Goal: Task Accomplishment & Management: Manage account settings

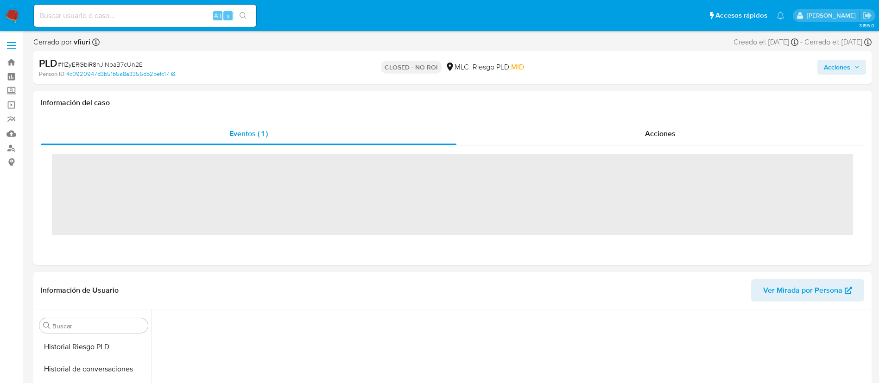
scroll to position [392, 0]
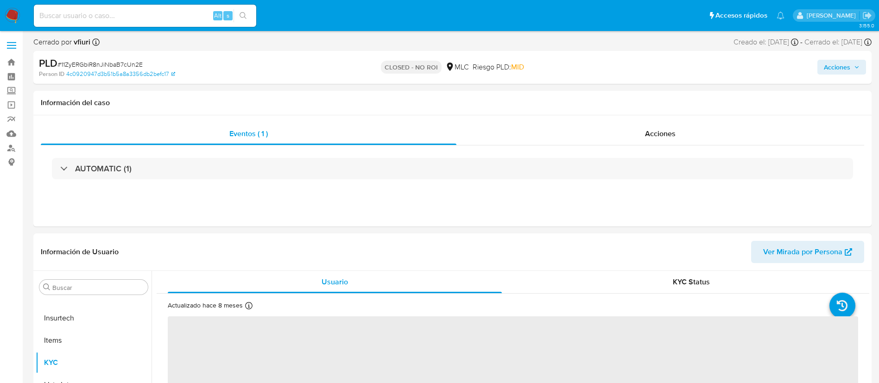
select select "10"
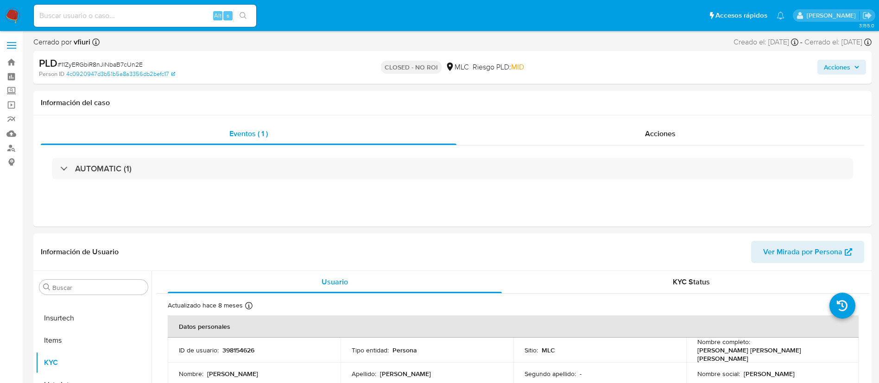
click at [715, 80] on div "PLD # 11ZyERGbiR8nJiNbaB7cUn2E Person ID 4c0920947d3b51b5a8a3356db2befc17 CLOSE…" at bounding box center [452, 67] width 838 height 33
click at [9, 68] on link "Bandeja" at bounding box center [55, 62] width 110 height 14
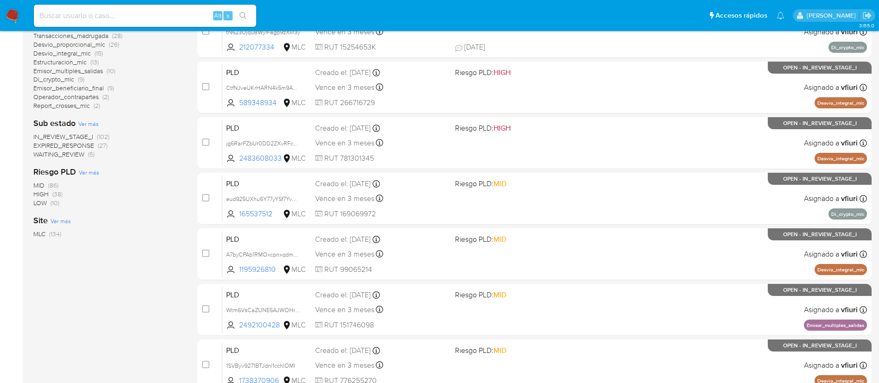
scroll to position [349, 0]
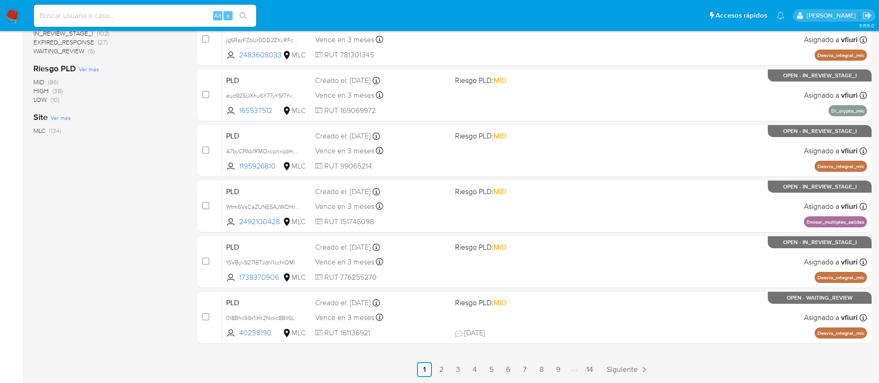
click at [603, 370] on ul "Anterior 1 2 3 4 5 6 7 8 9 14 Siguiente" at bounding box center [534, 369] width 674 height 15
click at [594, 368] on link "14" at bounding box center [590, 369] width 15 height 15
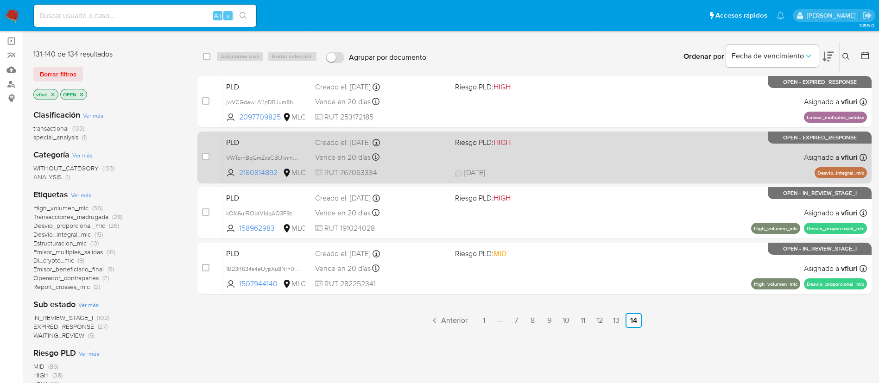
scroll to position [151, 0]
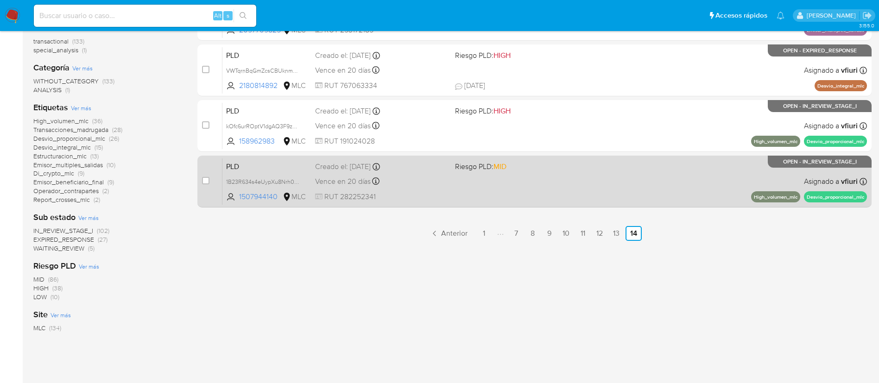
click at [518, 191] on div "PLD 1B23R634s4eUypXu8Nrh0c5h 1507944140 MLC Riesgo PLD: MID Creado el: 12/06/20…" at bounding box center [544, 181] width 645 height 47
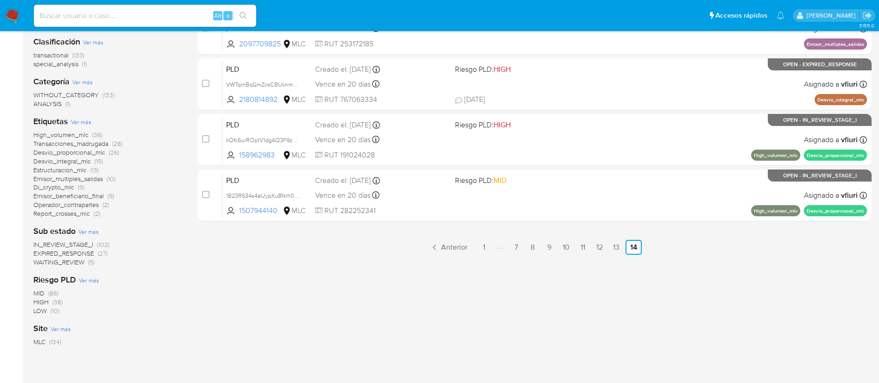
scroll to position [0, 0]
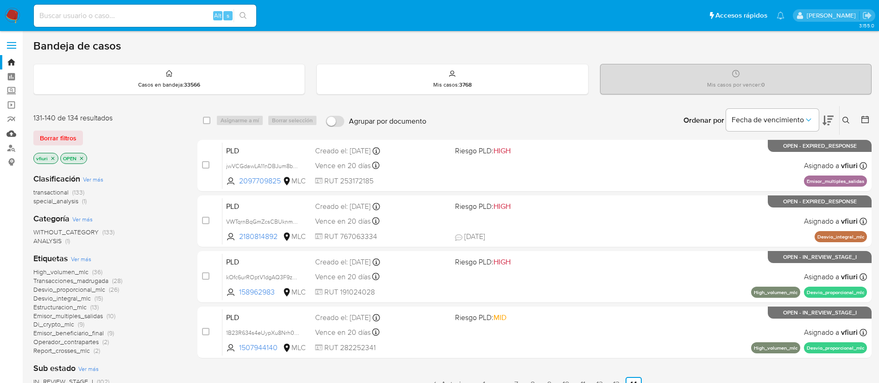
click at [13, 130] on link "Mulan" at bounding box center [55, 134] width 110 height 14
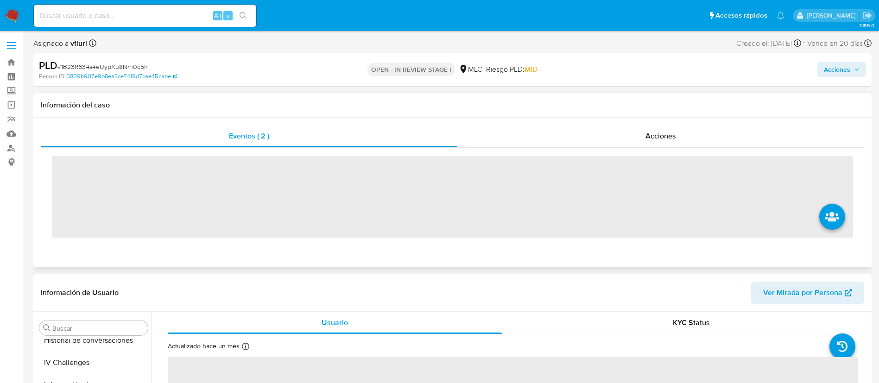
scroll to position [392, 0]
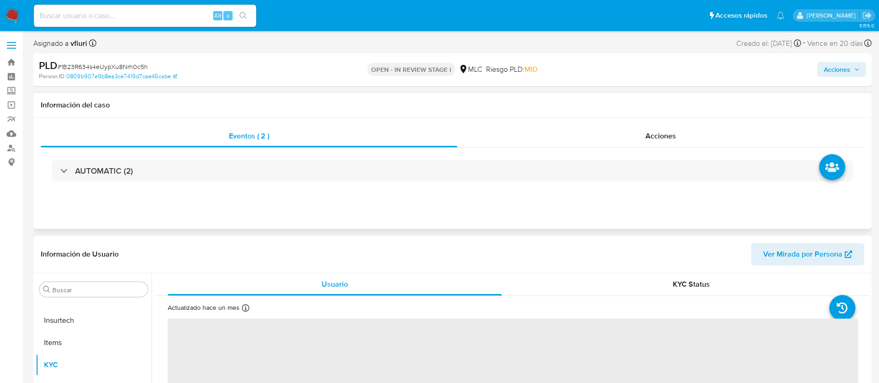
click at [346, 182] on div "AUTOMATIC (2)" at bounding box center [453, 171] width 824 height 46
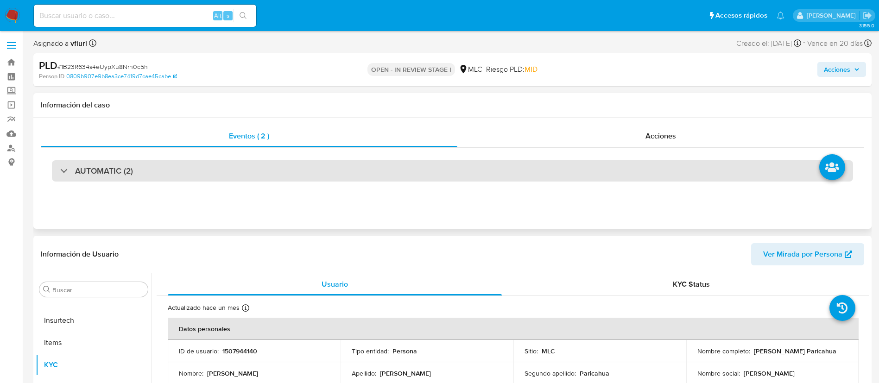
click at [346, 170] on div "AUTOMATIC (2)" at bounding box center [452, 170] width 801 height 21
select select "10"
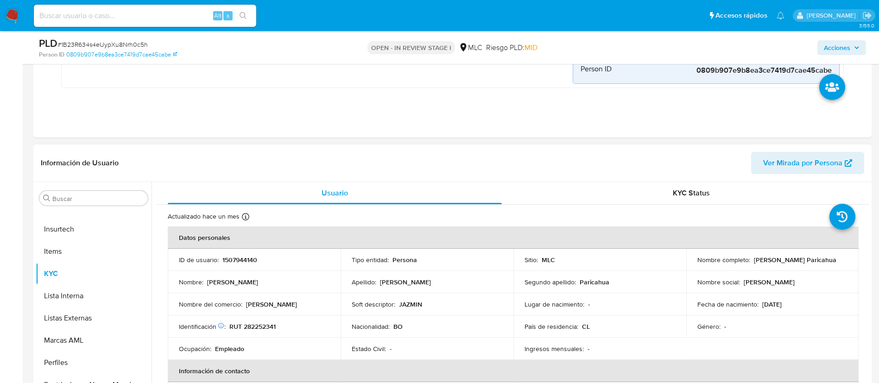
scroll to position [487, 0]
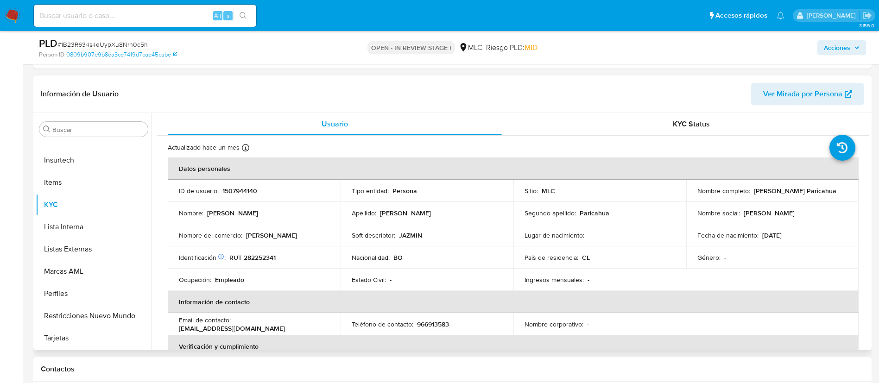
click at [254, 190] on p "1507944140" at bounding box center [239, 191] width 35 height 8
copy p "1507944140"
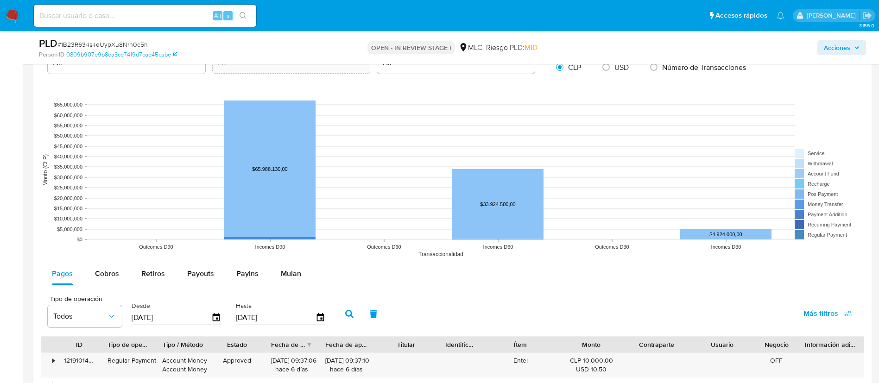
scroll to position [1251, 0]
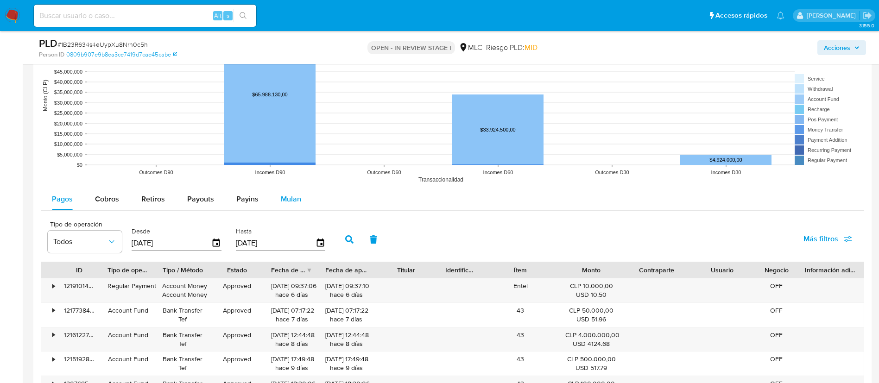
click at [300, 195] on button "Mulan" at bounding box center [291, 199] width 43 height 22
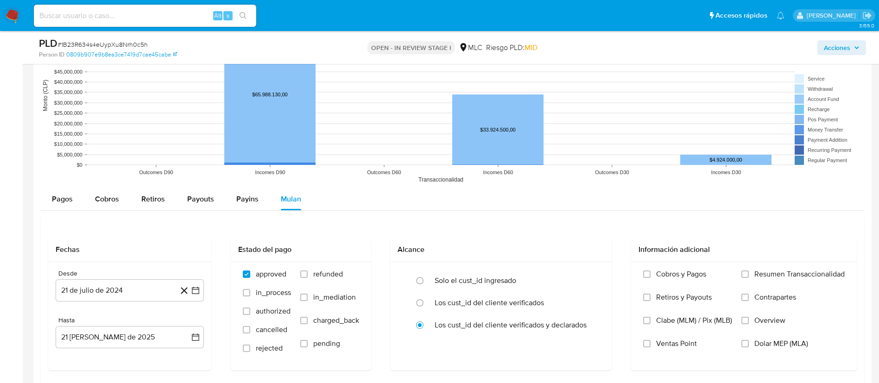
scroll to position [1321, 0]
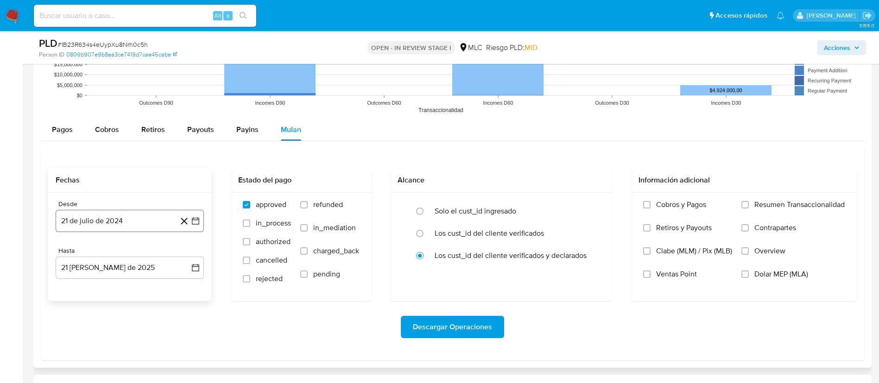
click at [195, 228] on button "21 de julio de 2024" at bounding box center [130, 221] width 148 height 22
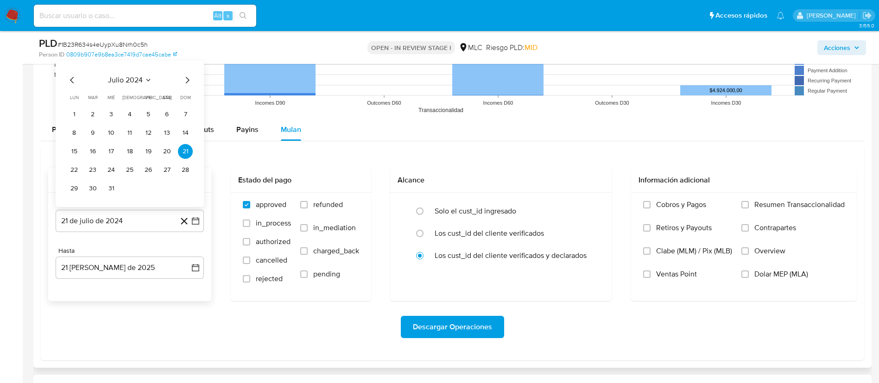
click at [184, 82] on icon "Mes siguiente" at bounding box center [187, 80] width 11 height 11
click at [104, 150] on button "14" at bounding box center [111, 151] width 15 height 15
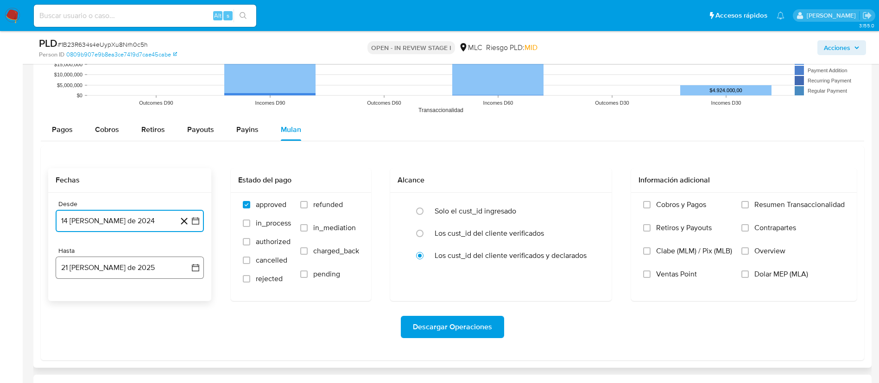
click at [197, 263] on icon "button" at bounding box center [195, 267] width 9 height 9
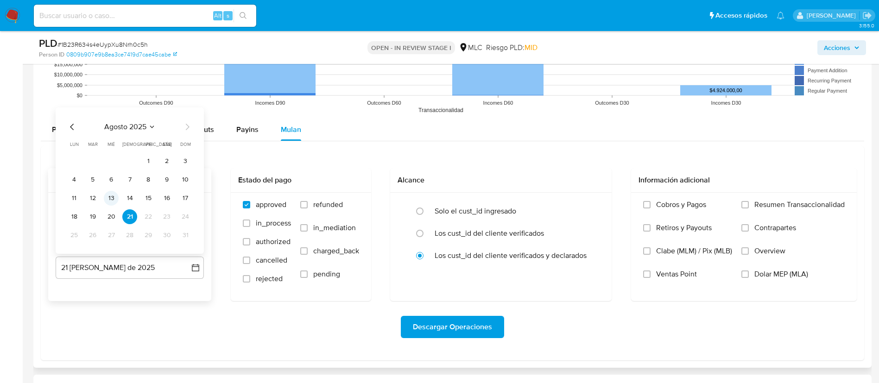
click at [109, 197] on button "13" at bounding box center [111, 198] width 15 height 15
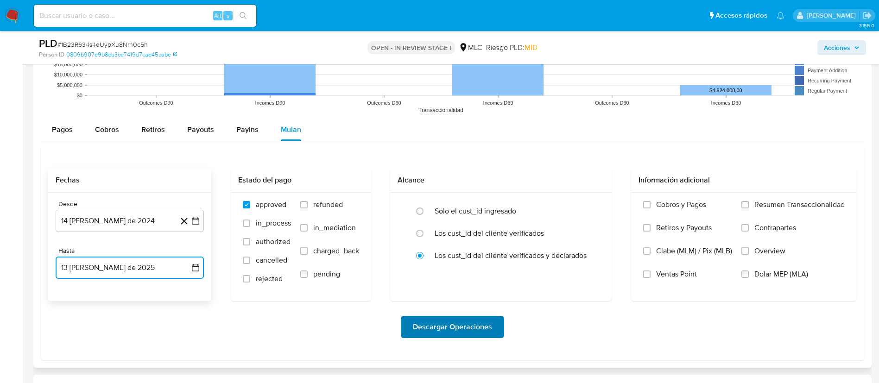
click at [450, 326] on span "Descargar Operaciones" at bounding box center [452, 327] width 79 height 20
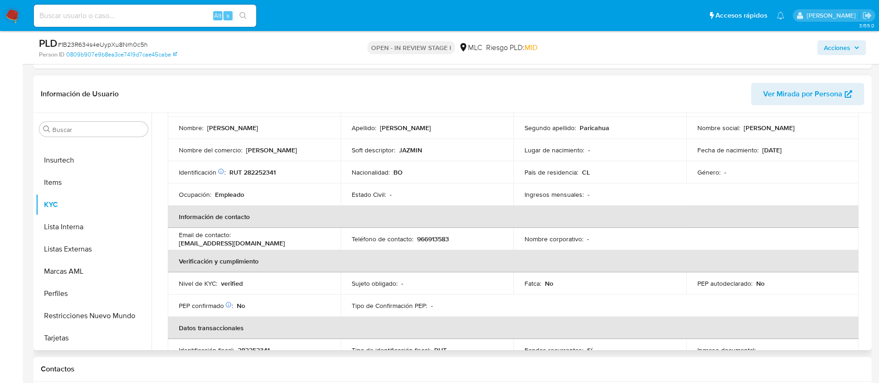
scroll to position [0, 0]
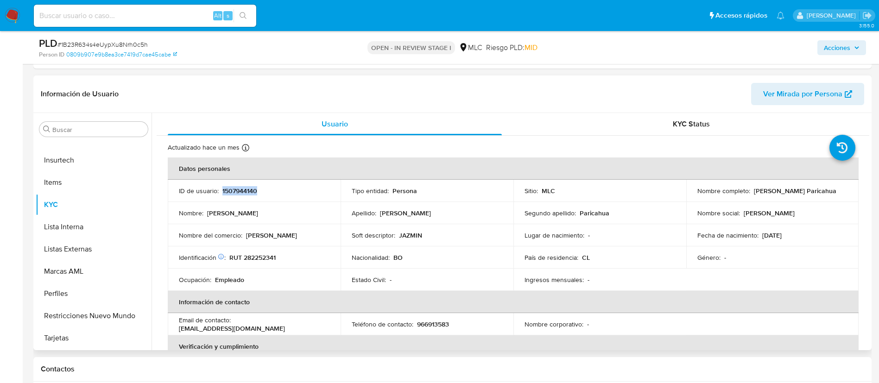
copy p "1507944140"
click at [146, 40] on span "# 1B23R634s4eUypXu8Nrh0c5h" at bounding box center [102, 44] width 90 height 9
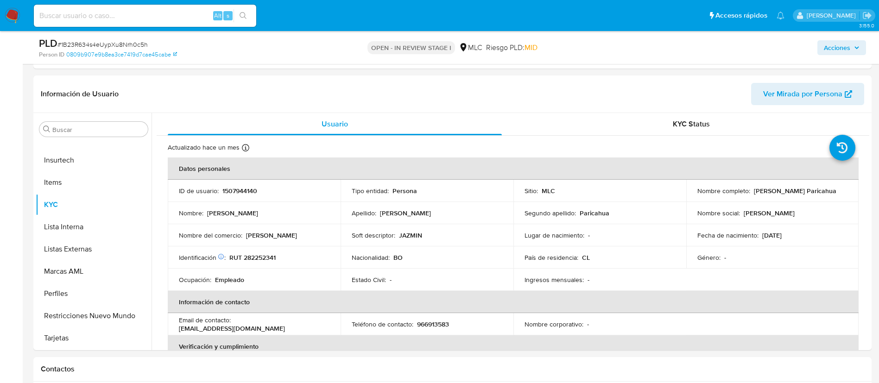
click at [143, 40] on span "# 1B23R634s4eUypXu8Nrh0c5h" at bounding box center [102, 44] width 90 height 9
click at [114, 44] on span "# 1B23R634s4eUypXu8Nrh0c5h" at bounding box center [102, 44] width 90 height 9
copy span "1B23R634s4eUypXu8Nrh0c5h"
click at [263, 259] on p "RUT 282252341" at bounding box center [252, 258] width 46 height 8
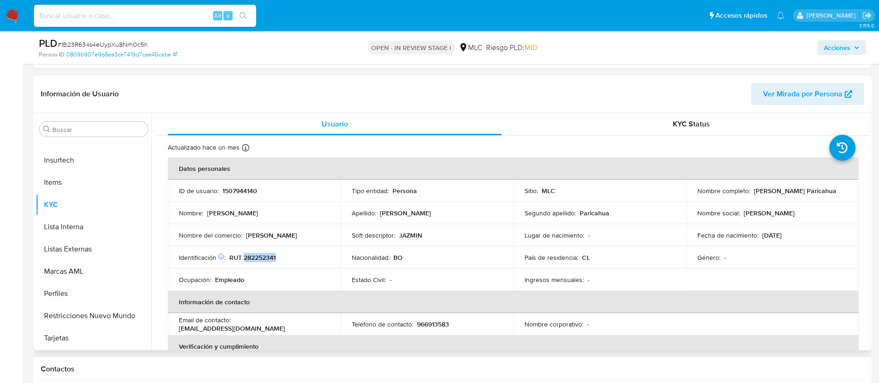
click at [263, 259] on p "RUT 282252341" at bounding box center [252, 258] width 46 height 8
copy p "282252341"
drag, startPoint x: 268, startPoint y: 252, endPoint x: 263, endPoint y: 257, distance: 7.2
click at [263, 257] on p "RUT 282252341" at bounding box center [252, 258] width 46 height 8
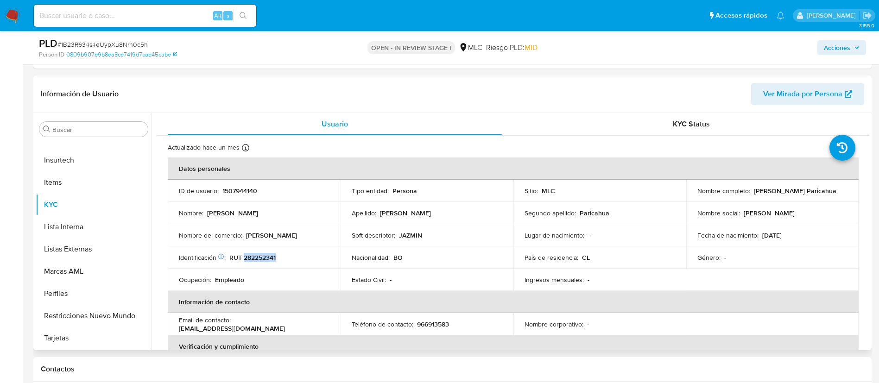
click at [263, 257] on p "RUT 282252341" at bounding box center [252, 258] width 46 height 8
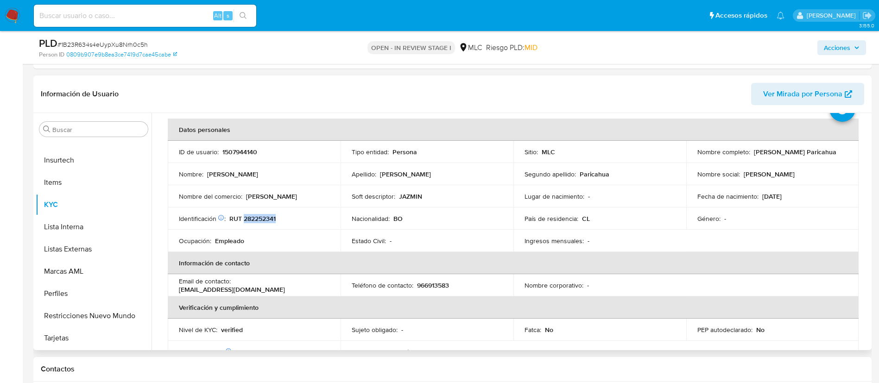
scroll to position [44, 0]
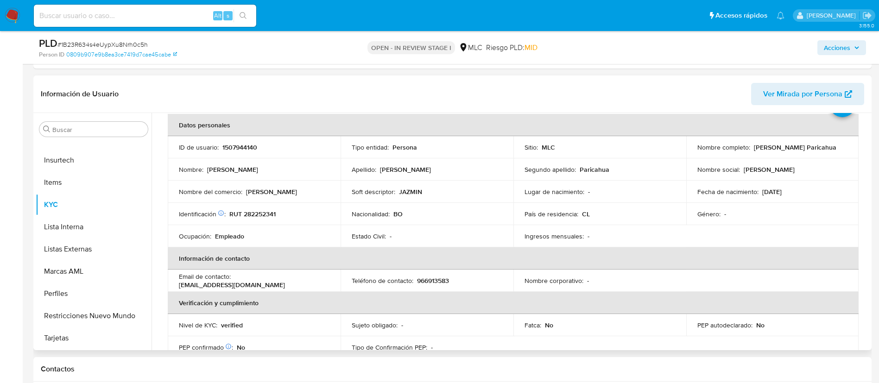
click at [724, 317] on td "PEP autodeclarado : No" at bounding box center [772, 325] width 173 height 22
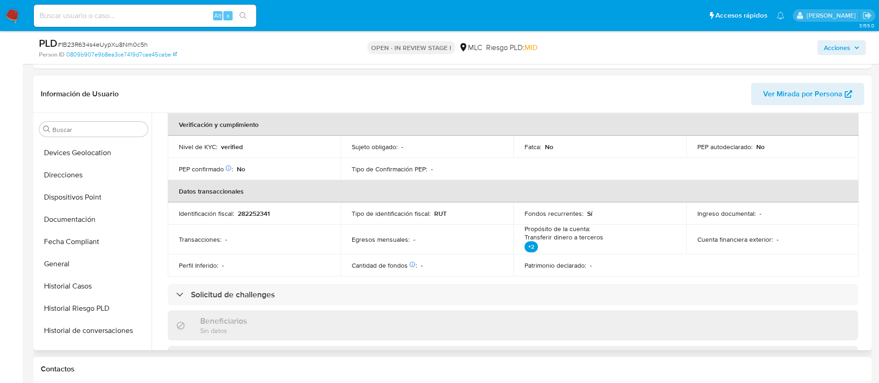
scroll to position [0, 0]
click at [105, 214] on button "Cruces y Relaciones" at bounding box center [90, 218] width 108 height 22
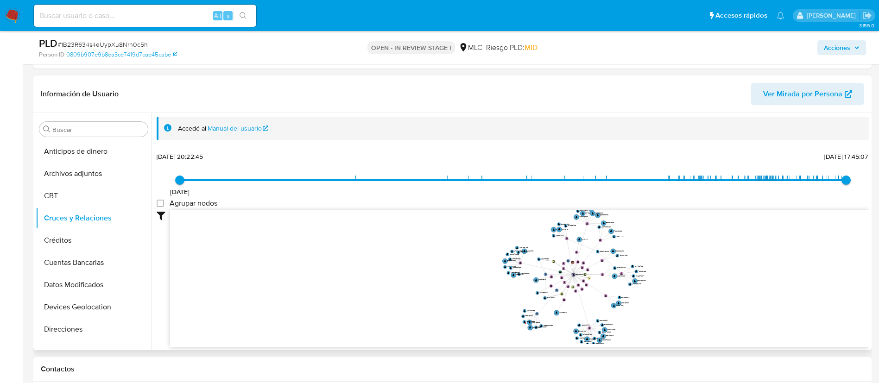
drag, startPoint x: 706, startPoint y: 278, endPoint x: 708, endPoint y: 291, distance: 13.6
click at [708, 291] on icon "phone-d609a430f2d69d1a5693de607cfc78f1  user-1507944140  1507944140 person-08…" at bounding box center [519, 277] width 699 height 134
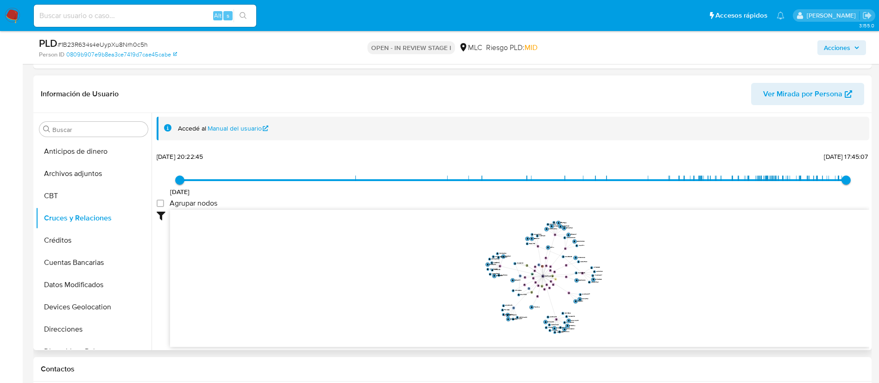
drag, startPoint x: 688, startPoint y: 279, endPoint x: 644, endPoint y: 277, distance: 44.1
click at [644, 277] on icon "phone-d609a430f2d69d1a5693de607cfc78f1  user-1507944140  1507944140 person-08…" at bounding box center [519, 277] width 699 height 134
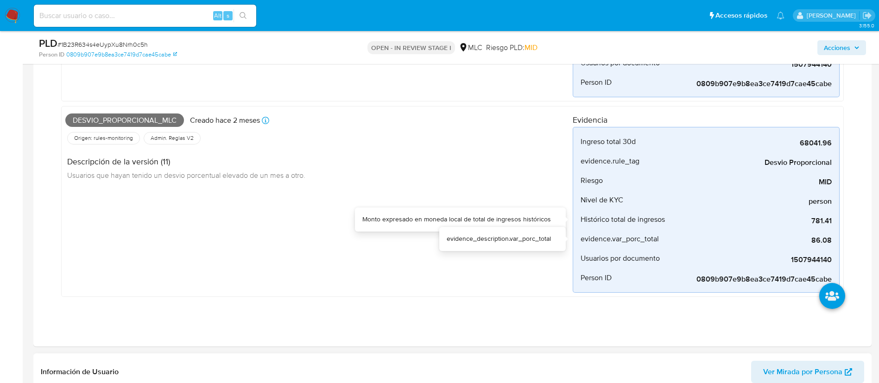
scroll to position [556, 0]
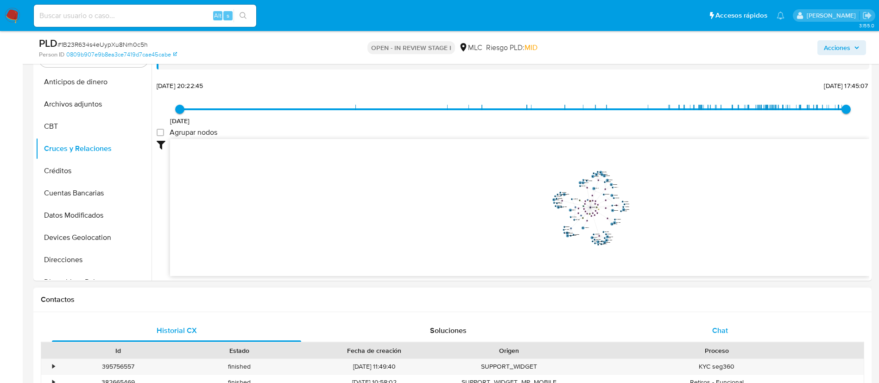
click at [743, 320] on div "Chat" at bounding box center [720, 331] width 249 height 22
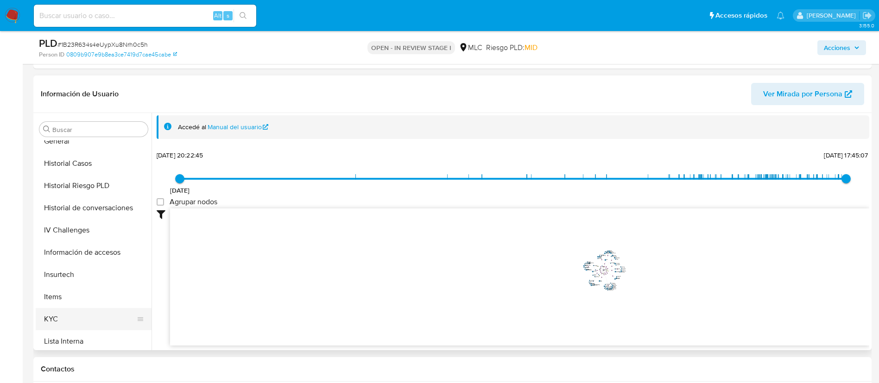
scroll to position [392, 0]
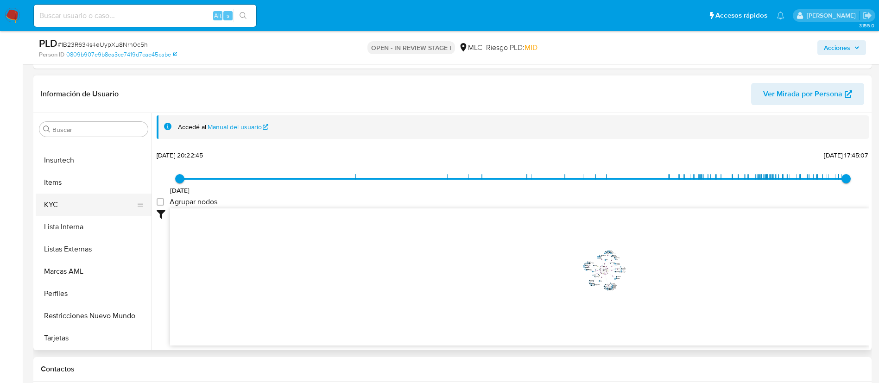
click at [74, 210] on button "KYC" at bounding box center [90, 205] width 108 height 22
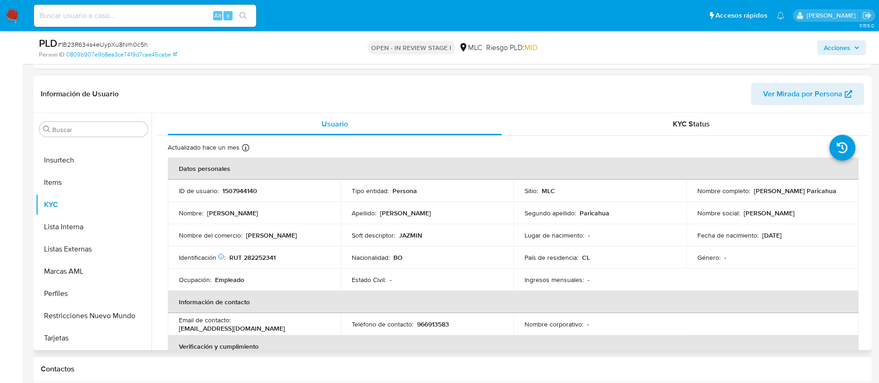
drag, startPoint x: 750, startPoint y: 194, endPoint x: 843, endPoint y: 194, distance: 93.2
click at [843, 194] on div "Nombre completo : Telesforo Saucedo Paricahua" at bounding box center [773, 191] width 151 height 8
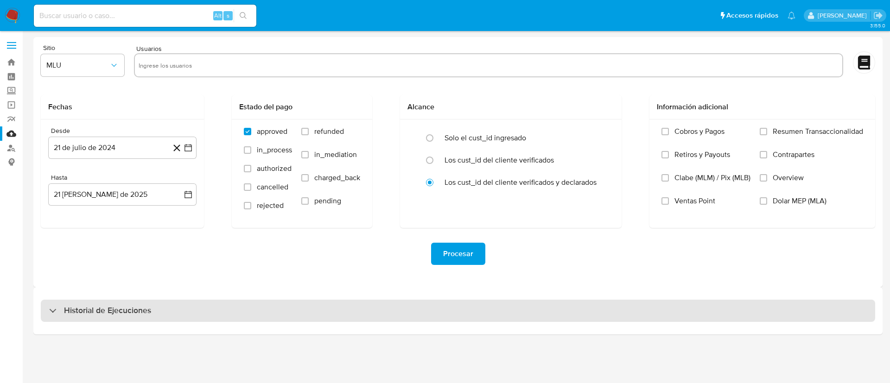
click at [151, 317] on div "Historial de Ejecuciones" at bounding box center [458, 311] width 834 height 22
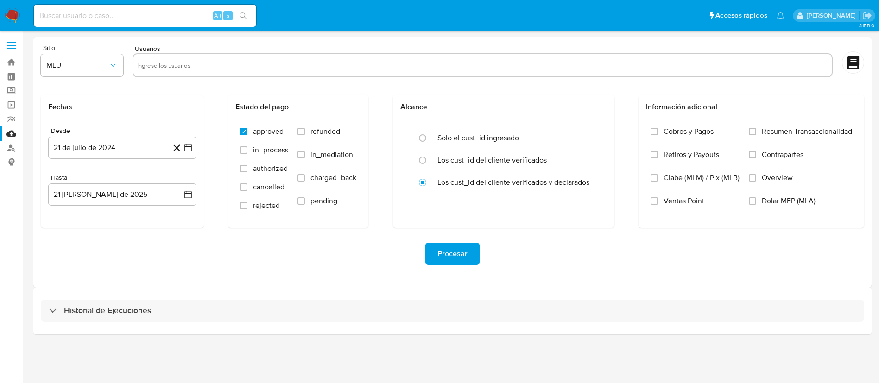
select select "10"
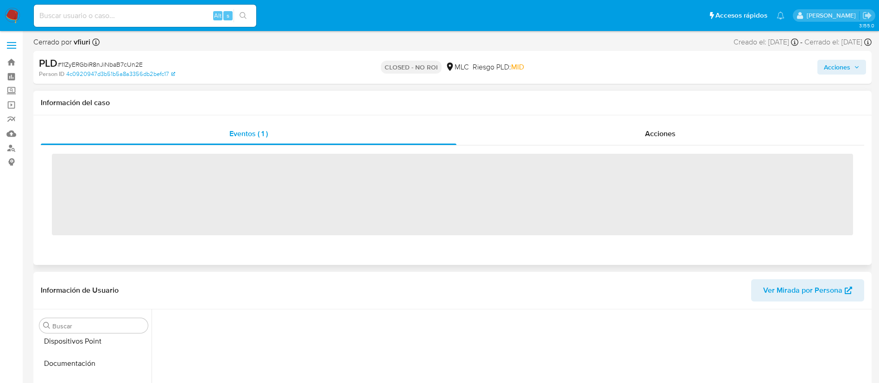
scroll to position [392, 0]
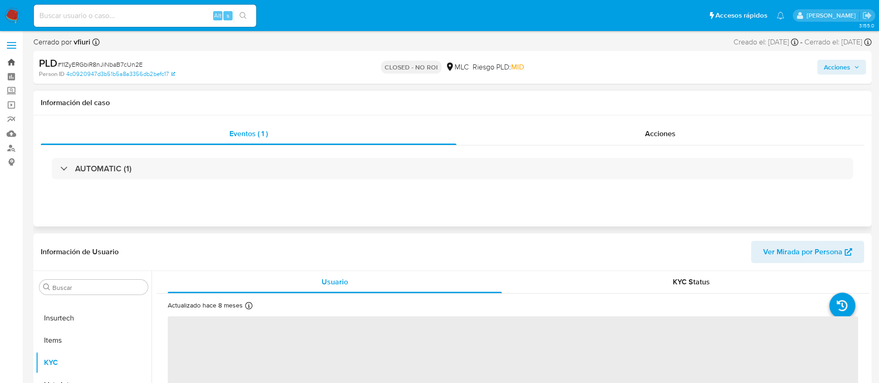
click at [9, 62] on link "Bandeja" at bounding box center [55, 62] width 110 height 14
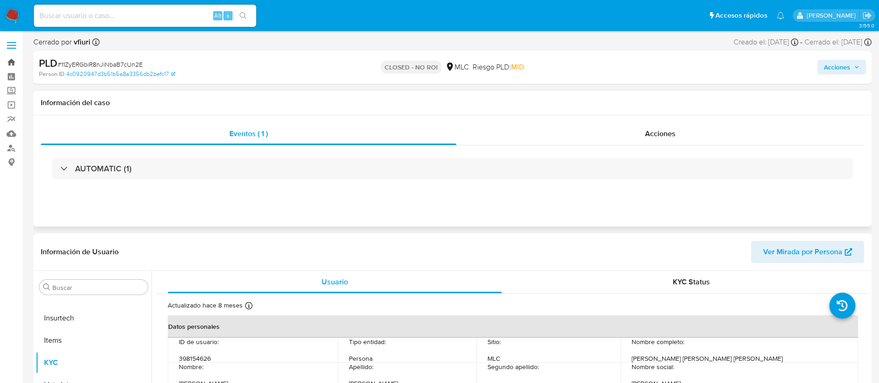
select select "10"
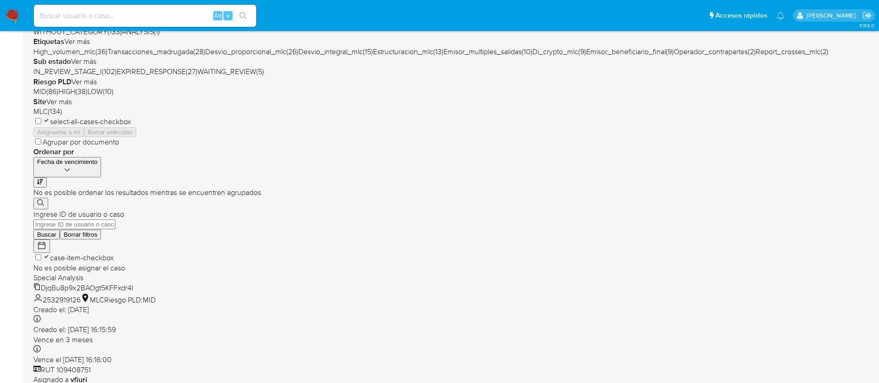
scroll to position [349, 0]
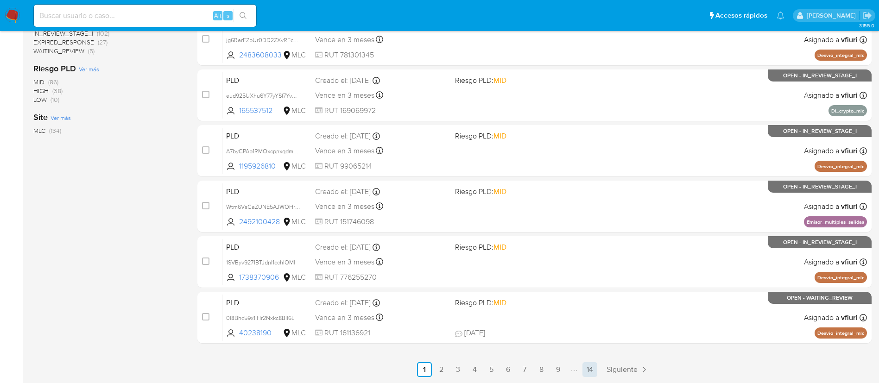
click at [585, 367] on link "14" at bounding box center [590, 369] width 15 height 15
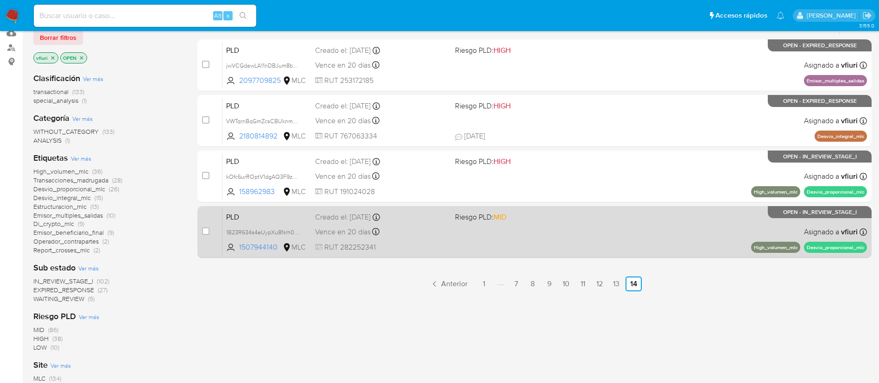
scroll to position [82, 0]
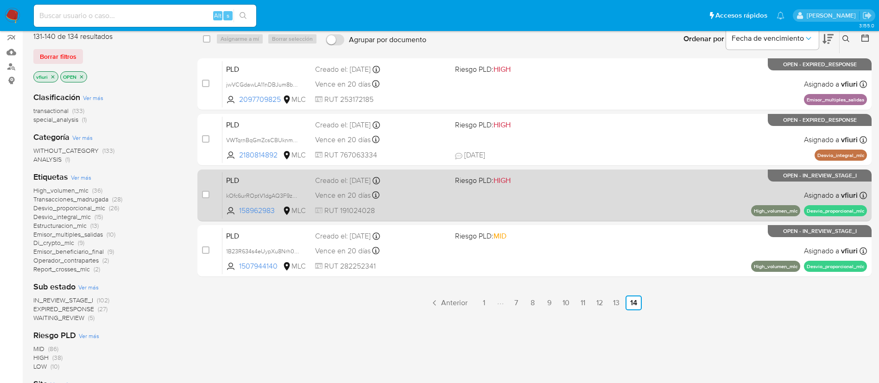
click at [543, 200] on div "PLD kOfc6urROptV1dgAQ3F9zdwT 158962983 MLC Riesgo PLD: HIGH Creado el: 12/06/20…" at bounding box center [544, 195] width 645 height 47
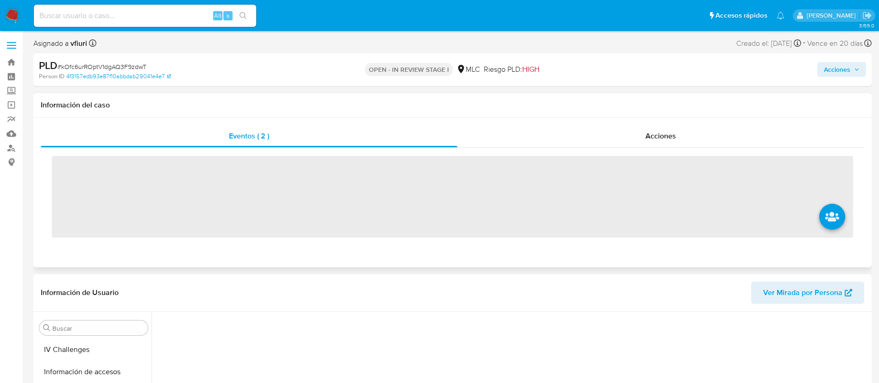
scroll to position [392, 0]
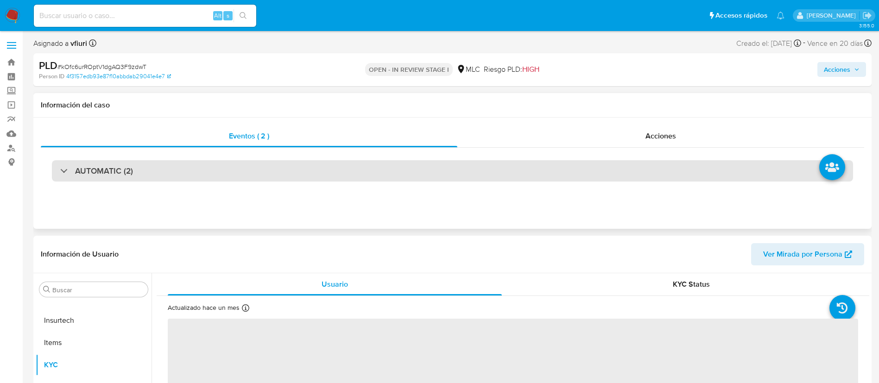
click at [214, 162] on div "AUTOMATIC (2)" at bounding box center [452, 170] width 801 height 21
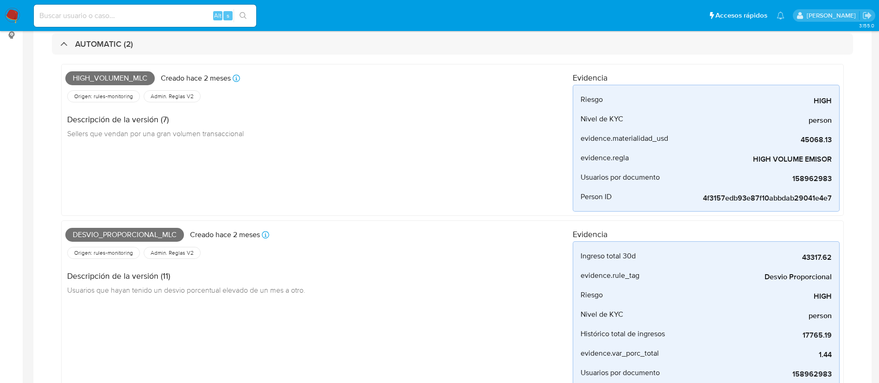
select select "10"
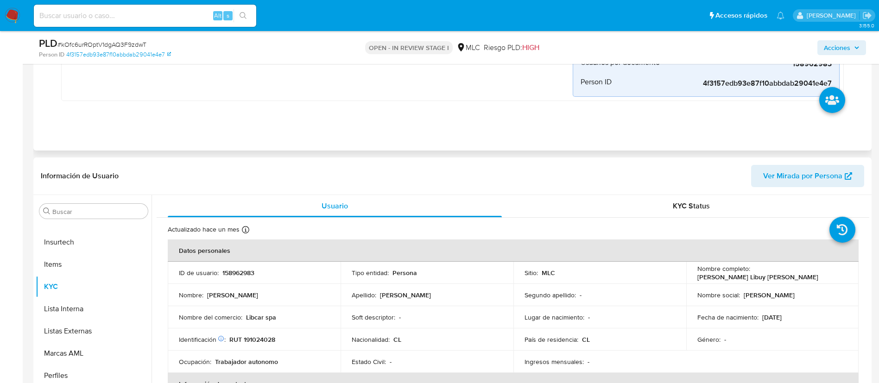
scroll to position [417, 0]
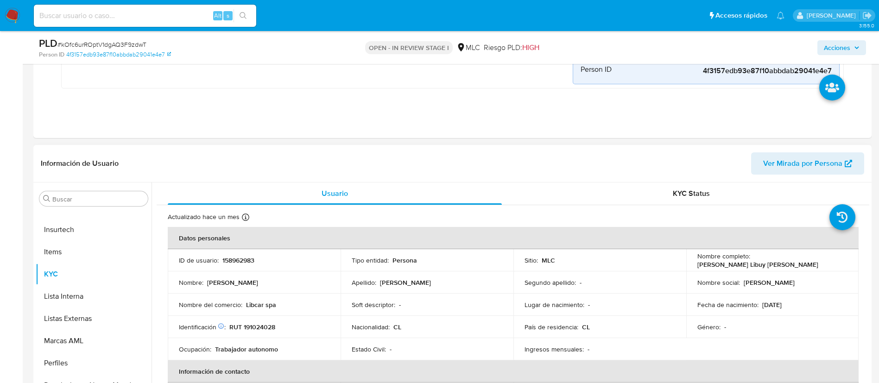
click at [244, 261] on p "158962983" at bounding box center [238, 260] width 32 height 8
copy p "158962983"
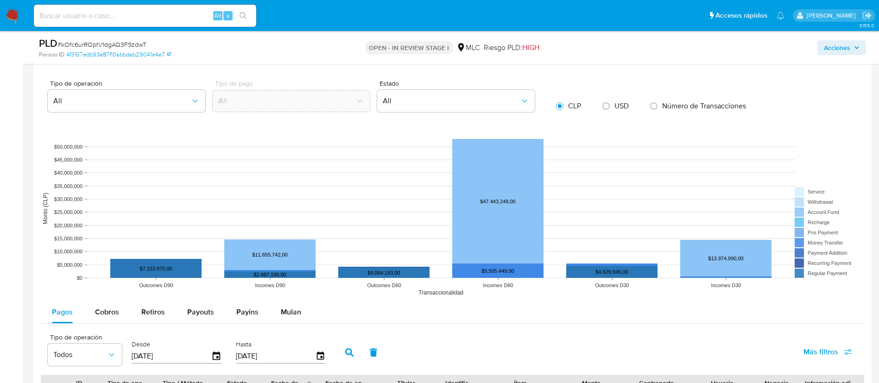
scroll to position [1182, 0]
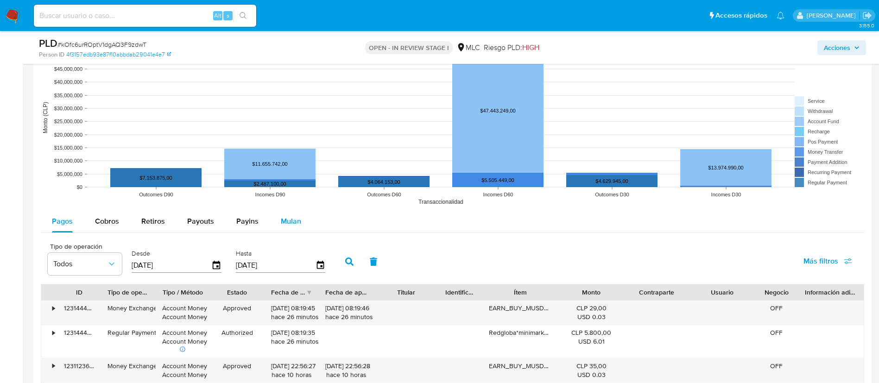
click at [275, 216] on button "Mulan" at bounding box center [291, 221] width 43 height 22
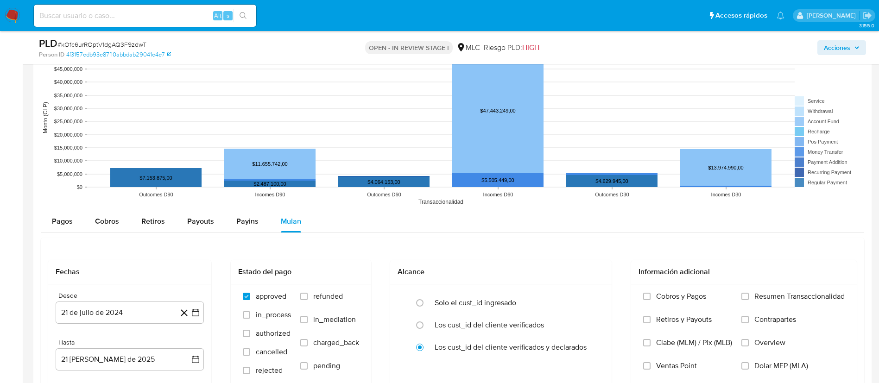
scroll to position [1321, 0]
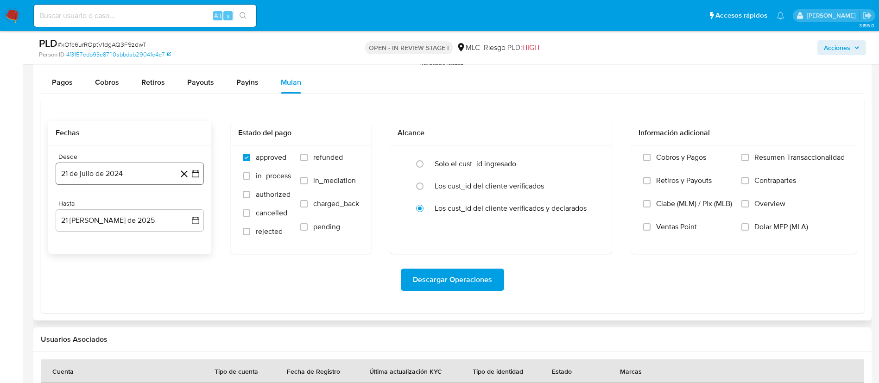
click at [195, 182] on button "21 de julio de 2024" at bounding box center [130, 174] width 148 height 22
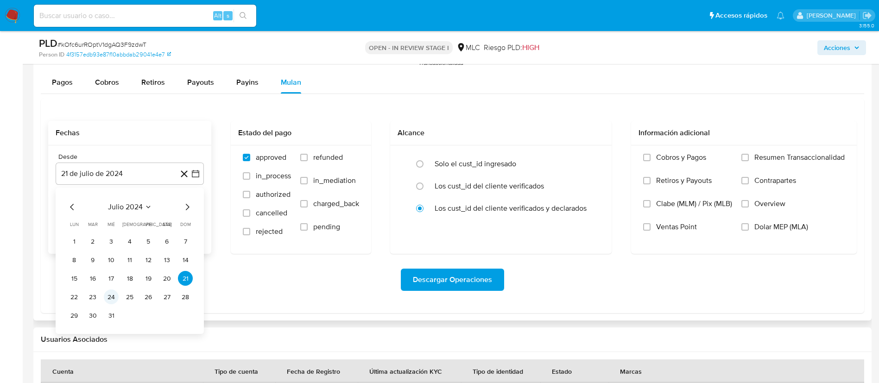
click at [108, 297] on button "24" at bounding box center [111, 297] width 15 height 15
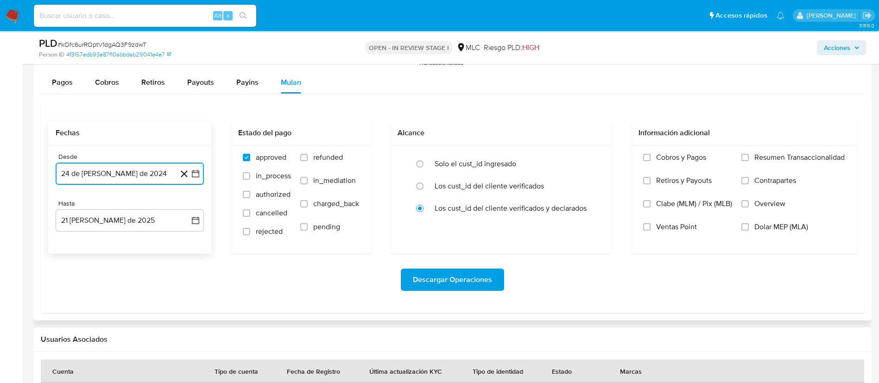
click at [202, 168] on button "24 de julio de 2024" at bounding box center [130, 174] width 148 height 22
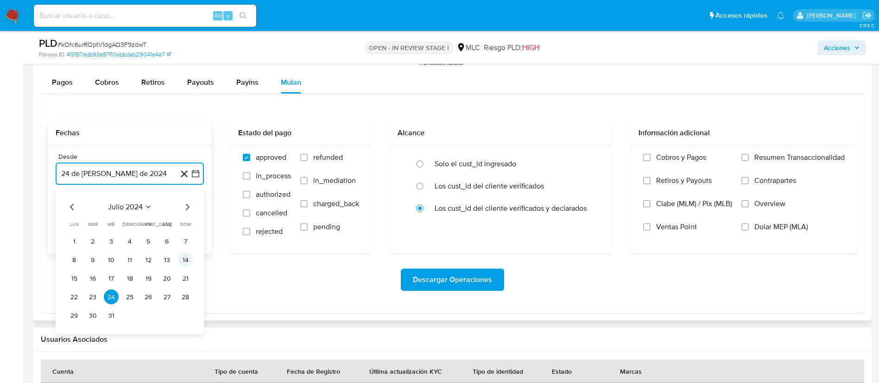
click at [187, 258] on button "14" at bounding box center [185, 260] width 15 height 15
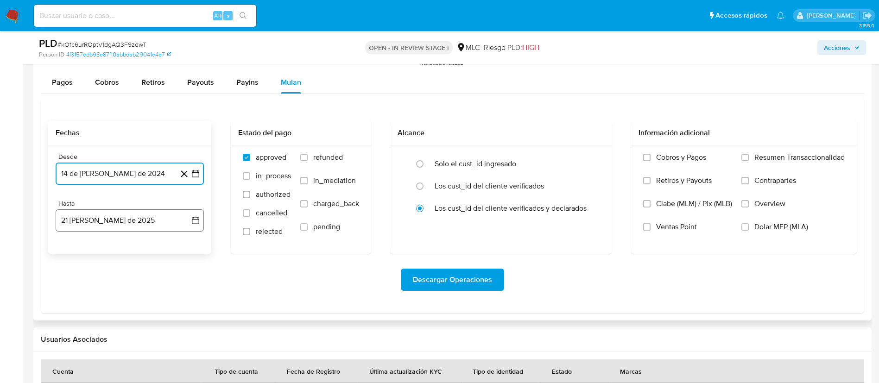
click at [196, 223] on icon "button" at bounding box center [195, 220] width 9 height 9
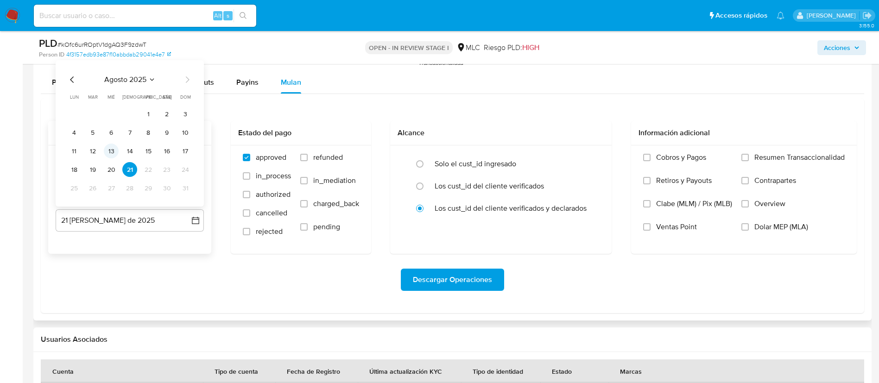
click at [115, 154] on button "13" at bounding box center [111, 151] width 15 height 15
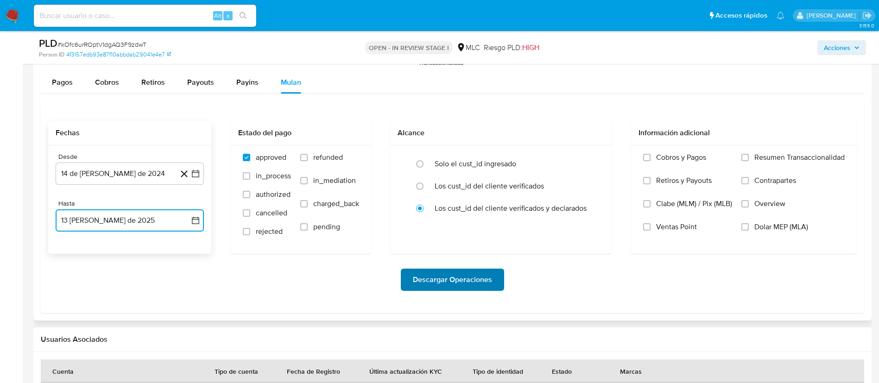
click at [449, 282] on span "Descargar Operaciones" at bounding box center [452, 280] width 79 height 20
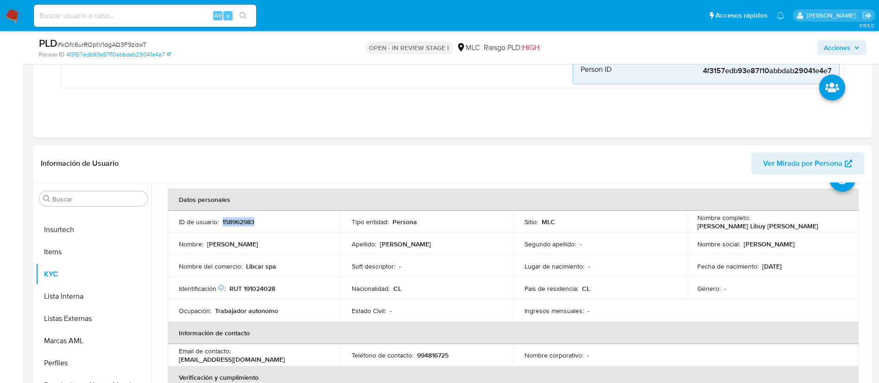
scroll to position [0, 0]
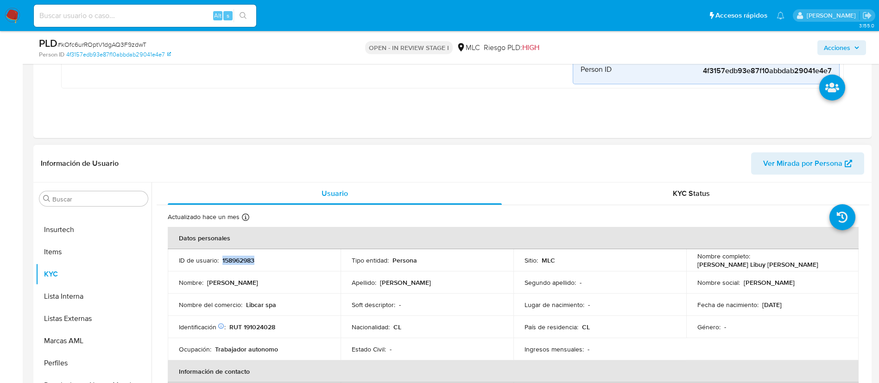
copy p "158962983"
click at [113, 39] on div "PLD # kOfc6urROptV1dgAQ3F9zdwT" at bounding box center [175, 44] width 273 height 14
click at [114, 44] on span "# kOfc6urROptV1dgAQ3F9zdwT" at bounding box center [101, 44] width 89 height 9
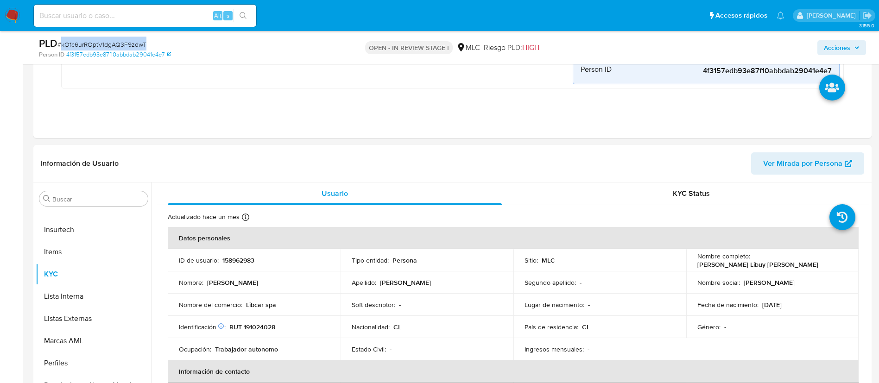
copy span "kOfc6urROptV1dgAQ3F9zdwT"
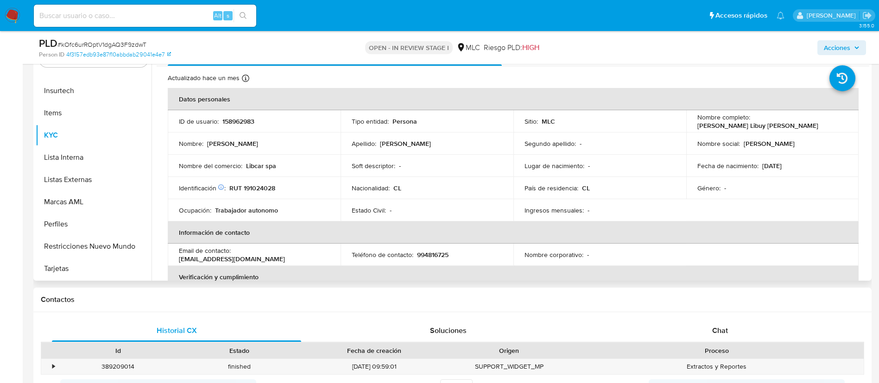
click at [264, 190] on p "RUT 191024028" at bounding box center [252, 188] width 46 height 8
copy p "191024028"
drag, startPoint x: 274, startPoint y: 182, endPoint x: 260, endPoint y: 186, distance: 14.5
click at [260, 186] on p "RUT 191024028" at bounding box center [252, 188] width 46 height 8
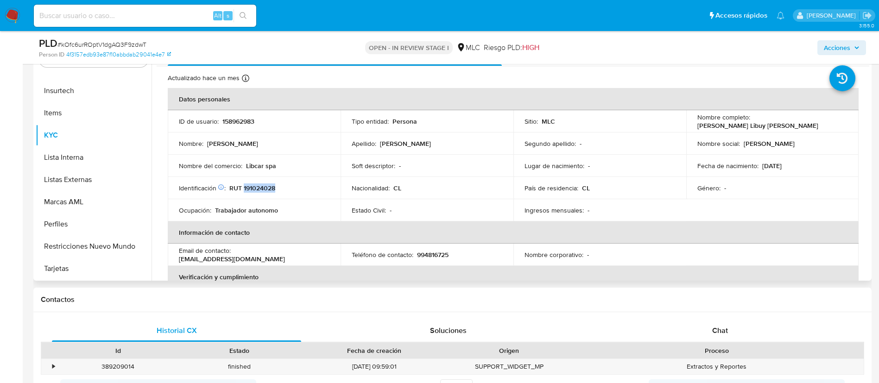
click at [260, 186] on p "RUT 191024028" at bounding box center [252, 188] width 46 height 8
copy p "191024028"
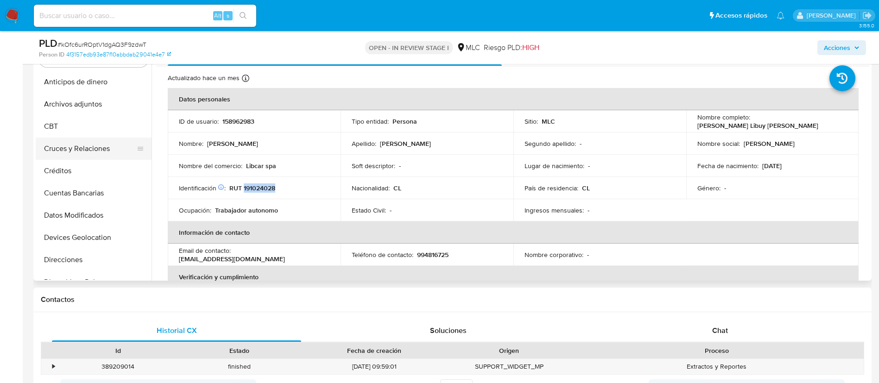
click at [98, 138] on button "Cruces y Relaciones" at bounding box center [90, 149] width 108 height 22
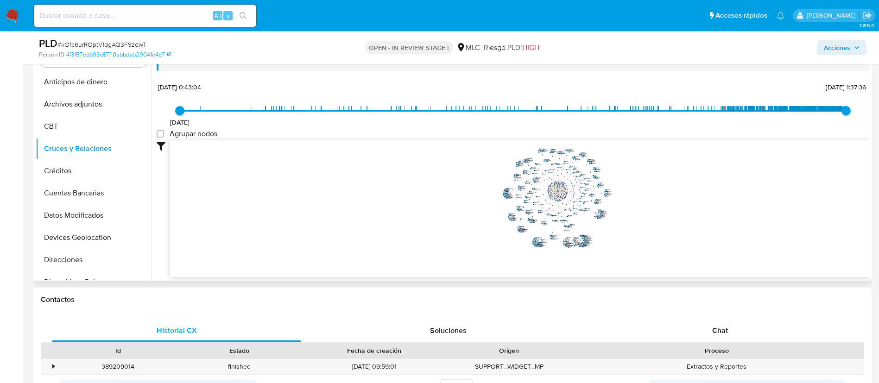
drag, startPoint x: 710, startPoint y: 200, endPoint x: 636, endPoint y: 187, distance: 74.9
click at [636, 187] on icon "user-158962983  158962983 phone-d4e8fe21df3f0839d843c9755fba6a41  person-4f31…" at bounding box center [519, 207] width 699 height 134
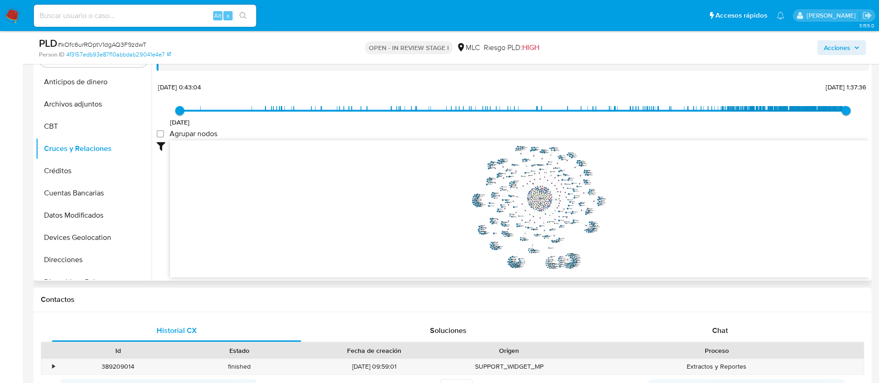
click at [633, 201] on icon "user-158962983  158962983 phone-d4e8fe21df3f0839d843c9755fba6a41  person-4f31…" at bounding box center [519, 207] width 699 height 134
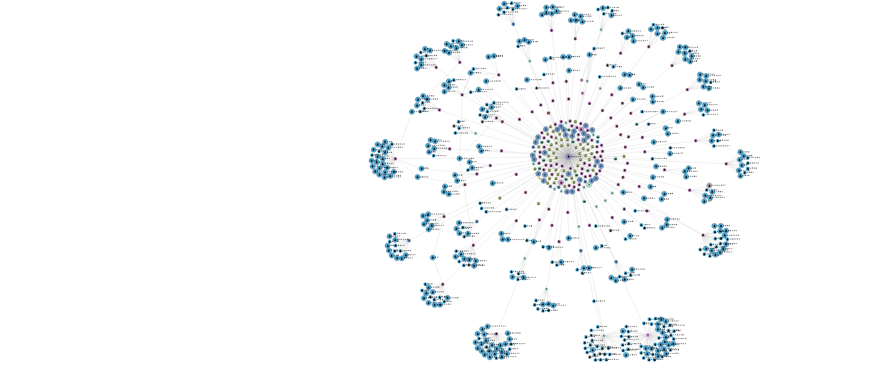
drag, startPoint x: 463, startPoint y: 191, endPoint x: 446, endPoint y: 205, distance: 21.4
click at [446, 205] on icon "user-158962983  158962983 phone-d4e8fe21df3f0839d843c9755fba6a41  person-4f31…" at bounding box center [519, 207] width 699 height 134
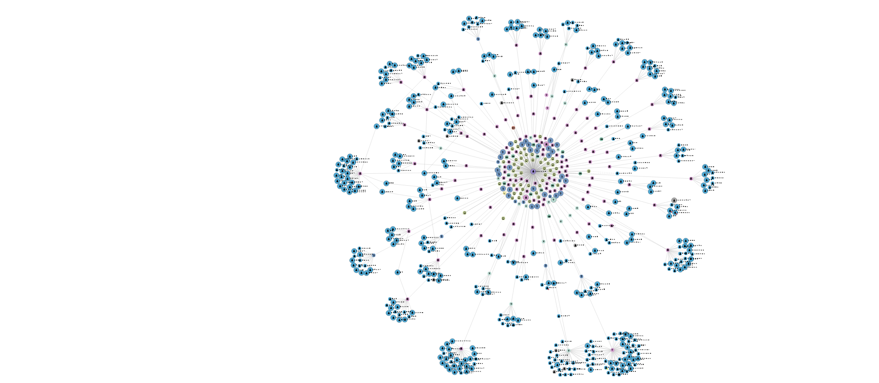
click at [582, 236] on icon "user-158962983  158962983 phone-d4e8fe21df3f0839d843c9755fba6a41  person-4f31…" at bounding box center [519, 207] width 699 height 134
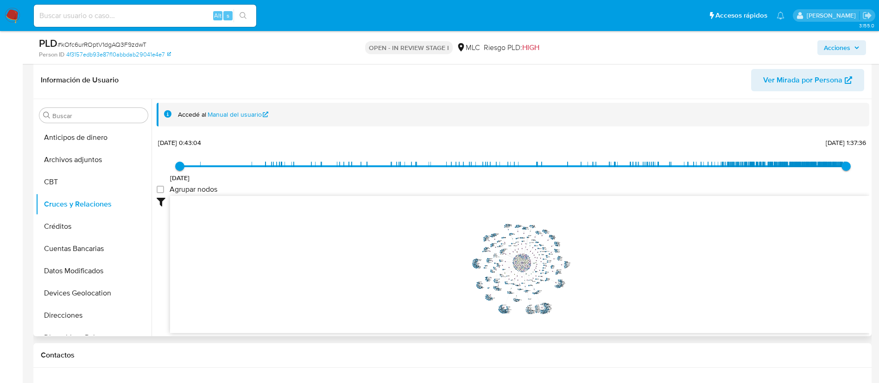
scroll to position [626, 0]
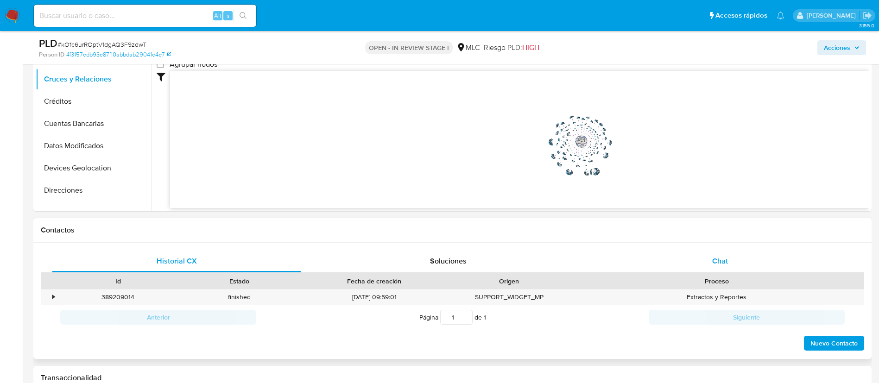
click at [723, 250] on div "Chat" at bounding box center [720, 261] width 249 height 22
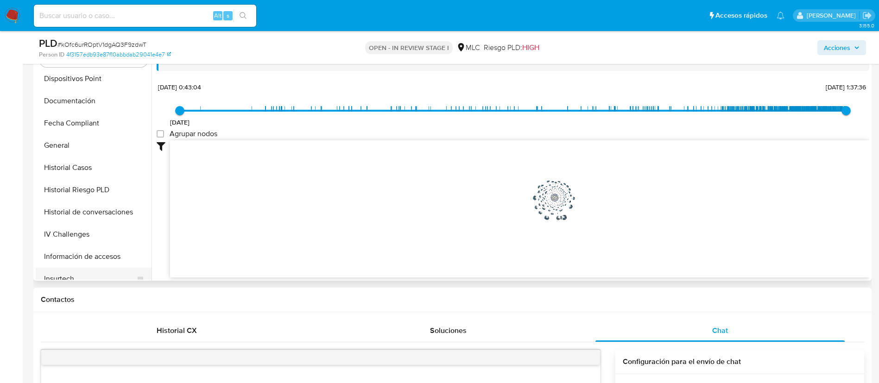
scroll to position [348, 0]
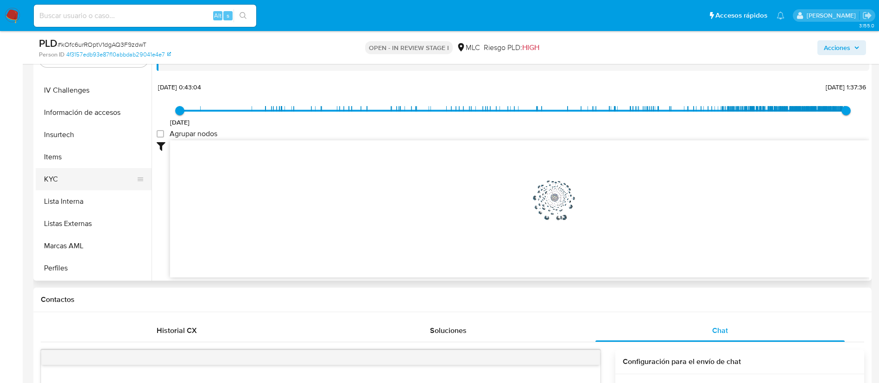
click at [64, 172] on button "KYC" at bounding box center [90, 179] width 108 height 22
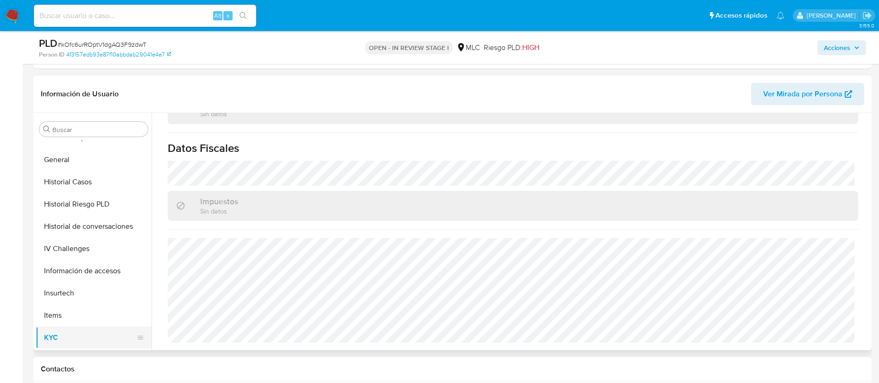
scroll to position [209, 0]
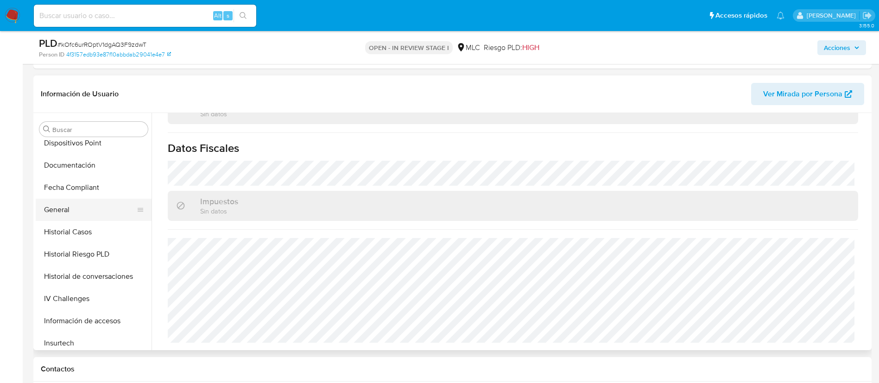
click at [75, 216] on button "General" at bounding box center [90, 210] width 108 height 22
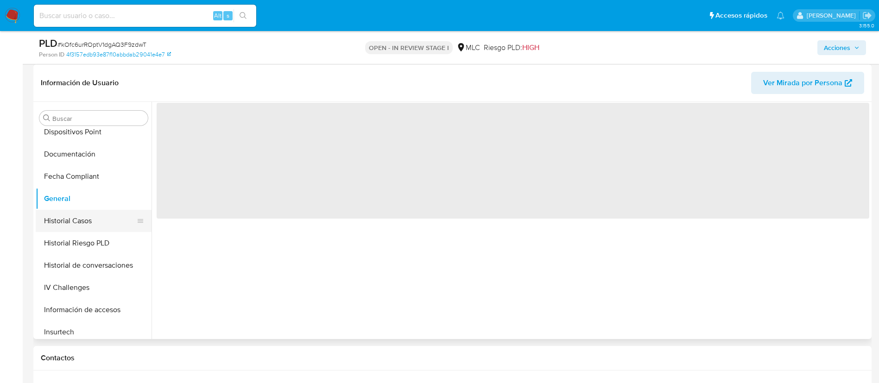
scroll to position [0, 0]
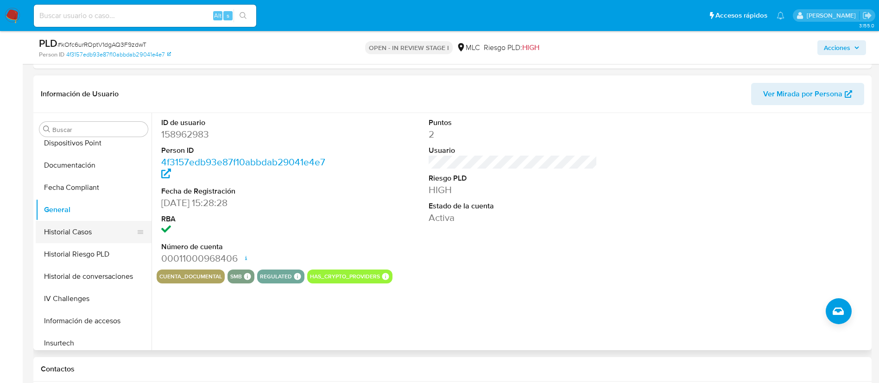
click at [82, 239] on button "Historial Casos" at bounding box center [90, 232] width 108 height 22
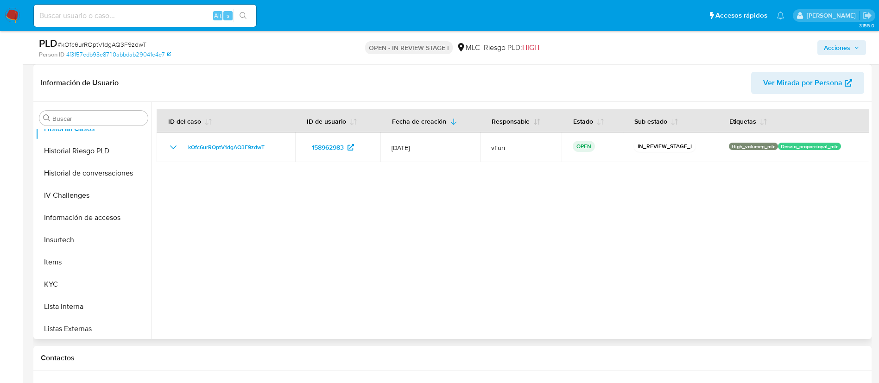
scroll to position [392, 0]
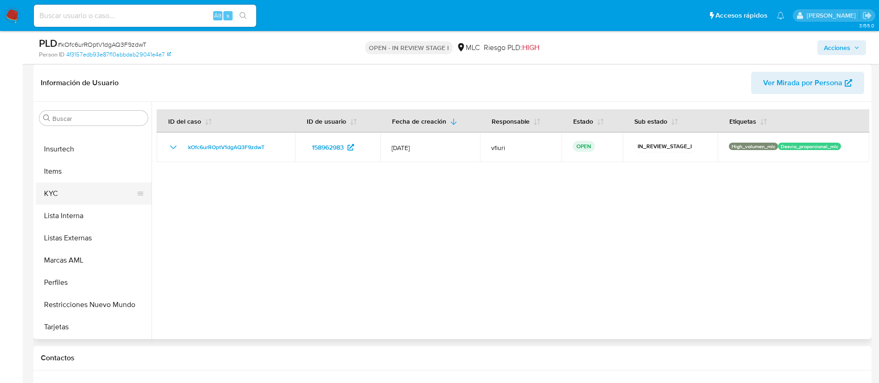
click at [60, 188] on button "KYC" at bounding box center [90, 194] width 108 height 22
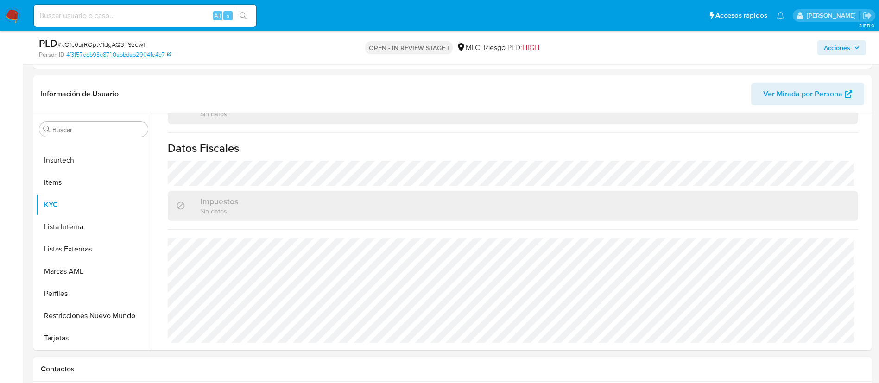
scroll to position [834, 0]
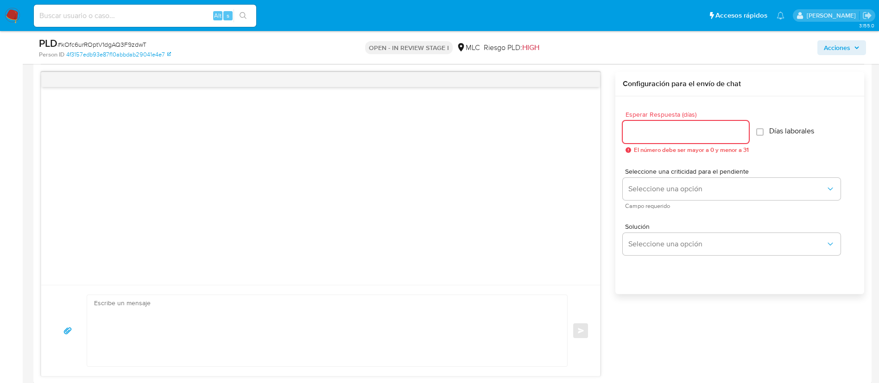
click at [658, 136] on input "Esperar Respuesta (días)" at bounding box center [686, 132] width 126 height 12
type input "1"
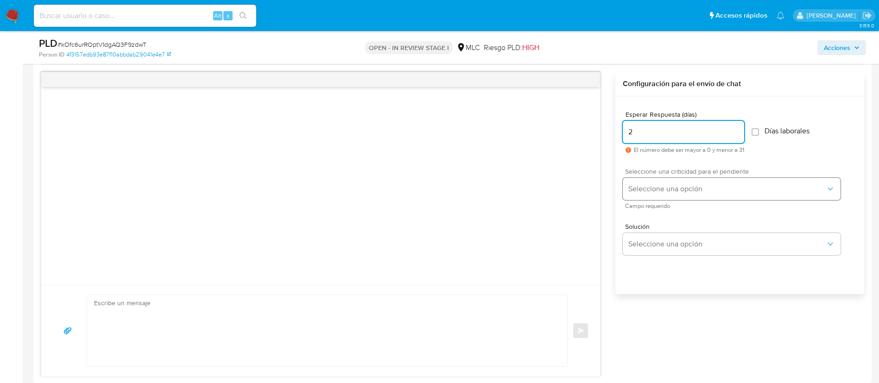
type input "2"
click at [702, 184] on span "Seleccione una opción" at bounding box center [726, 188] width 197 height 9
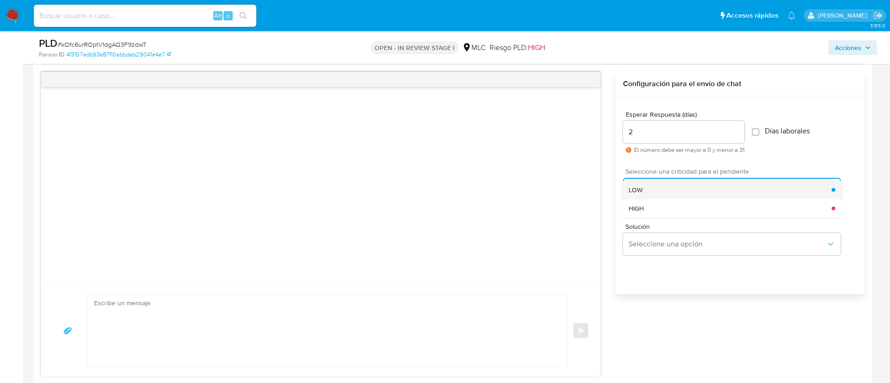
click at [678, 182] on div "LOW" at bounding box center [729, 190] width 203 height 19
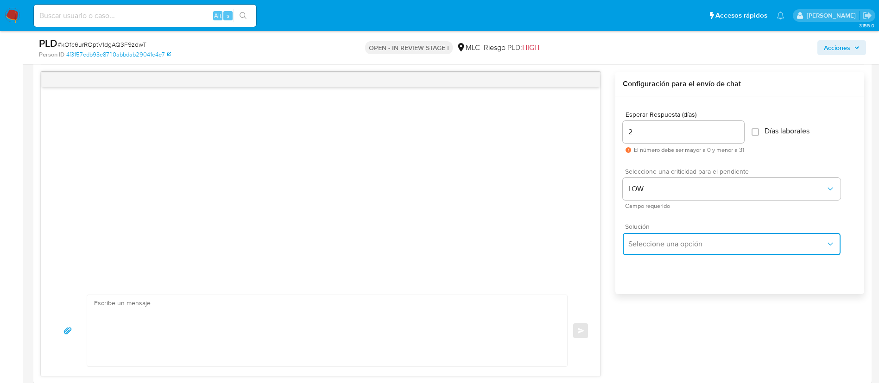
click at [657, 245] on span "Seleccione una opción" at bounding box center [726, 244] width 197 height 9
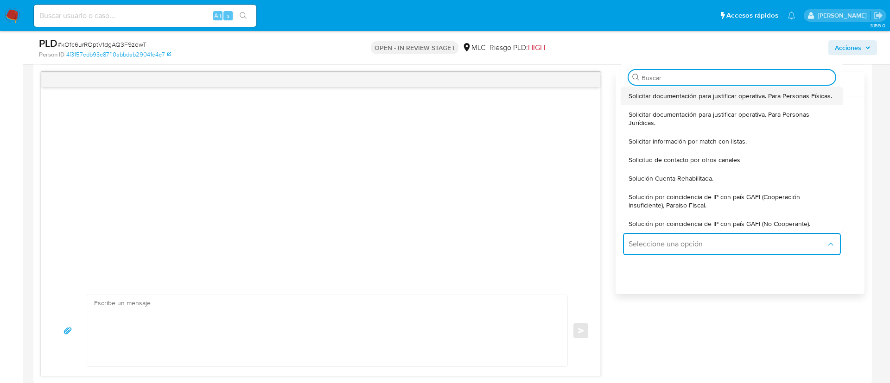
click at [672, 100] on span "Solicitar documentación para justificar operativa. Para Personas Físicas." at bounding box center [729, 96] width 203 height 8
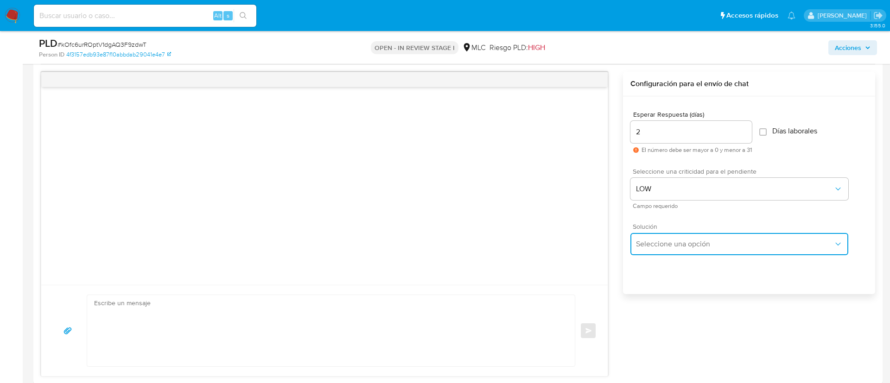
type textarea "Hola ,Te contactamos dado que tu cuenta fue suspendida para una verificación de…"
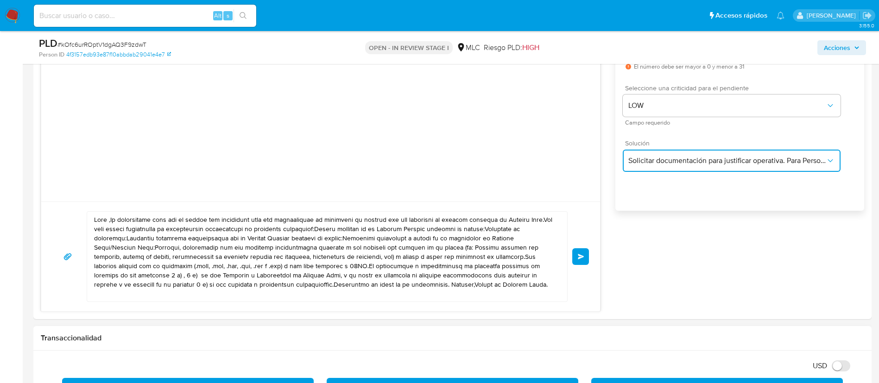
scroll to position [1043, 0]
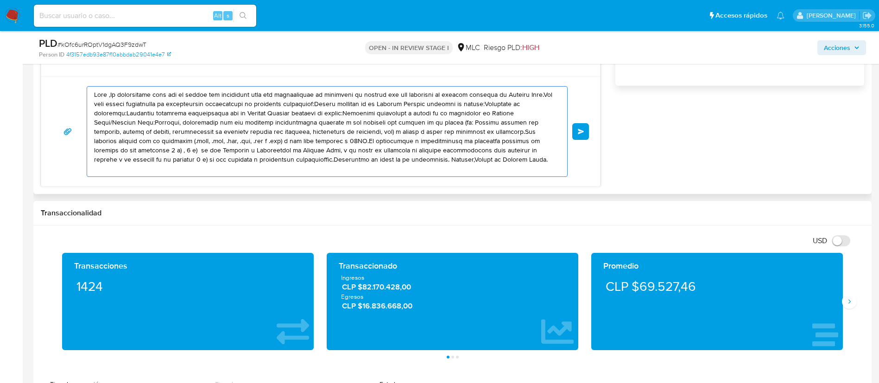
click at [412, 160] on textarea at bounding box center [325, 132] width 462 height 90
drag, startPoint x: 422, startPoint y: 158, endPoint x: 68, endPoint y: 97, distance: 359.7
click at [68, 97] on div "Enviar" at bounding box center [320, 131] width 537 height 91
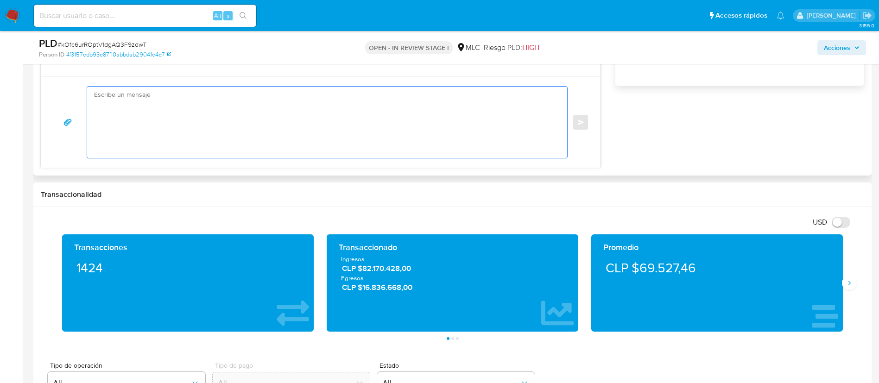
paste textarea "Hola XXX, Te contactamos desde el Equipo de Mercado Pago para verificar tus dat…"
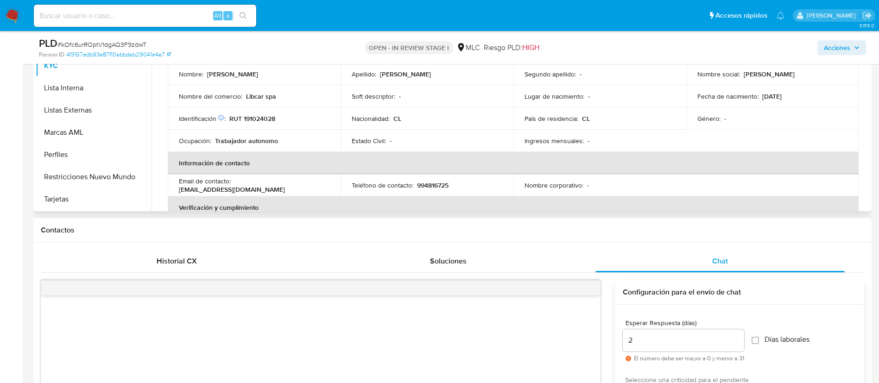
scroll to position [556, 0]
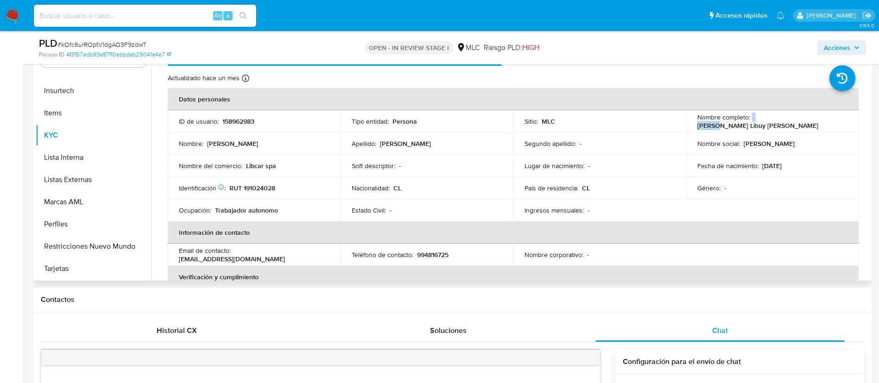
drag, startPoint x: 766, startPoint y: 122, endPoint x: 750, endPoint y: 122, distance: 16.2
click at [750, 122] on div "Nombre completo : Raúl Ignacio Libuy Carrasco" at bounding box center [773, 121] width 151 height 17
copy div "Raúl I"
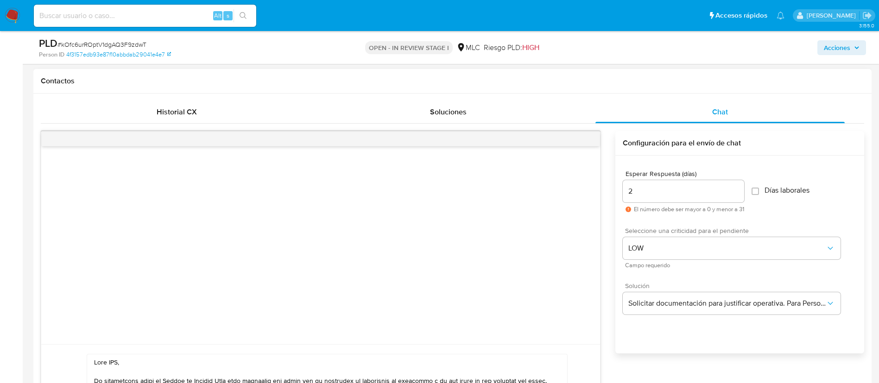
scroll to position [973, 0]
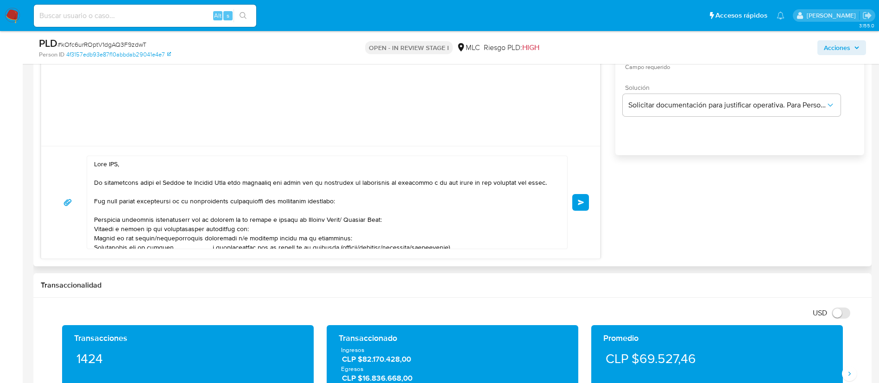
click at [115, 162] on textarea at bounding box center [325, 202] width 462 height 93
paste textarea "Raúl I"
type textarea "Hola Raúl I, Te contactamos desde el Equipo de Mercado Pago para verificar tus …"
click at [585, 206] on button "Enviar" at bounding box center [580, 202] width 17 height 17
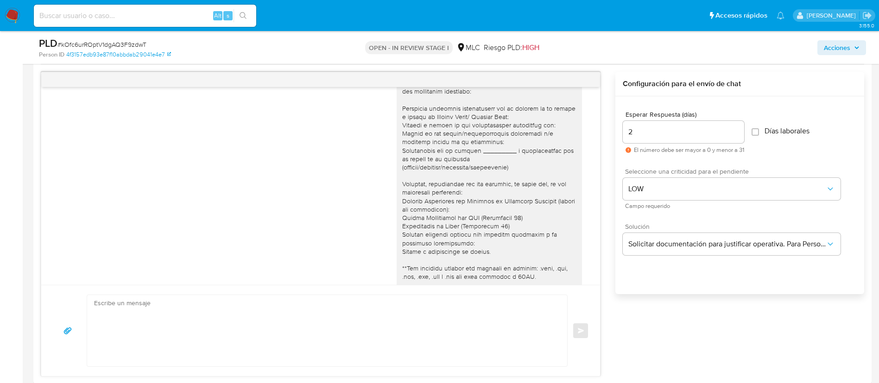
scroll to position [0, 0]
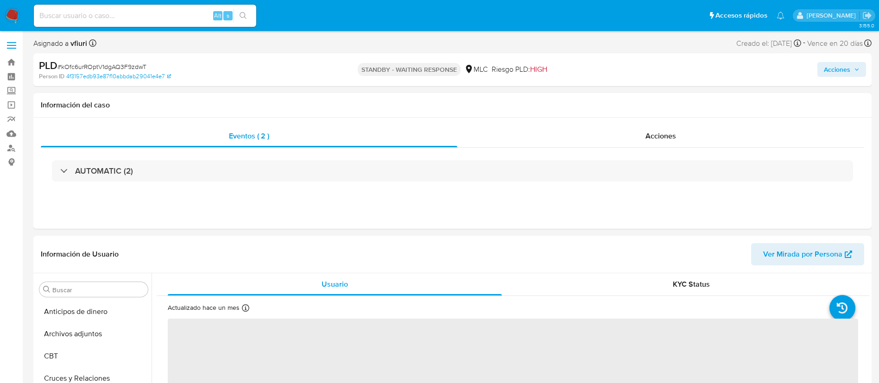
select select "10"
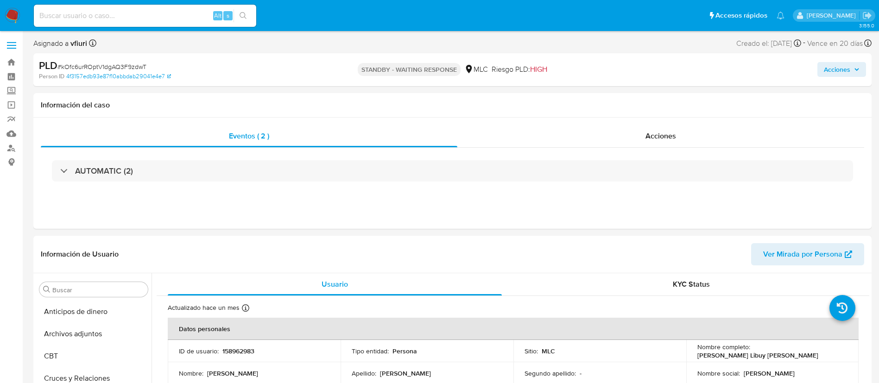
scroll to position [392, 0]
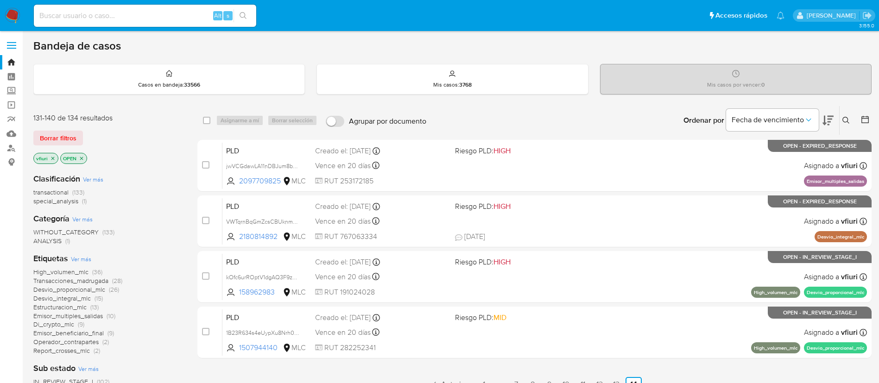
click at [847, 117] on icon at bounding box center [846, 120] width 7 height 7
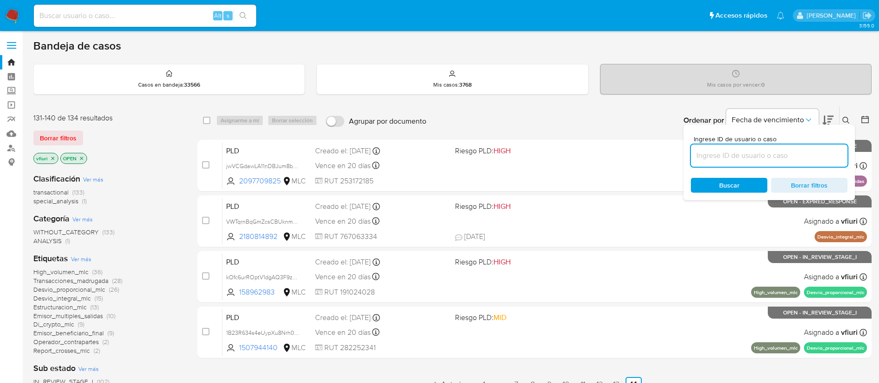
click at [765, 156] on input at bounding box center [769, 156] width 157 height 12
type input "1507944140"
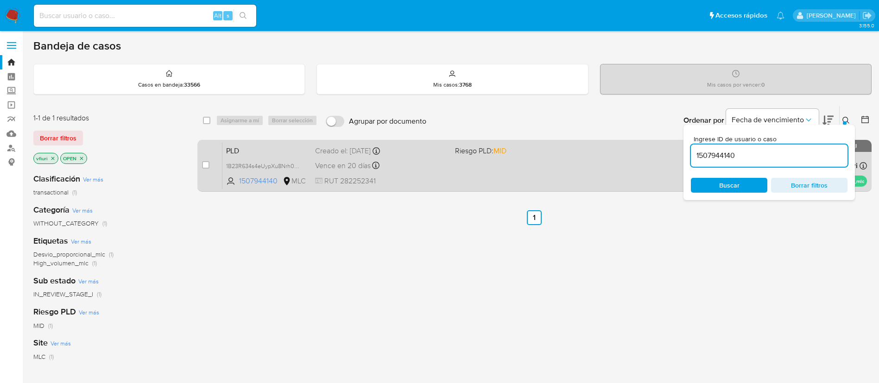
click at [498, 171] on div "PLD 1B23R634s4eUypXu8Nrh0c5h 1507944140 MLC Riesgo PLD: MID Creado el: [DATE] C…" at bounding box center [544, 165] width 645 height 47
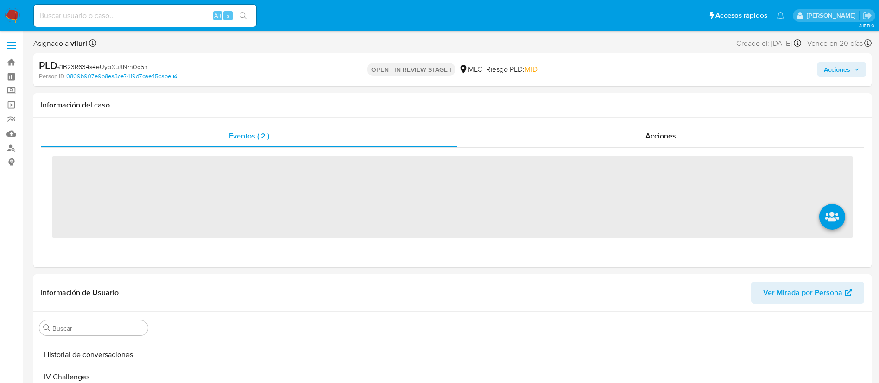
scroll to position [392, 0]
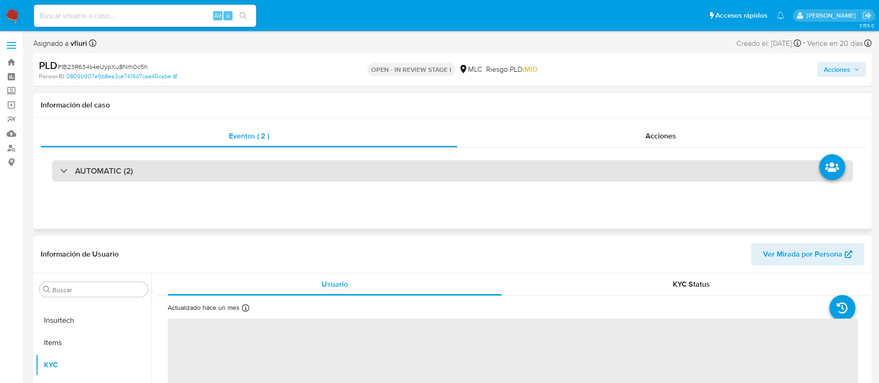
select select "10"
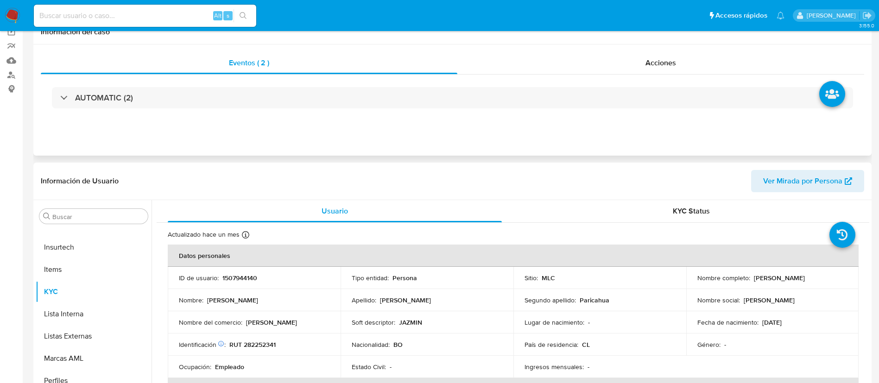
scroll to position [139, 0]
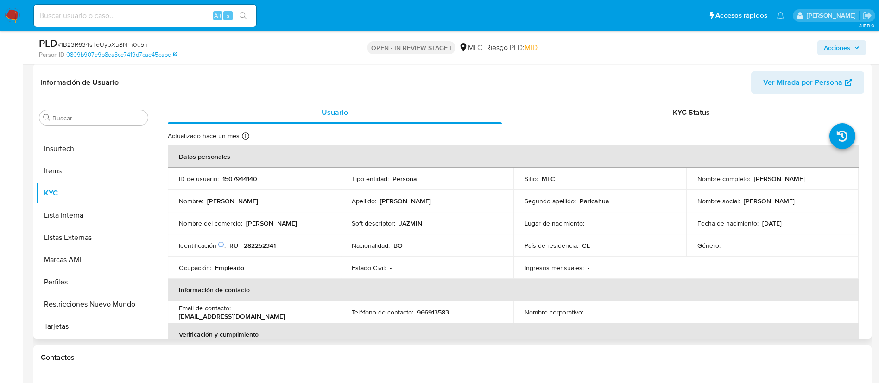
click at [260, 244] on p "RUT 282252341" at bounding box center [252, 245] width 46 height 8
copy p "282252341"
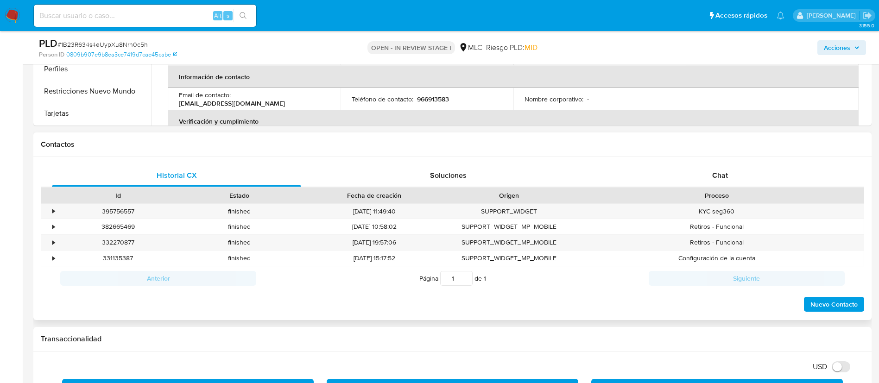
scroll to position [348, 0]
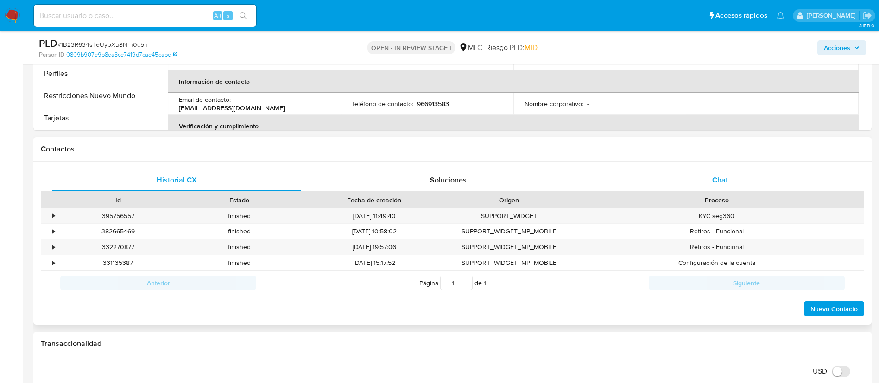
click at [710, 178] on div "Chat" at bounding box center [720, 180] width 249 height 22
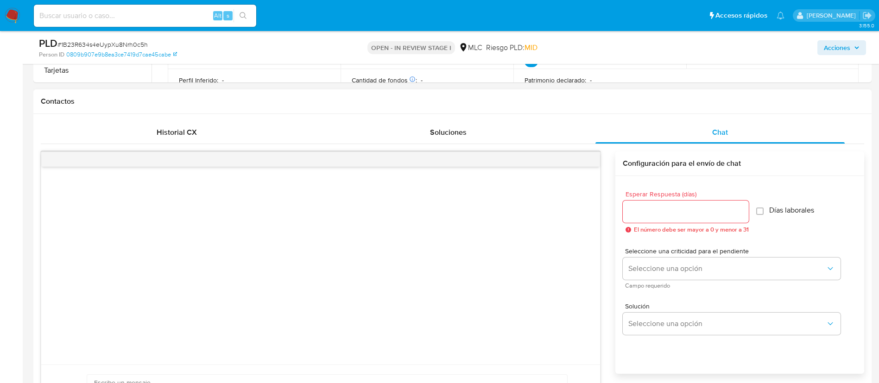
scroll to position [417, 0]
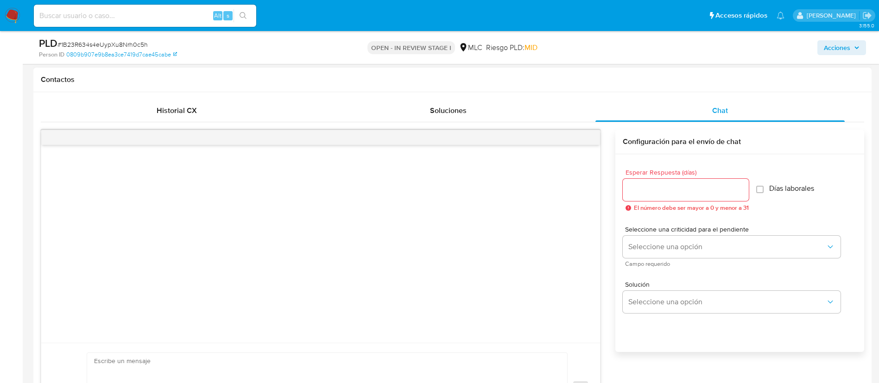
click at [683, 181] on div at bounding box center [686, 190] width 126 height 22
click at [683, 186] on input "Esperar Respuesta (días)" at bounding box center [686, 190] width 126 height 12
type input "2"
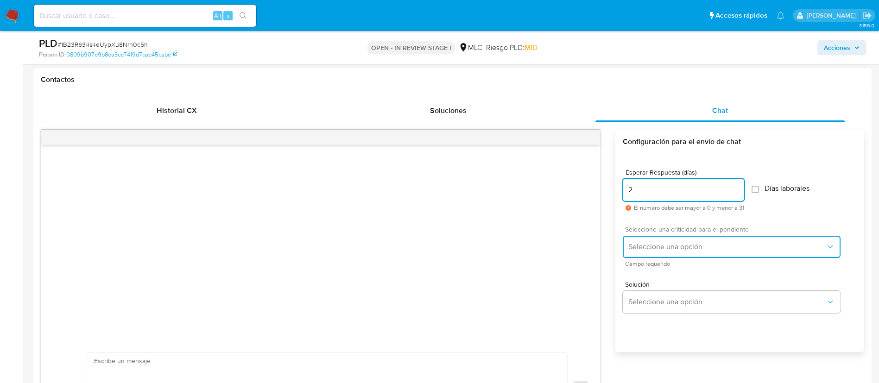
click at [689, 245] on span "Seleccione una opción" at bounding box center [726, 246] width 197 height 9
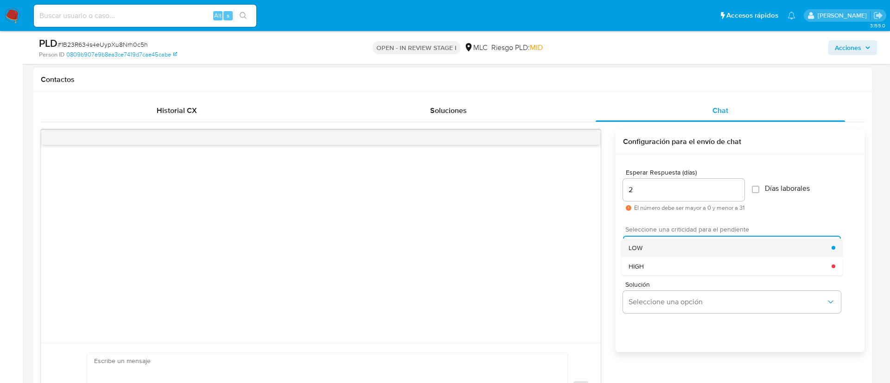
click at [685, 243] on div "LOW" at bounding box center [729, 248] width 203 height 19
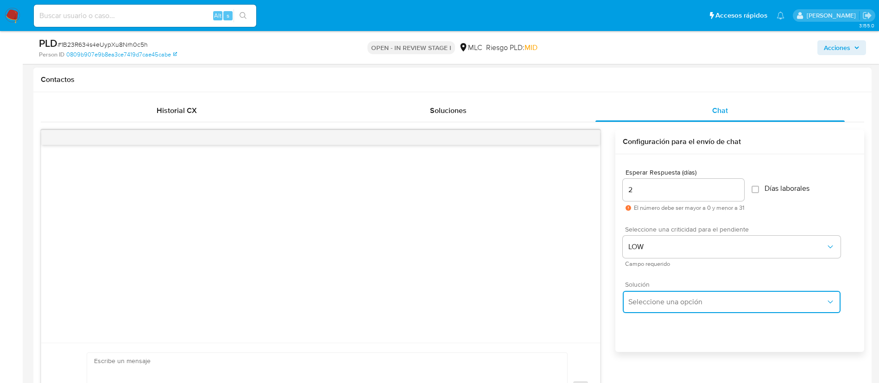
click at [694, 300] on span "Seleccione una opción" at bounding box center [726, 302] width 197 height 9
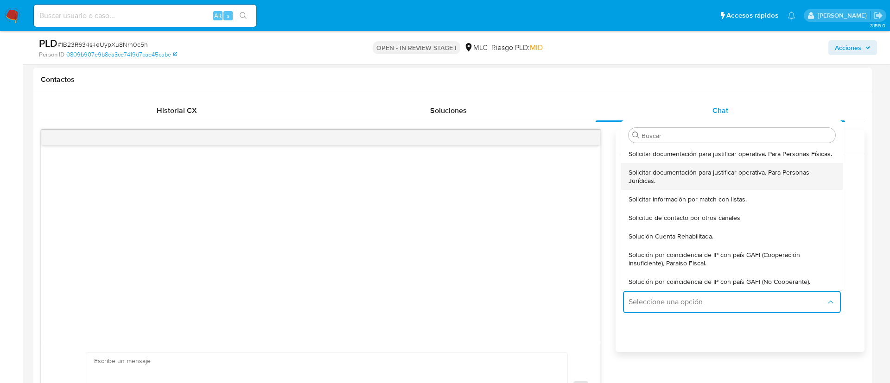
click at [687, 182] on span "Solicitar documentación para justificar operativa. Para Personas Jurídicas." at bounding box center [731, 176] width 207 height 17
type textarea "Hola ,Te contactamos dado que tu cuenta fue suspendida para una verificación de…"
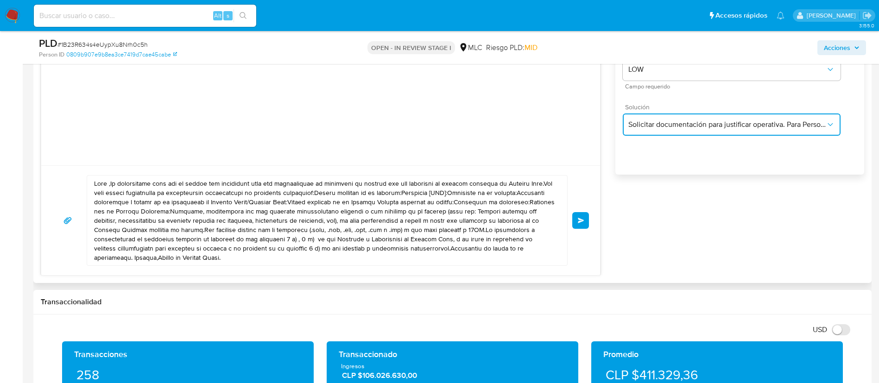
scroll to position [765, 0]
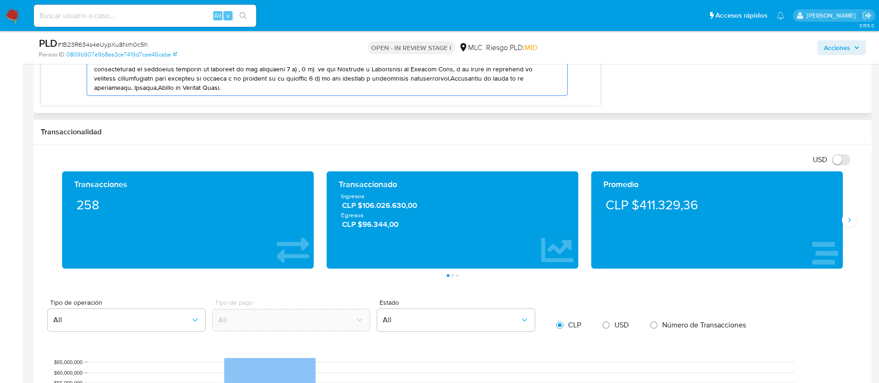
click at [312, 81] on textarea at bounding box center [325, 51] width 462 height 90
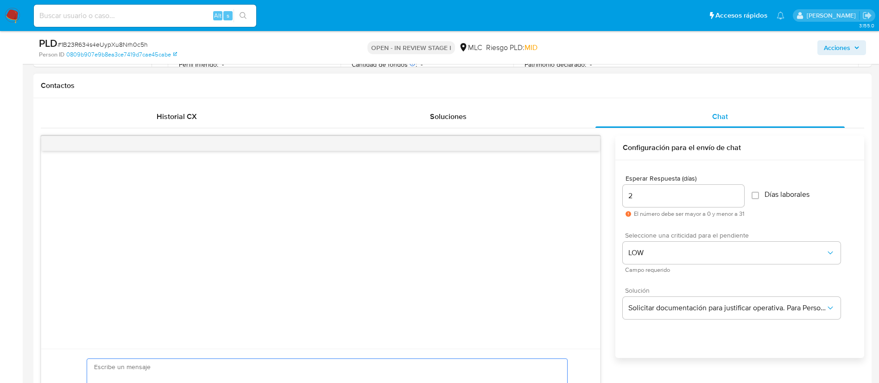
scroll to position [556, 0]
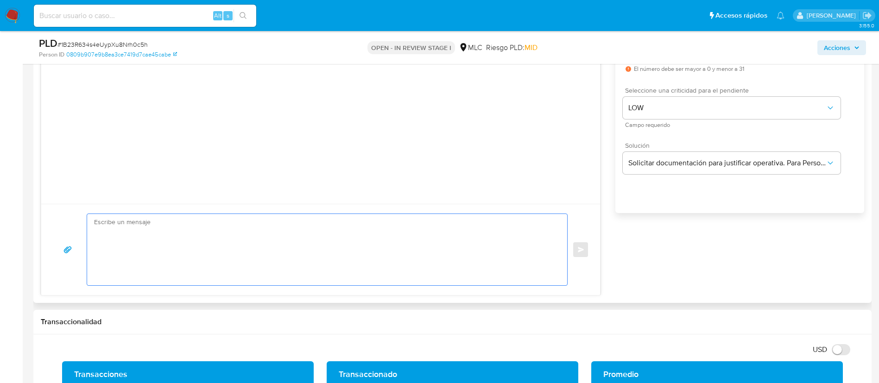
paste textarea "Hola XXX, Te contactamos desde el Equipo de Mercado Pago para verificar tus dat…"
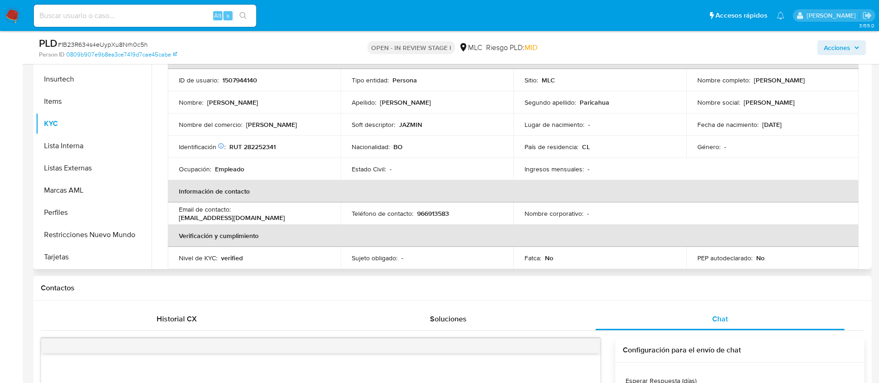
scroll to position [0, 0]
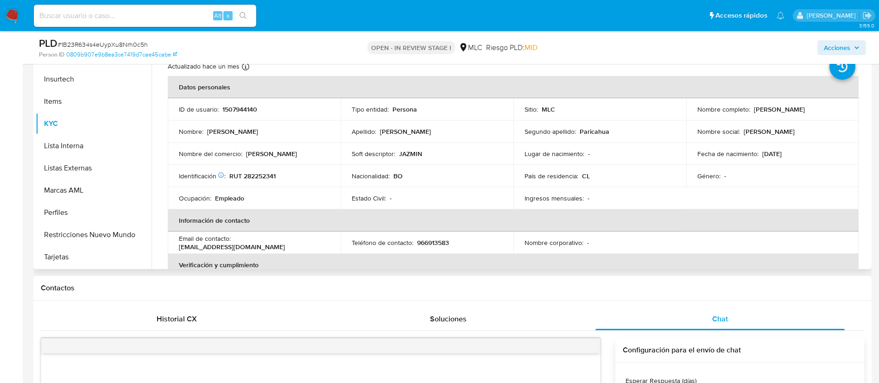
click at [761, 112] on p "Telesforo Saucedo Paricahua" at bounding box center [779, 109] width 51 height 8
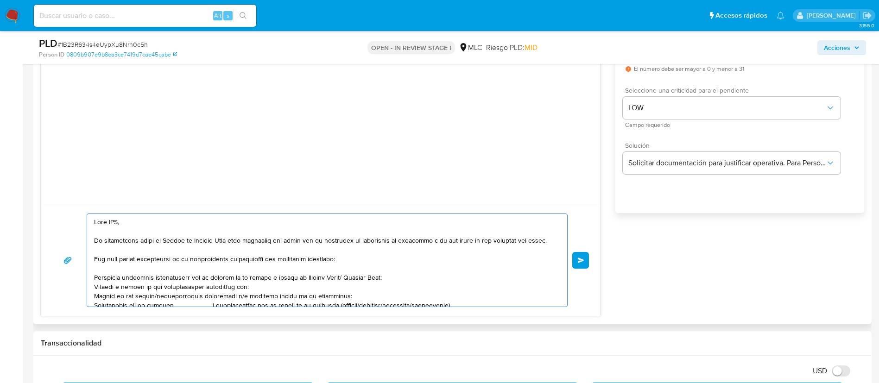
click at [112, 222] on textarea at bounding box center [325, 260] width 462 height 93
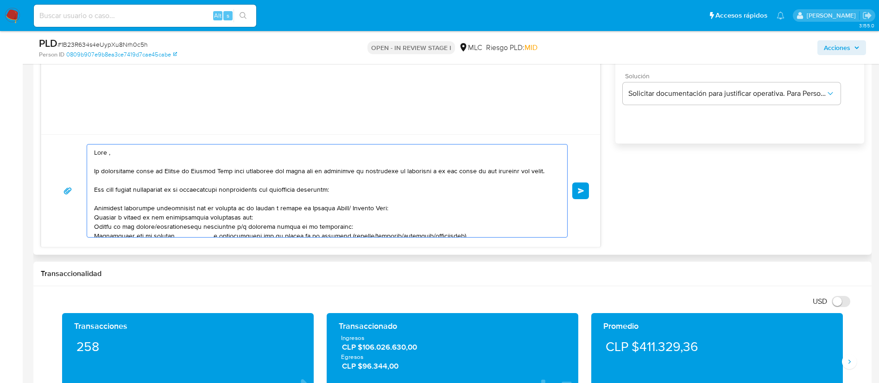
drag, startPoint x: 340, startPoint y: 206, endPoint x: 297, endPoint y: 206, distance: 43.6
click at [297, 206] on textarea at bounding box center [325, 191] width 462 height 93
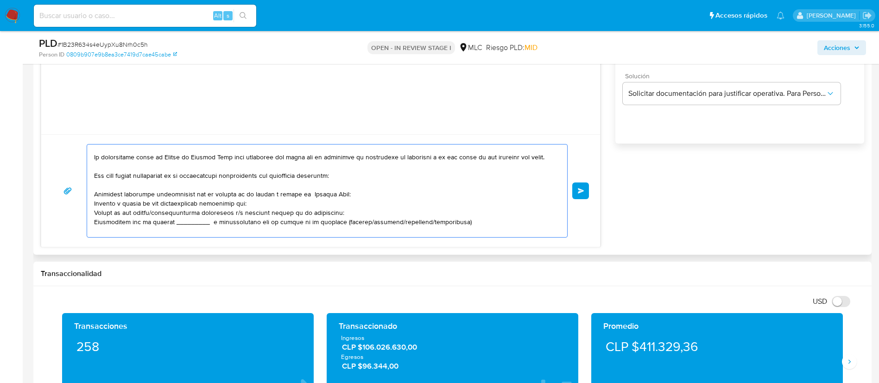
scroll to position [28, 0]
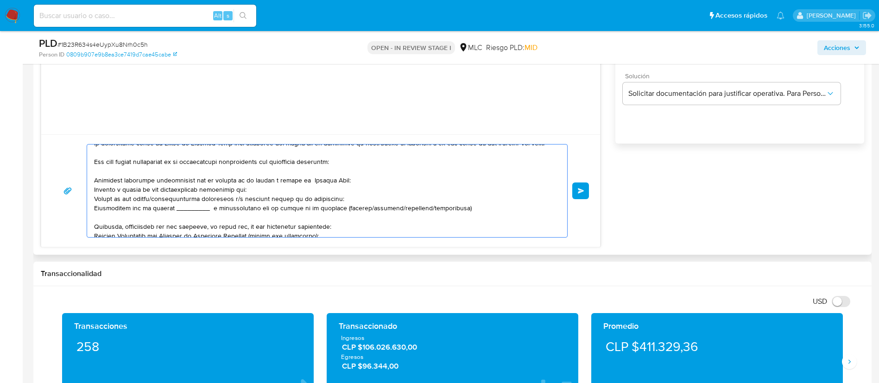
click at [158, 200] on textarea at bounding box center [325, 191] width 462 height 93
click at [244, 200] on textarea at bounding box center [325, 191] width 462 height 93
click at [245, 192] on textarea at bounding box center [325, 191] width 462 height 93
click at [243, 191] on textarea at bounding box center [325, 191] width 462 height 93
paste textarea "Edgardo Jachacollo Gonzales"
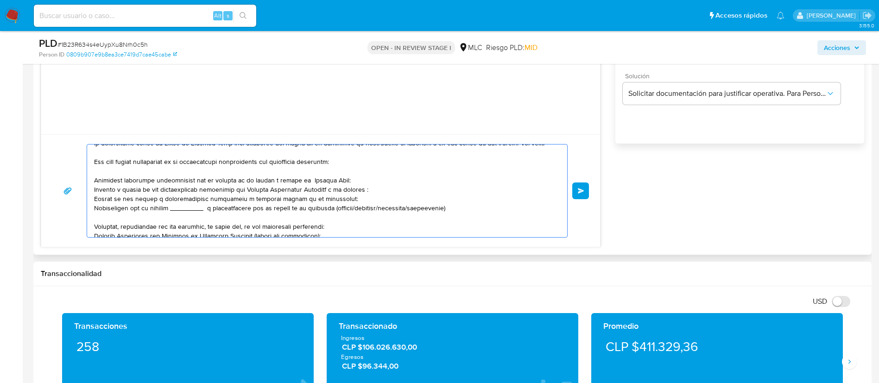
paste textarea "BMLL SPA 78.068.256-6"
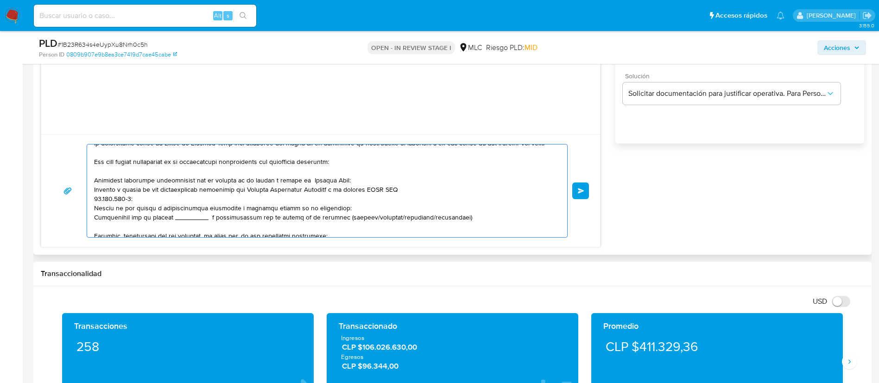
drag, startPoint x: 328, startPoint y: 207, endPoint x: 137, endPoint y: 221, distance: 191.5
click at [137, 221] on textarea at bounding box center [325, 191] width 462 height 93
drag, startPoint x: 460, startPoint y: 217, endPoint x: 76, endPoint y: 208, distance: 384.3
click at [76, 208] on div "Enviar" at bounding box center [320, 191] width 537 height 94
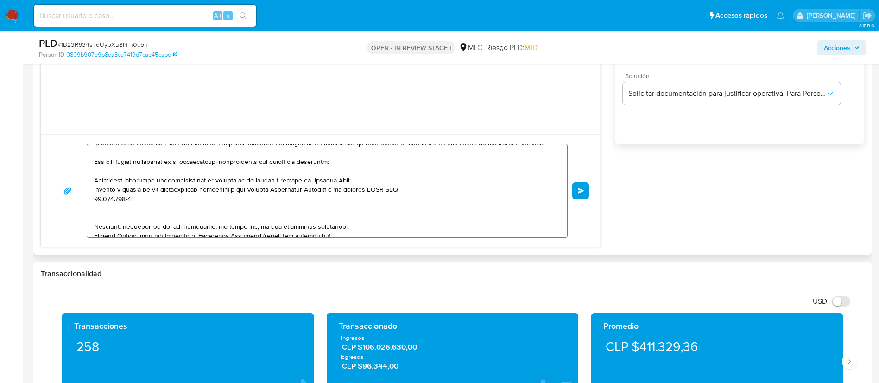
scroll to position [0, 0]
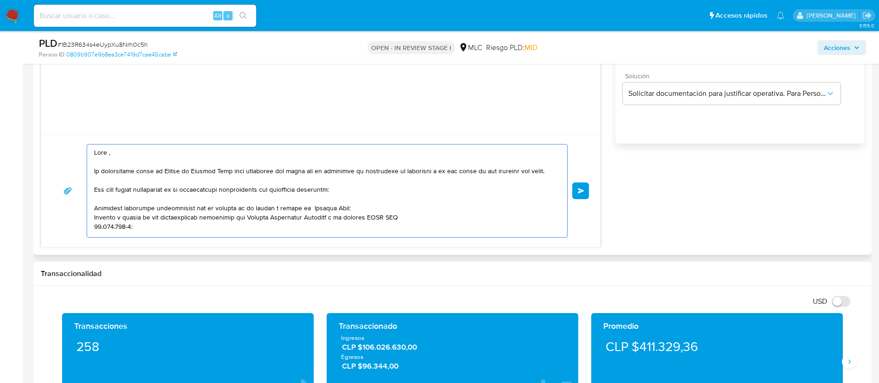
click at [361, 208] on textarea at bounding box center [325, 191] width 462 height 93
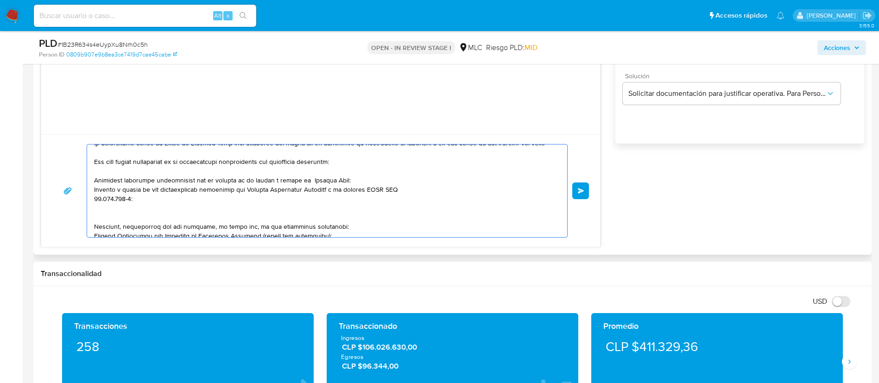
scroll to position [56, 0]
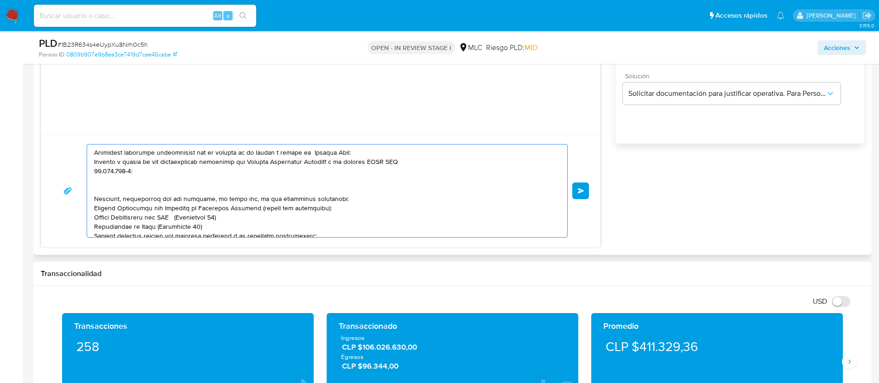
click at [94, 198] on textarea at bounding box center [325, 191] width 462 height 93
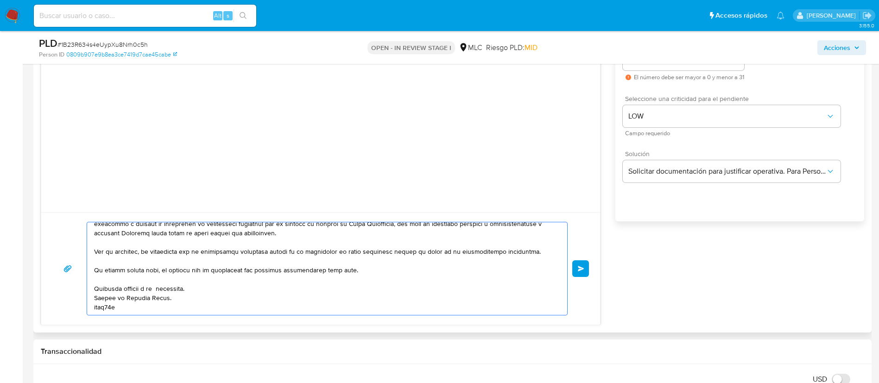
scroll to position [556, 0]
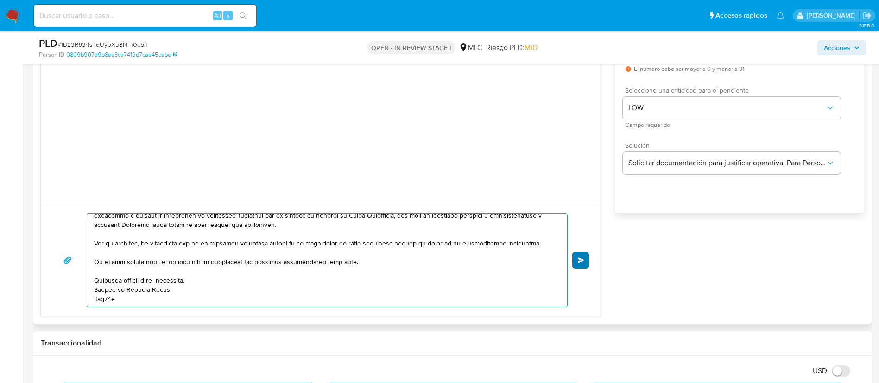
type textarea "Hola , Te contactamos desde el Equipo de Mercado Pago para verificar tus datos …"
click at [582, 254] on button "Enviar" at bounding box center [580, 260] width 17 height 17
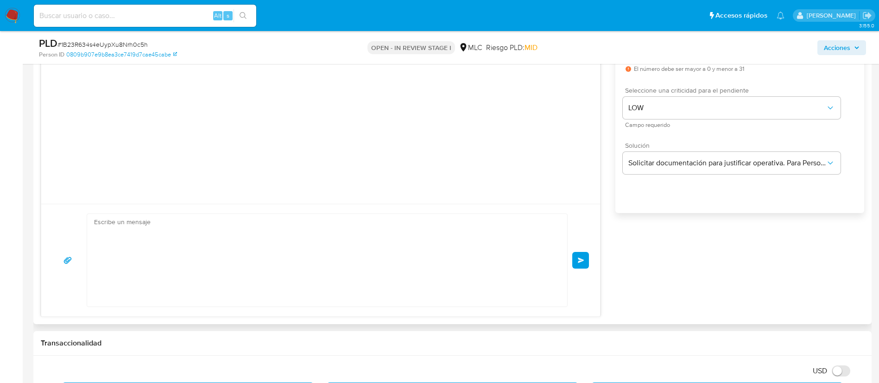
scroll to position [218, 0]
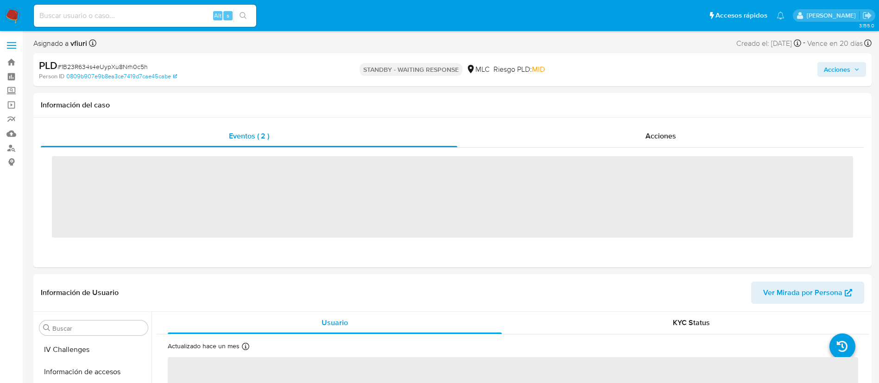
scroll to position [392, 0]
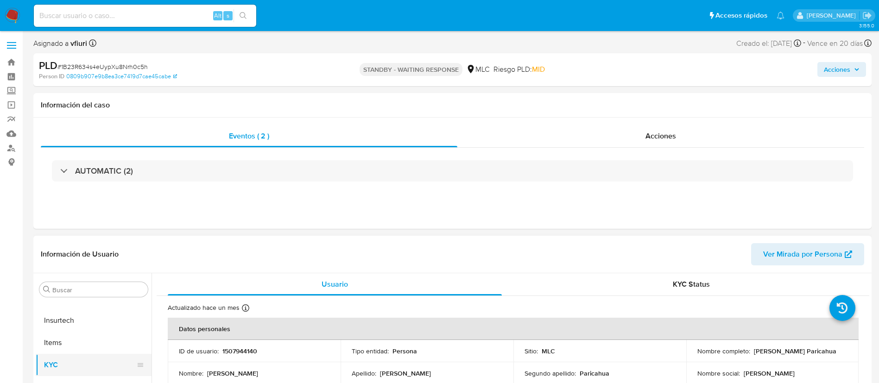
select select "10"
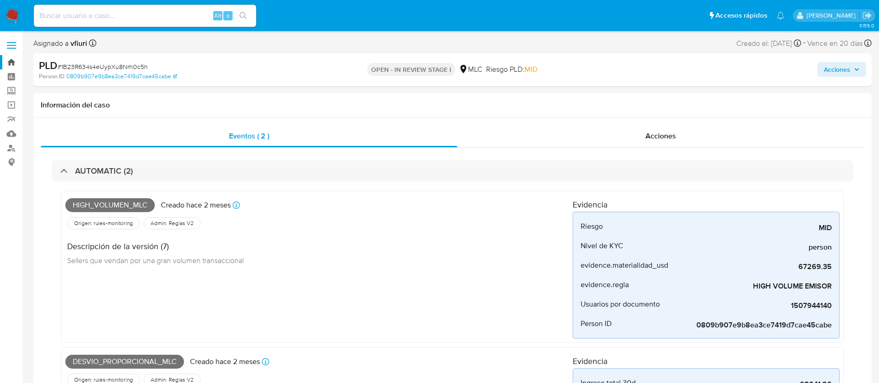
click at [12, 63] on link "Bandeja" at bounding box center [55, 62] width 110 height 14
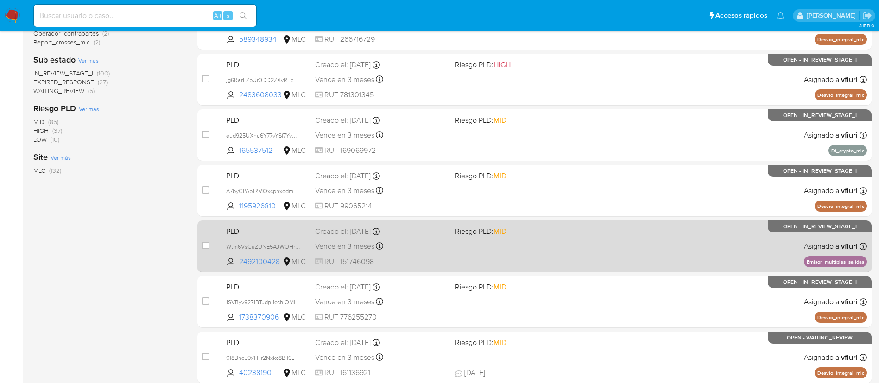
scroll to position [349, 0]
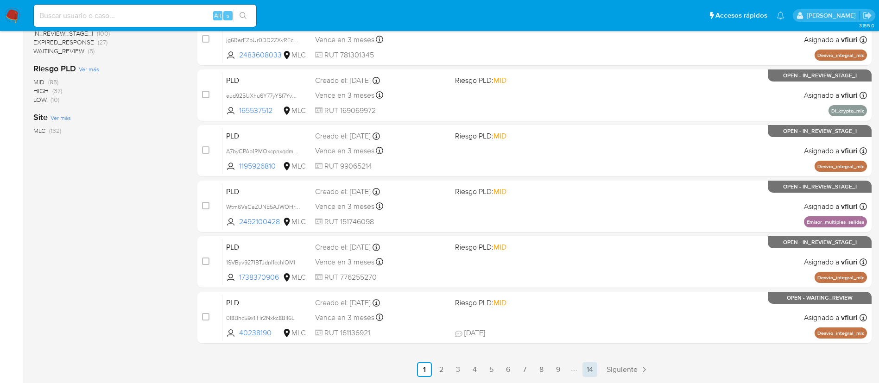
click at [591, 365] on link "14" at bounding box center [590, 369] width 15 height 15
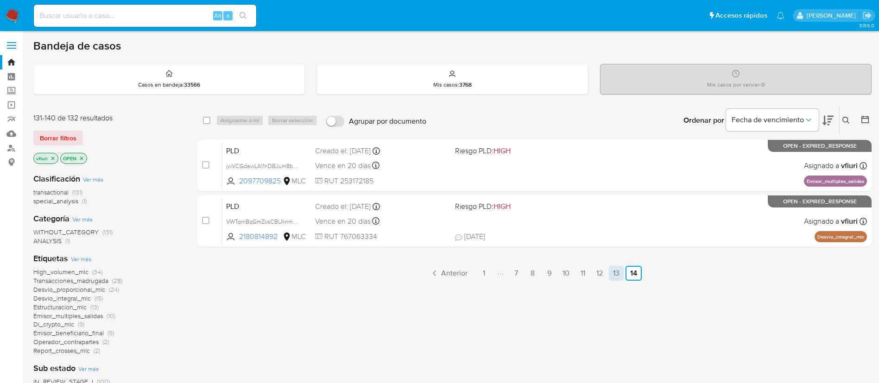
click at [618, 272] on link "13" at bounding box center [616, 273] width 15 height 15
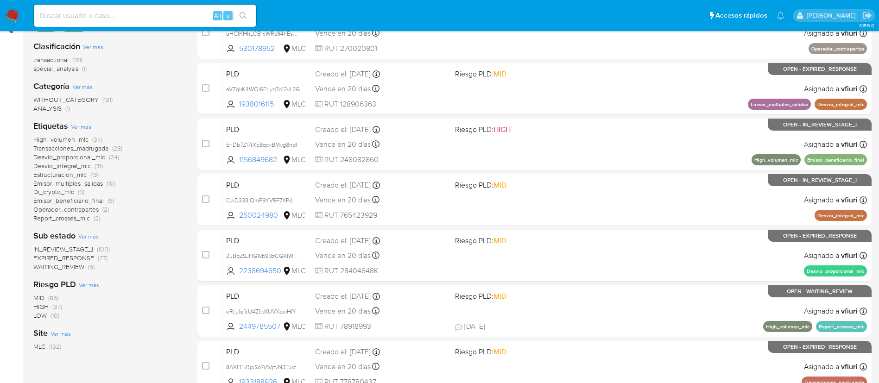
scroll to position [349, 0]
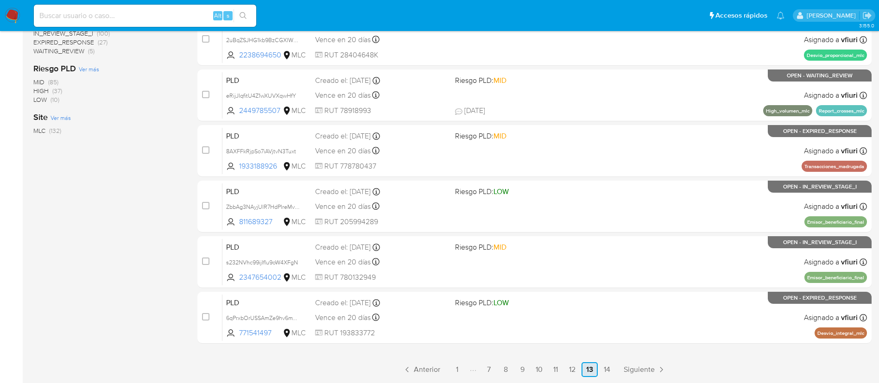
click at [585, 370] on link "13" at bounding box center [590, 369] width 16 height 15
click at [577, 366] on link "12" at bounding box center [572, 369] width 15 height 15
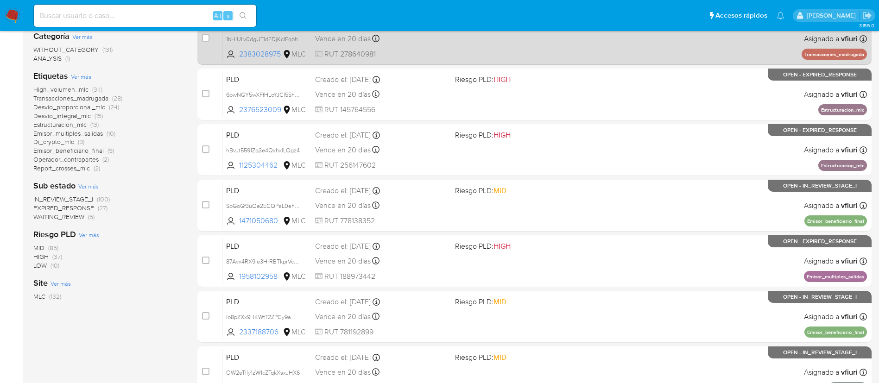
scroll to position [349, 0]
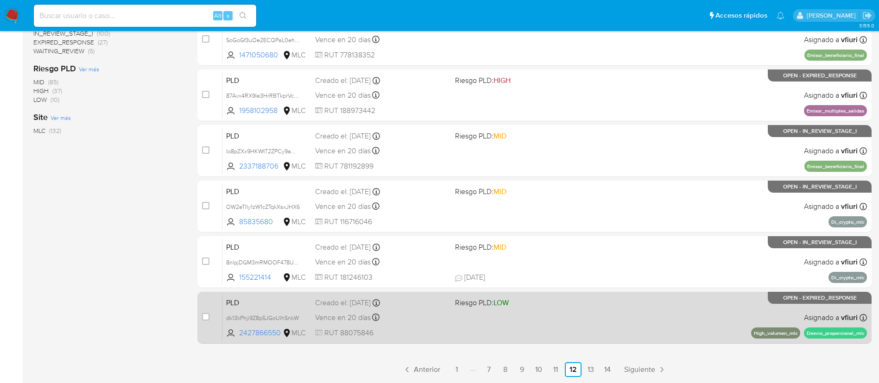
click at [564, 312] on div "PLD dk13kPhji9Z8p5JGoUlhSnkW 2427866550 MLC Riesgo PLD: LOW Creado el: [DATE] C…" at bounding box center [544, 317] width 645 height 47
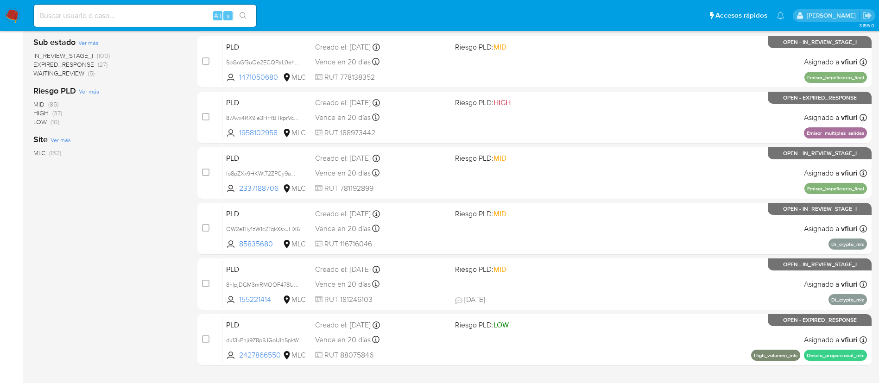
scroll to position [0, 0]
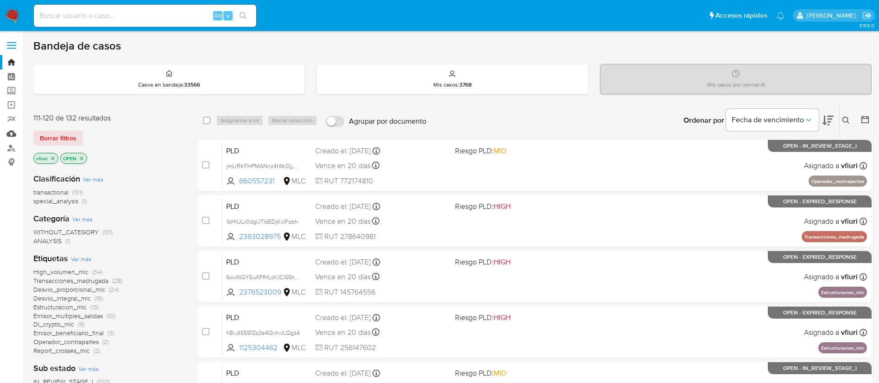
click at [19, 135] on link "Mulan" at bounding box center [55, 134] width 110 height 14
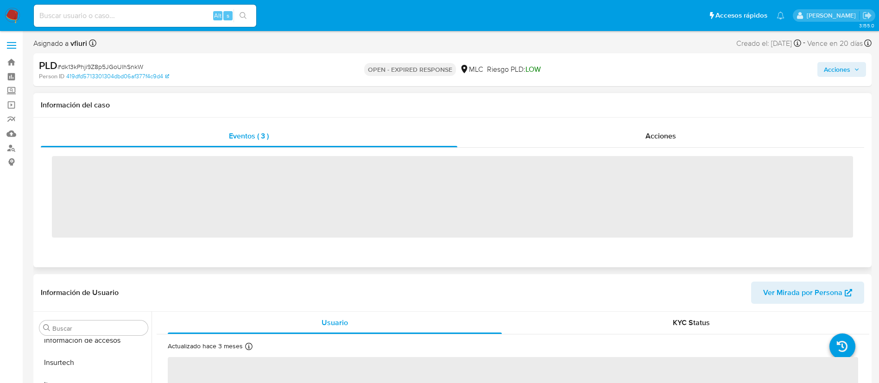
scroll to position [392, 0]
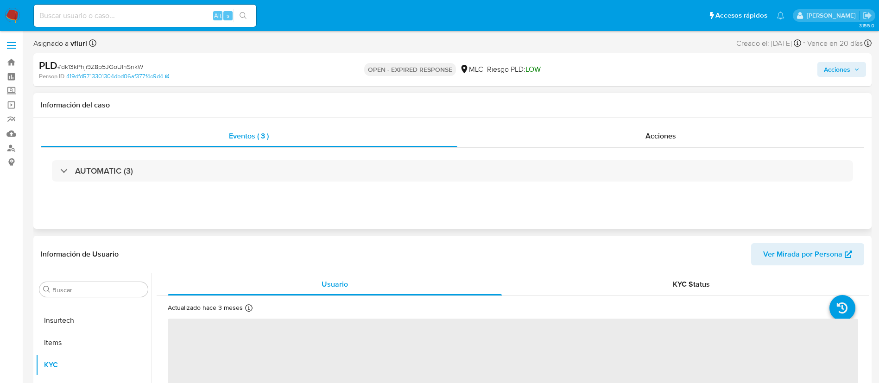
click at [313, 170] on div "AUTOMATIC (3)" at bounding box center [452, 170] width 801 height 21
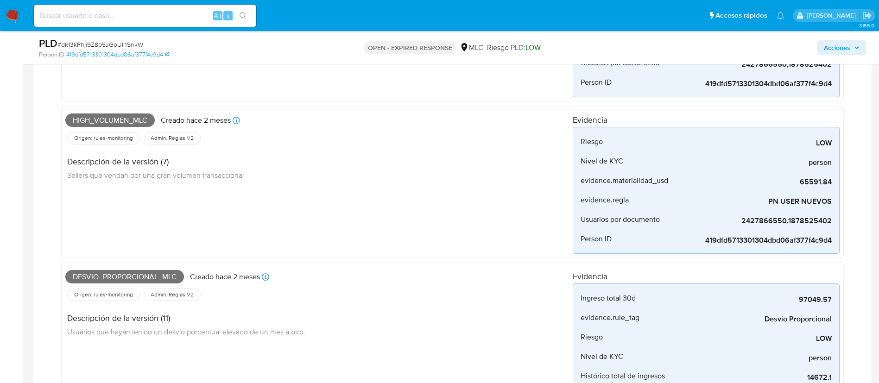
select select "10"
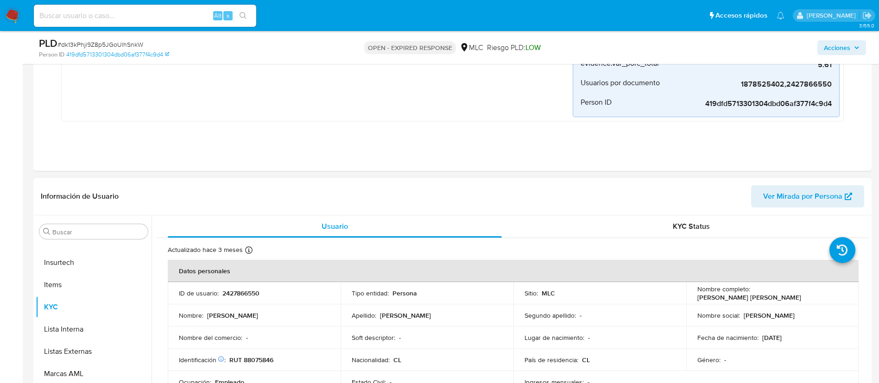
scroll to position [695, 0]
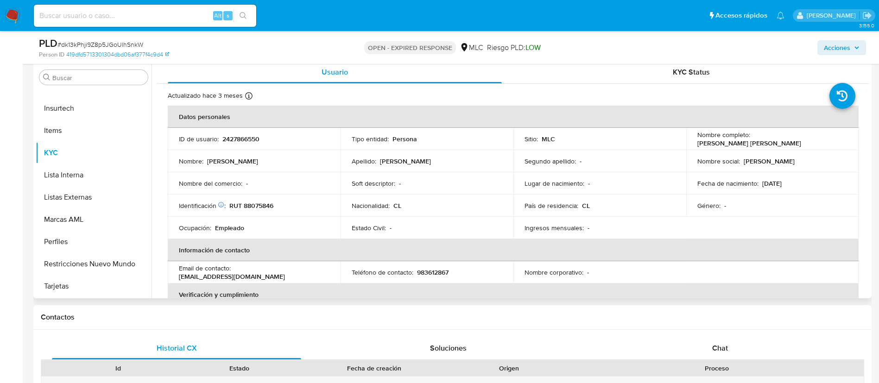
click at [233, 138] on p "2427866550" at bounding box center [240, 139] width 37 height 8
copy p "2427866550"
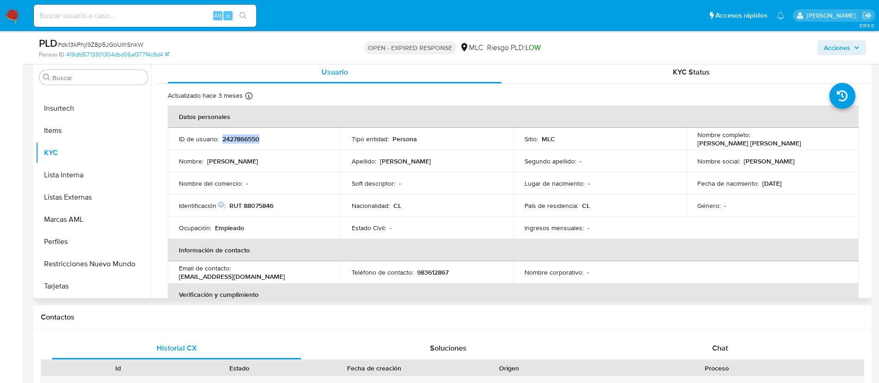
copy p "2427866550"
click at [92, 43] on span "# dk13kPhji9Z8p5JGoUlhSnkW" at bounding box center [100, 44] width 86 height 9
copy span "dk13kPhji9Z8p5JGoUlhSnkW"
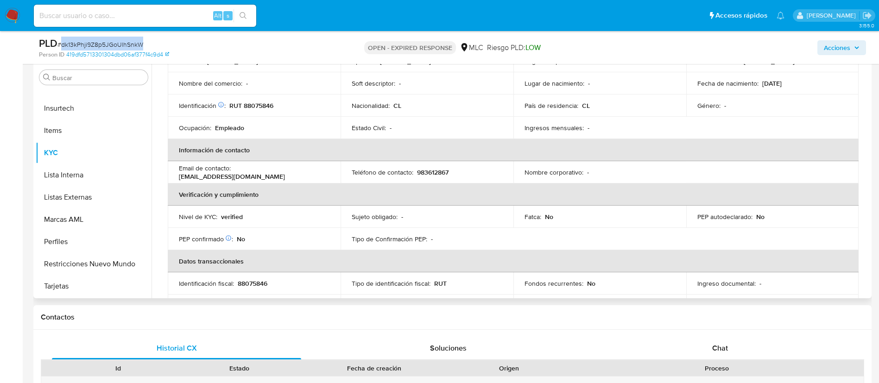
scroll to position [182, 0]
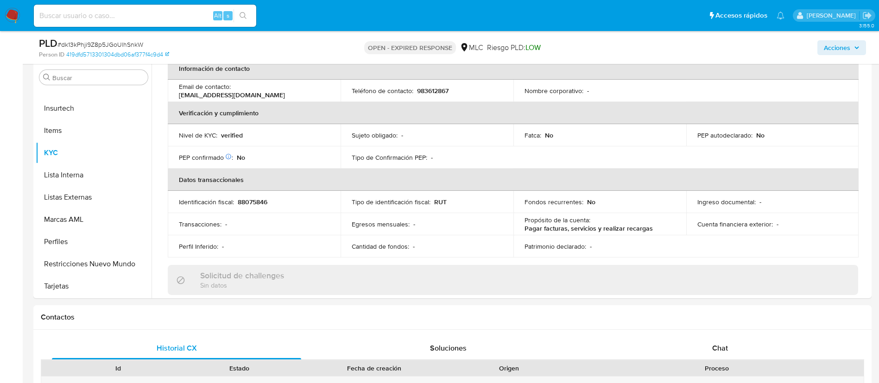
drag, startPoint x: 869, startPoint y: 166, endPoint x: 873, endPoint y: 173, distance: 7.9
click at [873, 173] on main "3.155.0 Asignado a vfiuri Asignado el: [DATE] 10:30:24 Creado el: [DATE] Creado…" at bounding box center [439, 260] width 879 height 1910
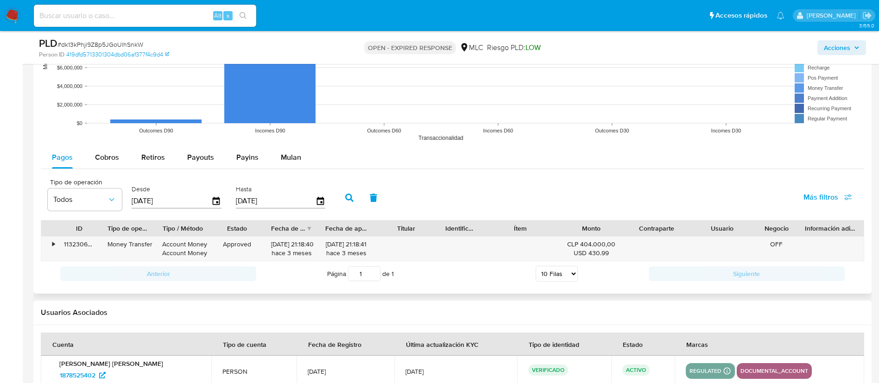
scroll to position [1527, 0]
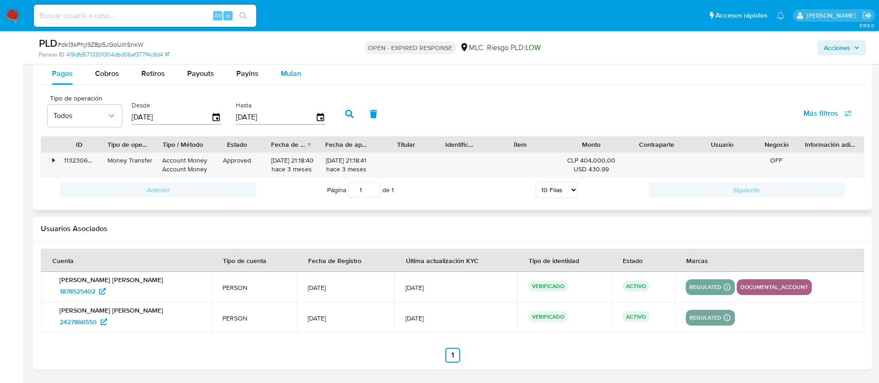
click at [291, 69] on span "Mulan" at bounding box center [291, 73] width 20 height 11
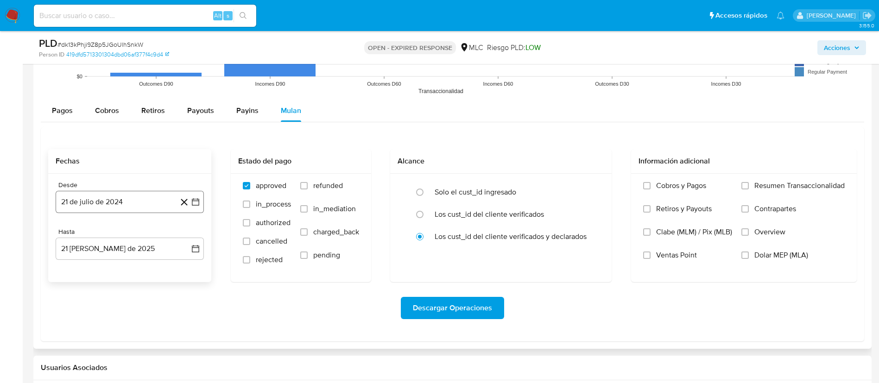
click at [200, 197] on button "21 de julio de 2024" at bounding box center [130, 202] width 148 height 22
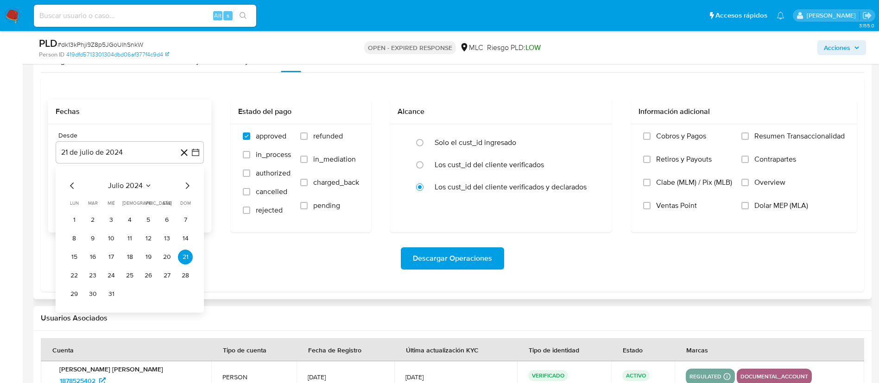
scroll to position [1560, 0]
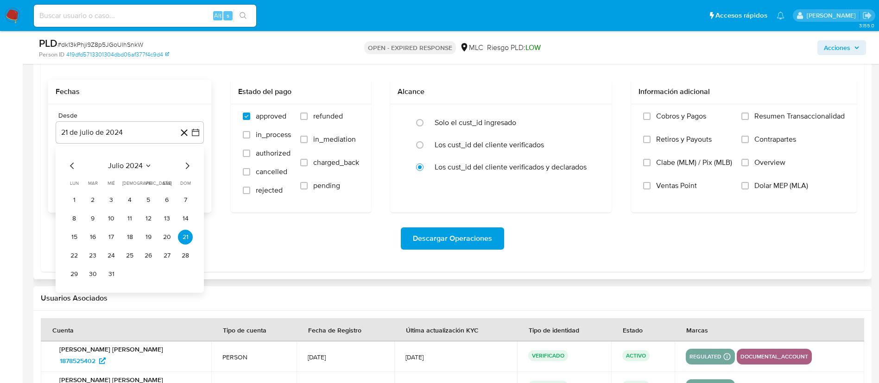
click at [187, 162] on icon "Mes siguiente" at bounding box center [187, 165] width 11 height 11
click at [111, 239] on button "14" at bounding box center [111, 237] width 15 height 15
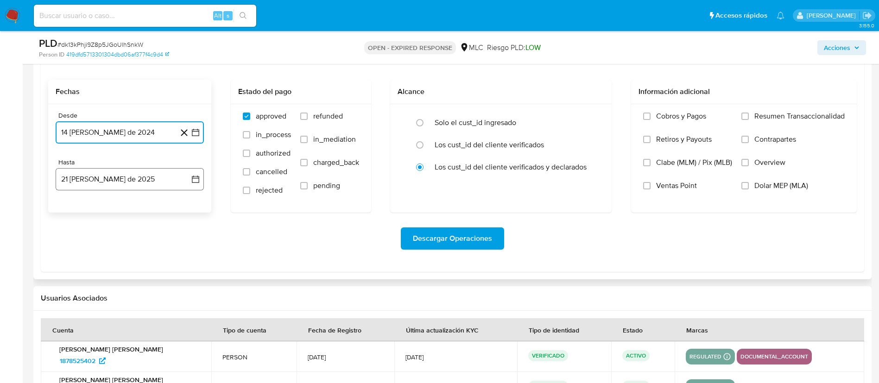
click at [193, 178] on icon "button" at bounding box center [195, 179] width 7 height 7
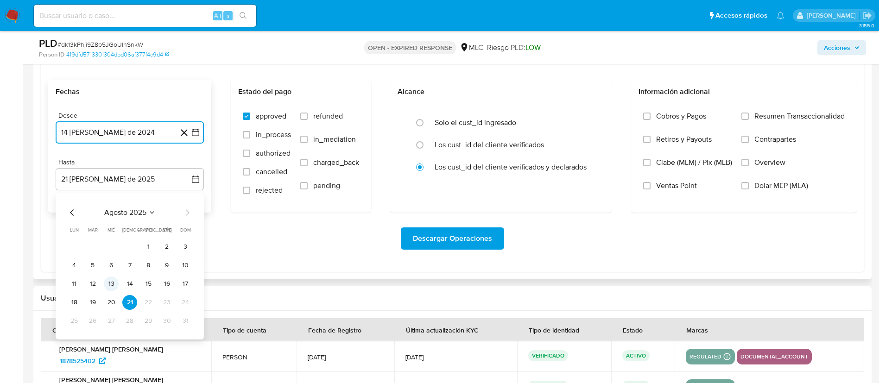
click at [116, 282] on button "13" at bounding box center [111, 284] width 15 height 15
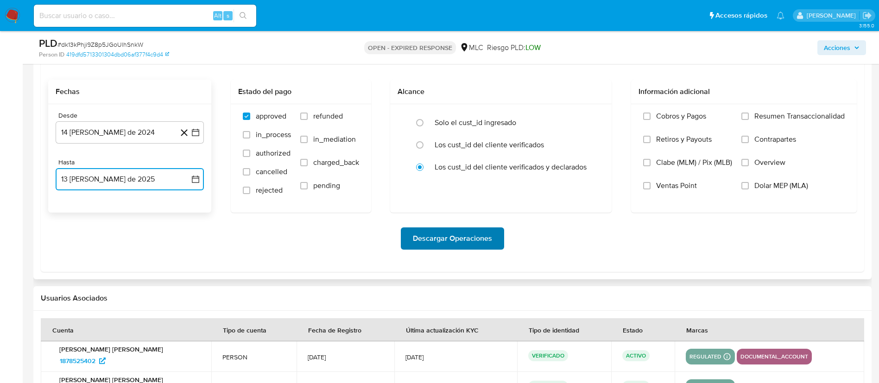
click at [438, 238] on span "Descargar Operaciones" at bounding box center [452, 238] width 79 height 20
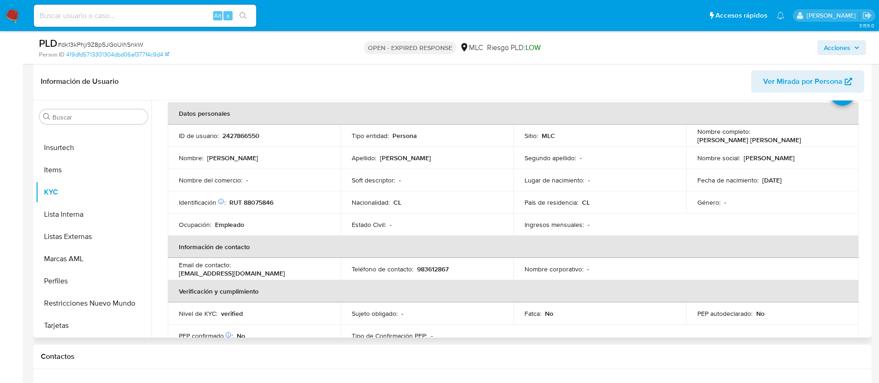
scroll to position [0, 0]
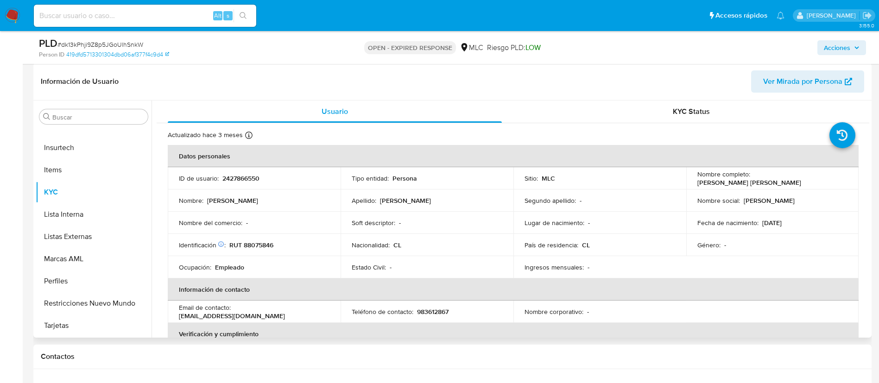
click at [258, 245] on p "RUT 88075846" at bounding box center [251, 245] width 44 height 8
copy p "88075846"
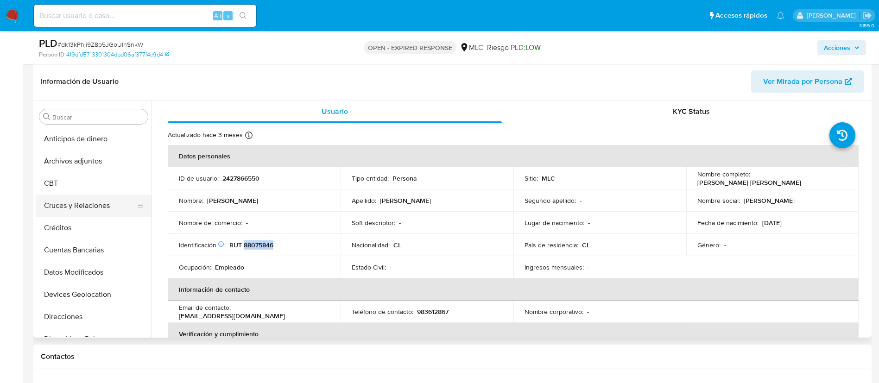
click at [88, 198] on button "Cruces y Relaciones" at bounding box center [90, 206] width 108 height 22
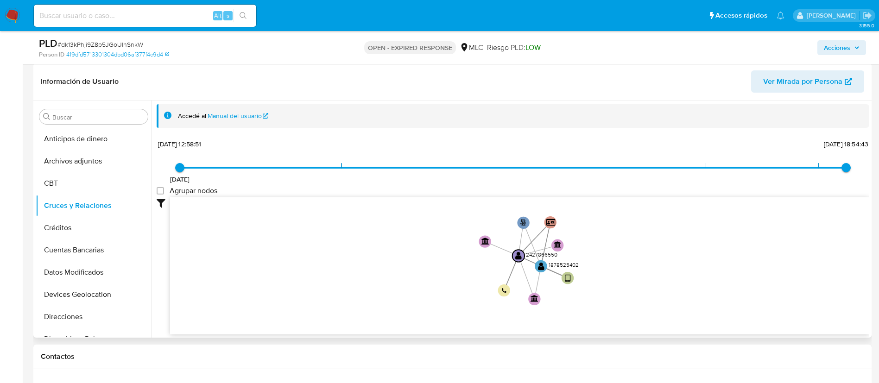
click at [722, 288] on icon "user-2427866550  2427866550 phone-45462b9db21e83fdfe8a7210d61ac82b  person-41…" at bounding box center [519, 264] width 699 height 134
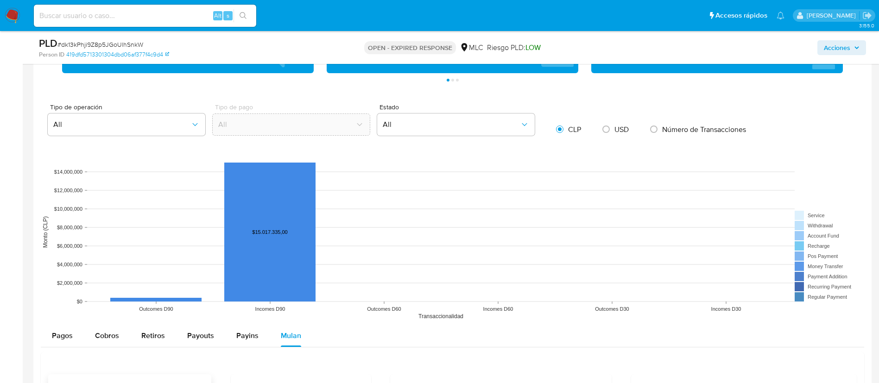
scroll to position [917, 0]
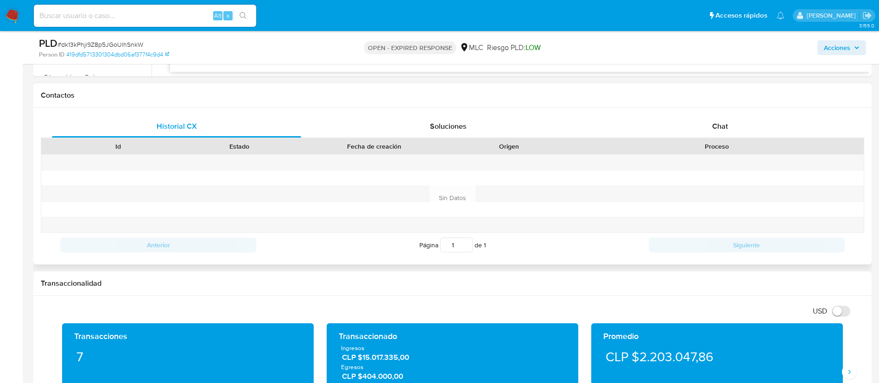
click at [702, 139] on div "Proceso" at bounding box center [717, 147] width 294 height 16
click at [702, 134] on div "Chat" at bounding box center [720, 126] width 249 height 22
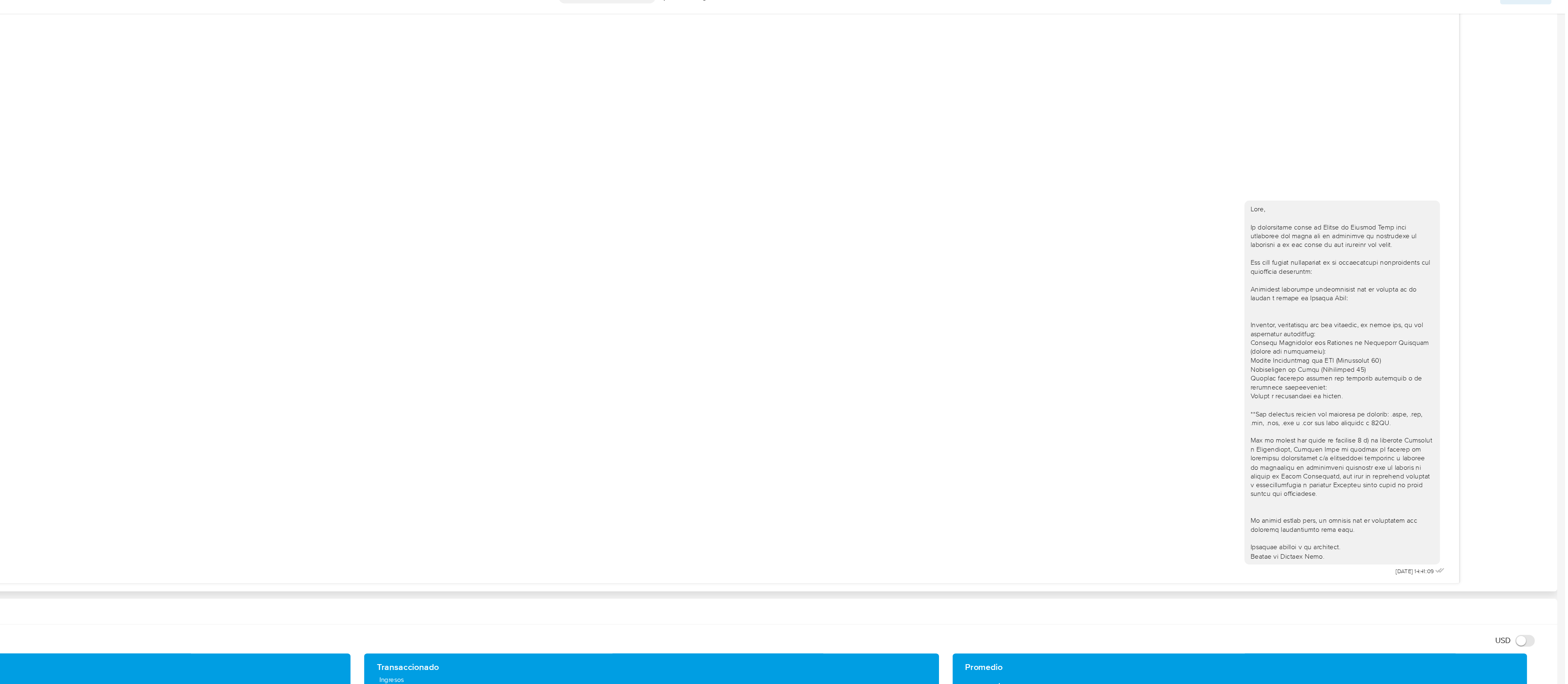
scroll to position [942, 0]
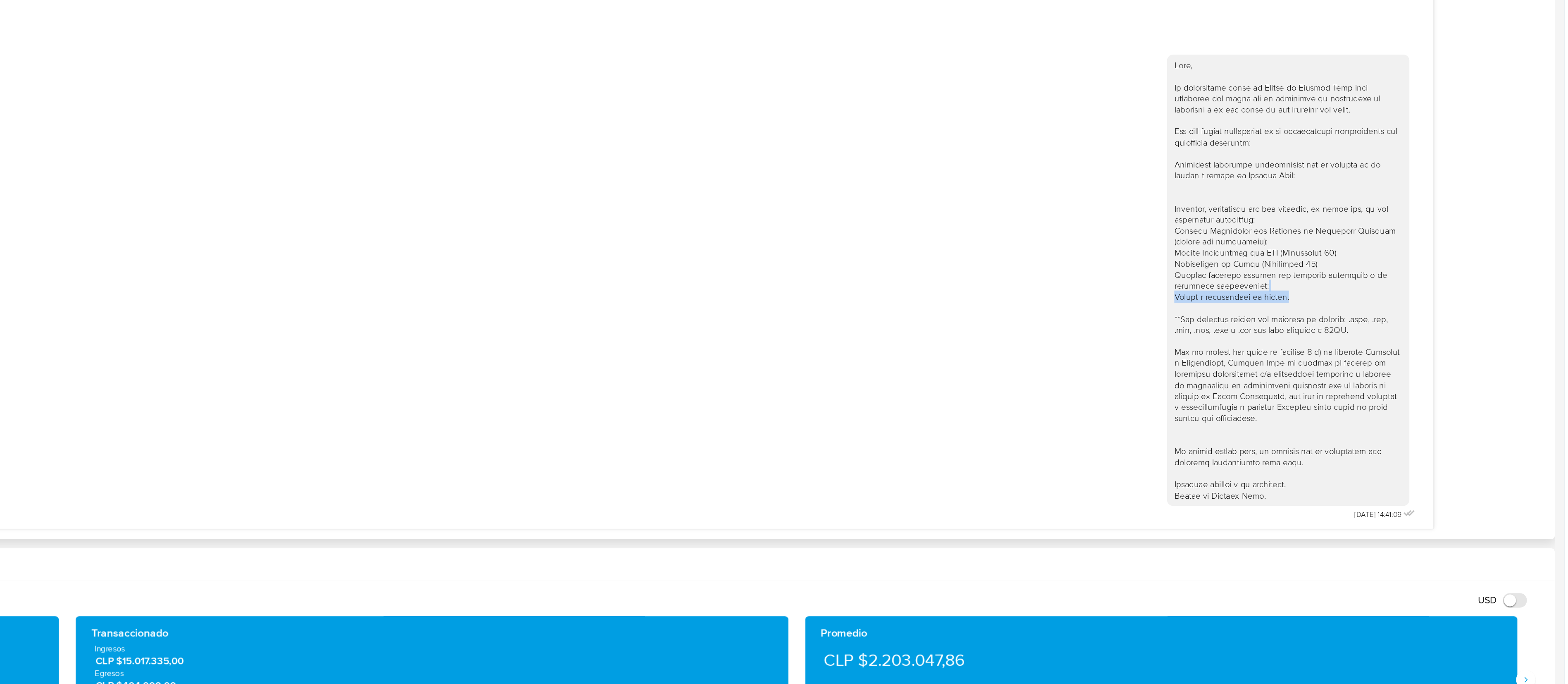
drag, startPoint x: 1510, startPoint y: 372, endPoint x: 1505, endPoint y: 388, distance: 16.8
click at [793, 342] on div "[DATE] 14:41:09" at bounding box center [796, 272] width 1519 height 532
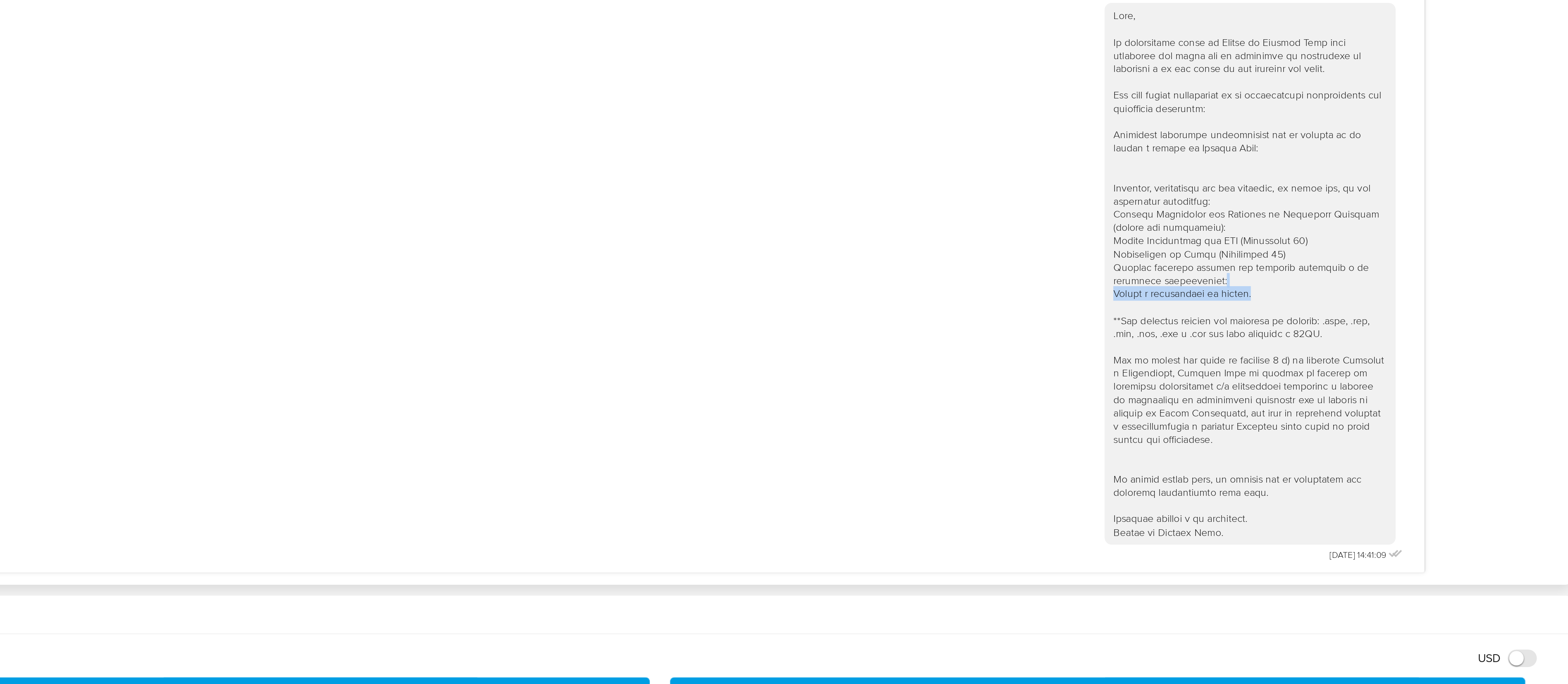
click at [793, 342] on div "[DATE] 14:41:09" at bounding box center [796, 272] width 1519 height 532
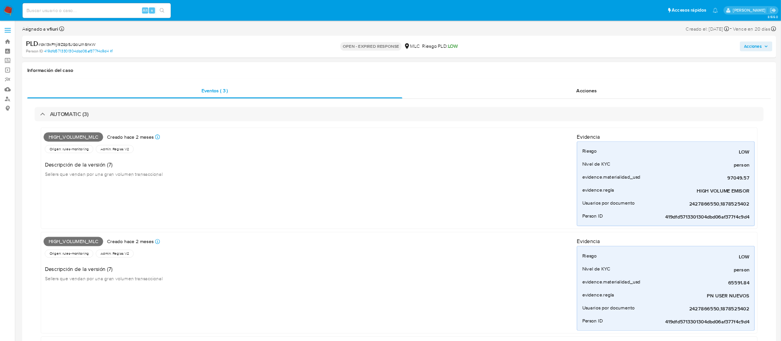
scroll to position [1, 0]
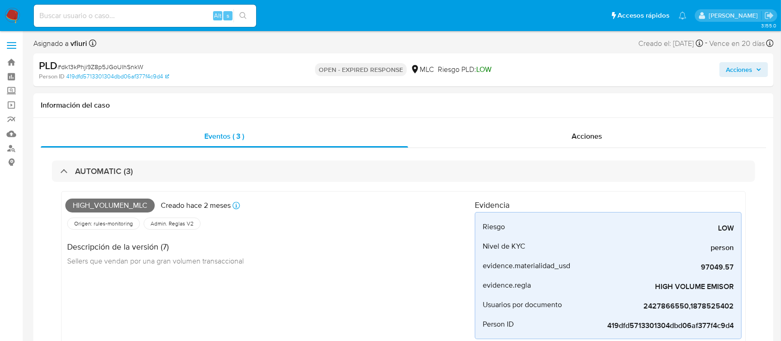
click at [94, 62] on span "# dk13kPhji9Z8p5JGoUlhSnkW" at bounding box center [100, 66] width 86 height 9
copy span "dk13kPhji9Z8p5JGoUlhSnkW"
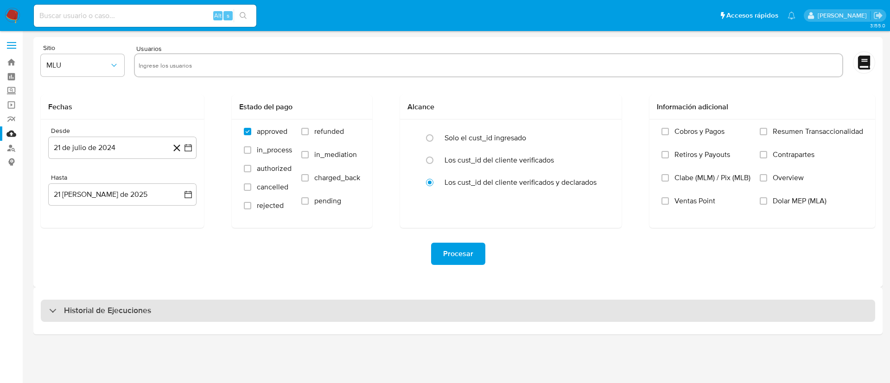
click at [126, 317] on div "Historial de Ejecuciones" at bounding box center [458, 311] width 834 height 22
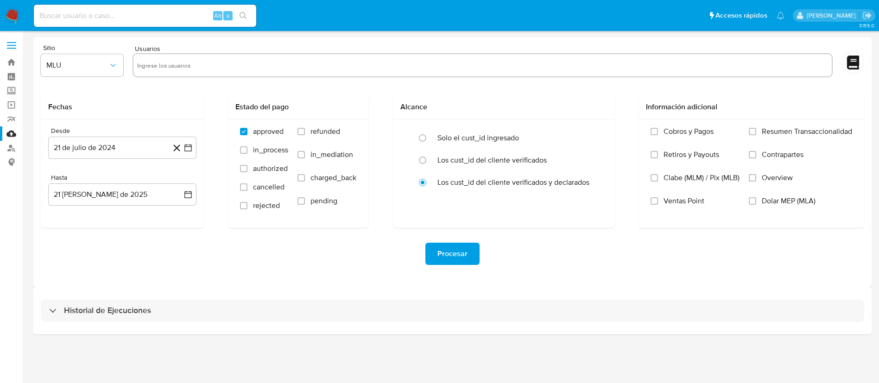
select select "10"
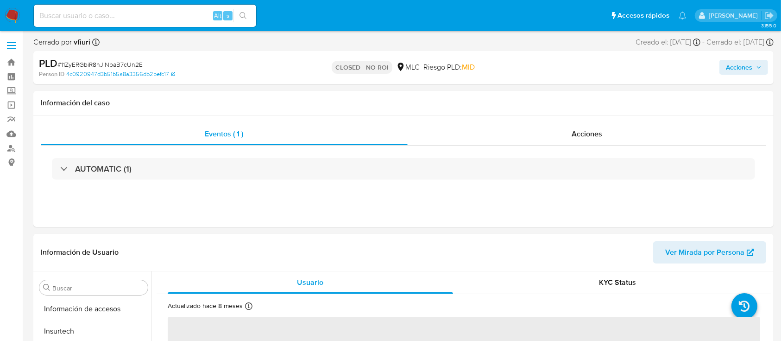
scroll to position [392, 0]
select select "10"
click at [12, 65] on link "Bandeja" at bounding box center [55, 62] width 110 height 14
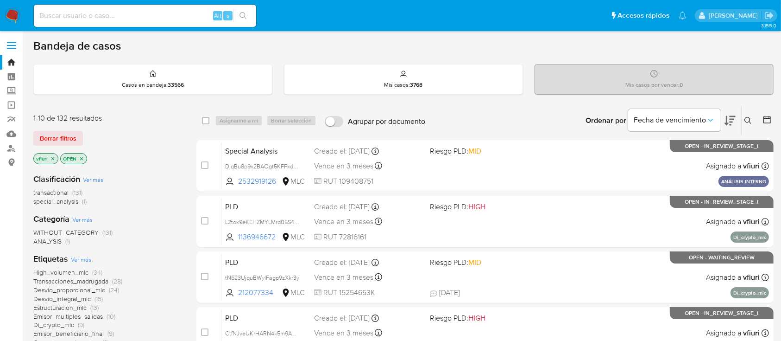
click at [749, 123] on icon at bounding box center [748, 120] width 7 height 7
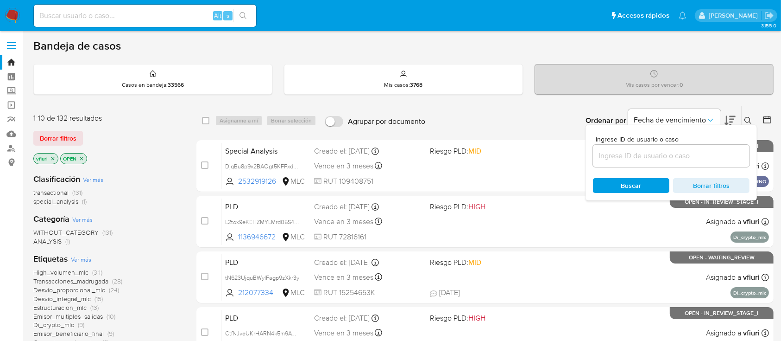
click at [633, 163] on div at bounding box center [671, 156] width 157 height 22
click at [631, 159] on input at bounding box center [671, 156] width 157 height 12
paste input "dk13kPhji9Z8p5JGoUlhSnkW"
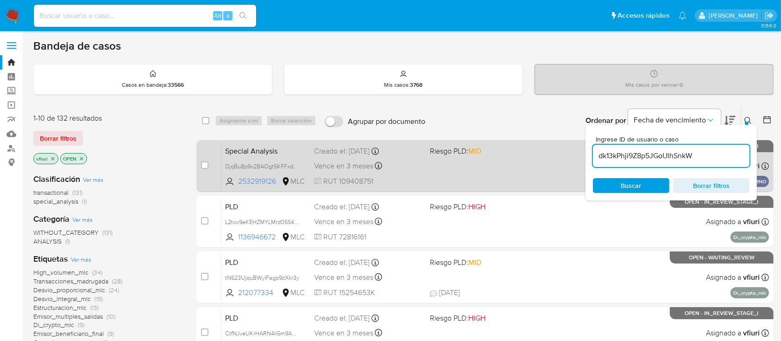
type input "dk13kPhji9Z8p5JGoUlhSnkW"
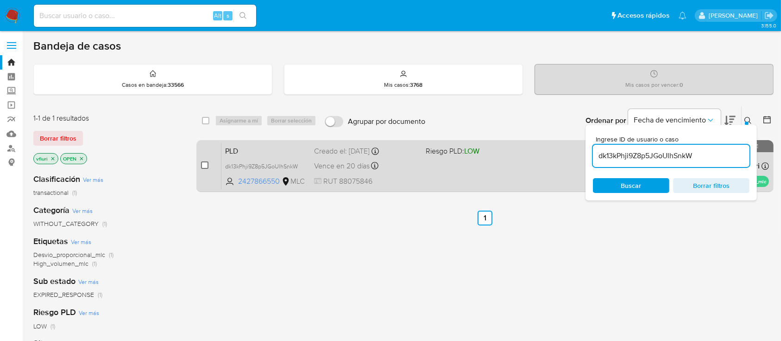
click at [206, 163] on input "checkbox" at bounding box center [204, 164] width 7 height 7
checkbox input "true"
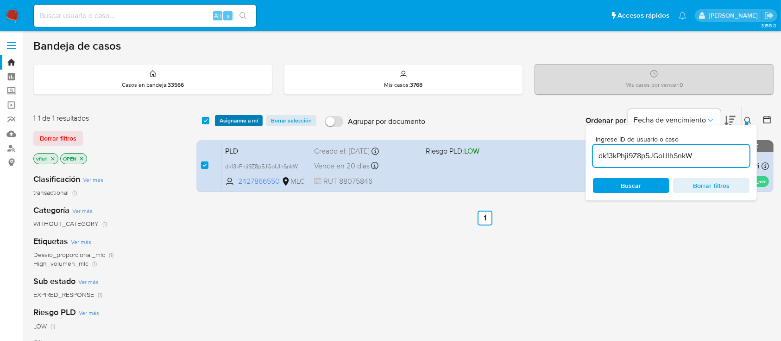
click at [245, 117] on span "Asignarme a mí" at bounding box center [239, 120] width 38 height 9
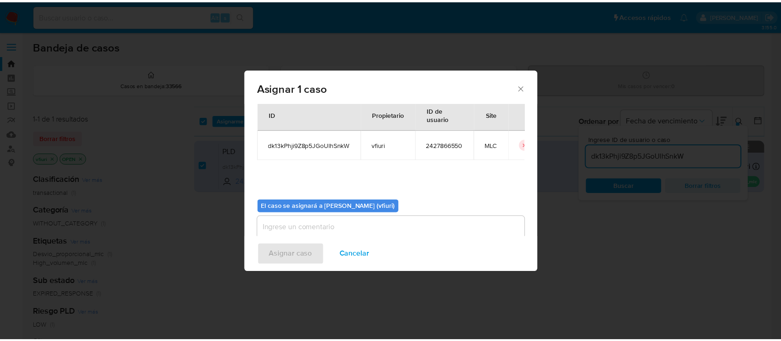
scroll to position [47, 0]
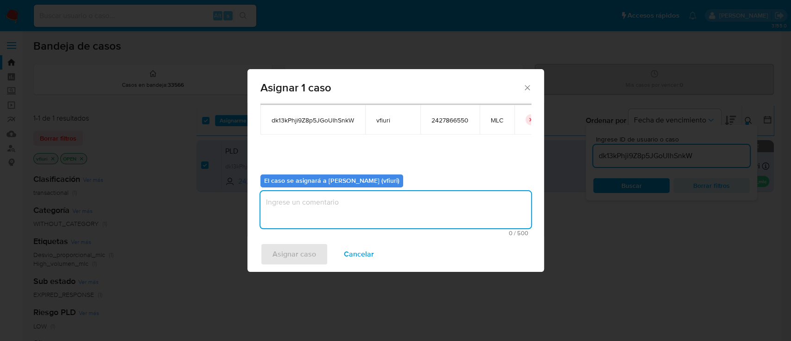
click at [349, 220] on textarea "assign-modal" at bounding box center [395, 209] width 271 height 37
type textarea "-"
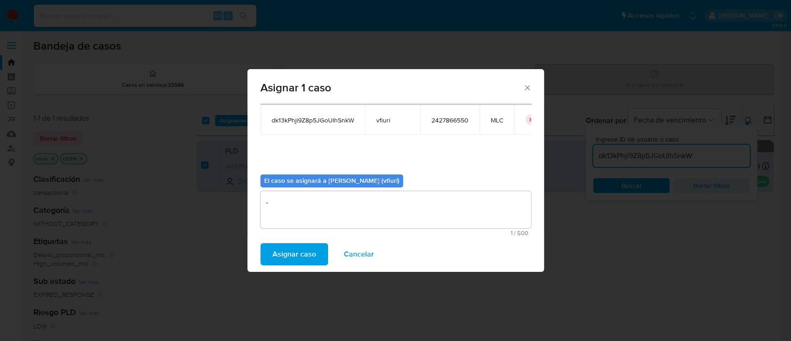
click at [316, 242] on div "Asignar caso Cancelar" at bounding box center [395, 253] width 297 height 35
click at [315, 253] on button "Asignar caso" at bounding box center [294, 254] width 68 height 22
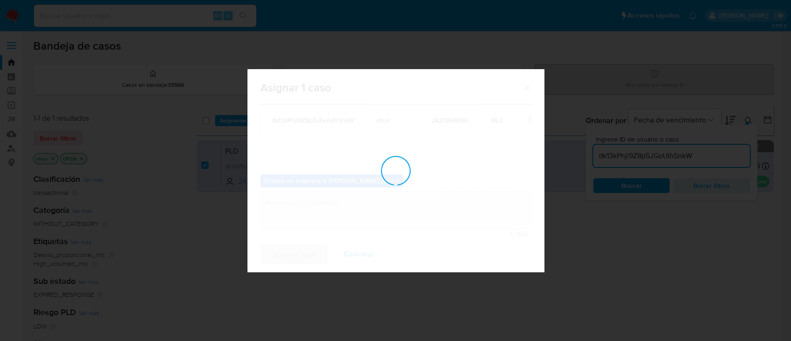
checkbox input "false"
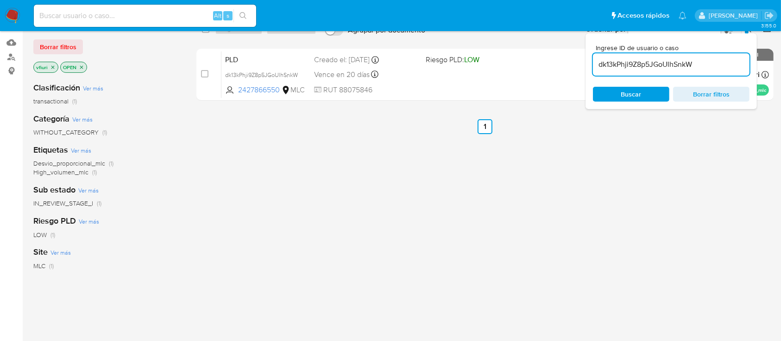
scroll to position [0, 0]
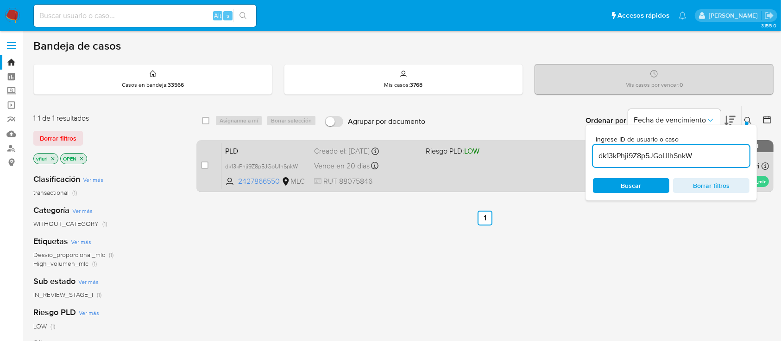
click at [437, 164] on div "PLD dk13kPhji9Z8p5JGoUlhSnkW 2427866550 MLC Riesgo PLD: LOW Creado el: [DATE] C…" at bounding box center [496, 165] width 548 height 47
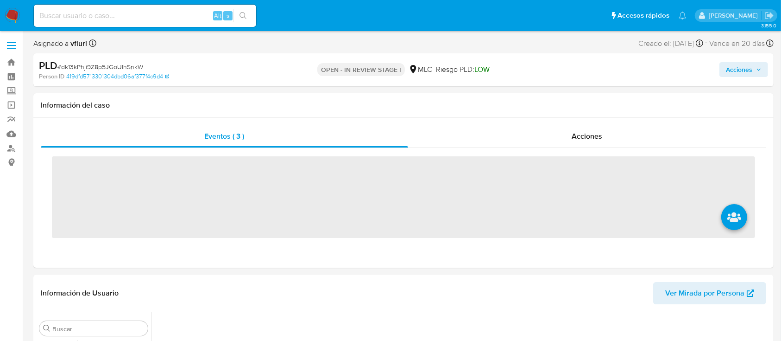
scroll to position [392, 0]
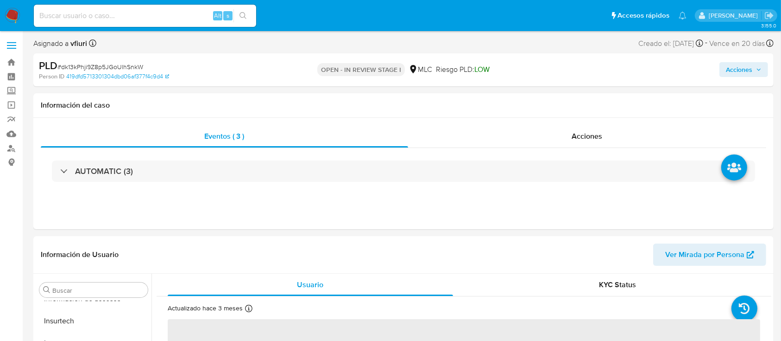
select select "10"
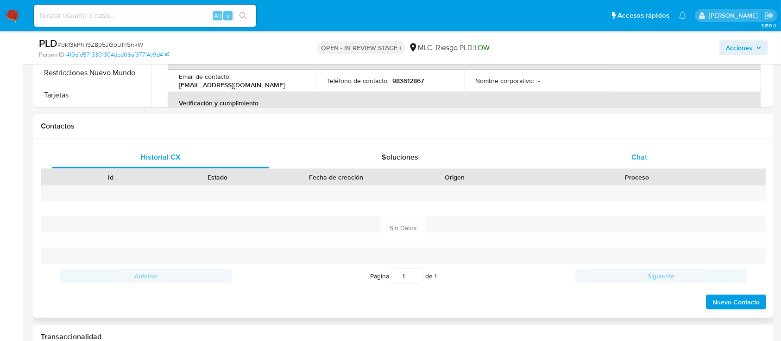
click at [593, 154] on span "Chat" at bounding box center [640, 157] width 16 height 11
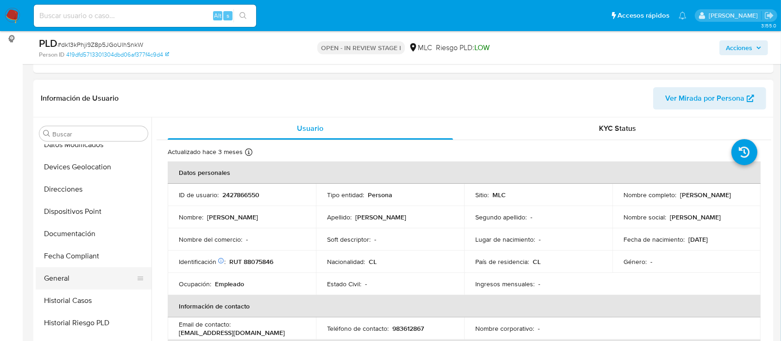
scroll to position [145, 0]
click at [78, 233] on button "Documentación" at bounding box center [90, 233] width 108 height 22
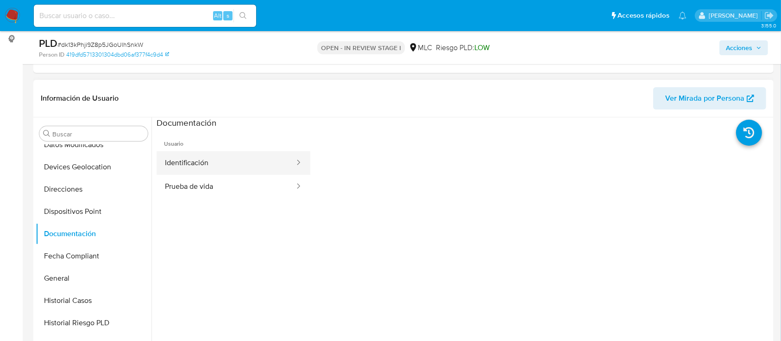
click at [249, 163] on button "Identificación" at bounding box center [226, 163] width 139 height 24
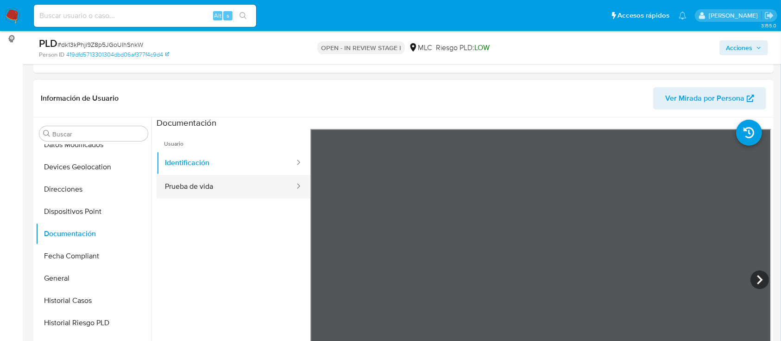
click at [252, 184] on button "Prueba de vida" at bounding box center [226, 187] width 139 height 24
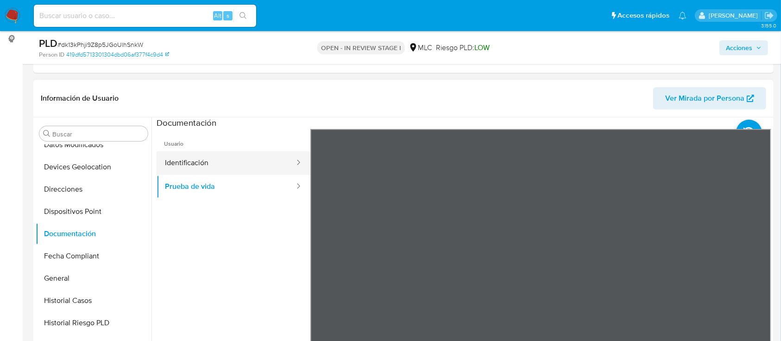
click at [229, 157] on button "Identificación" at bounding box center [226, 163] width 139 height 24
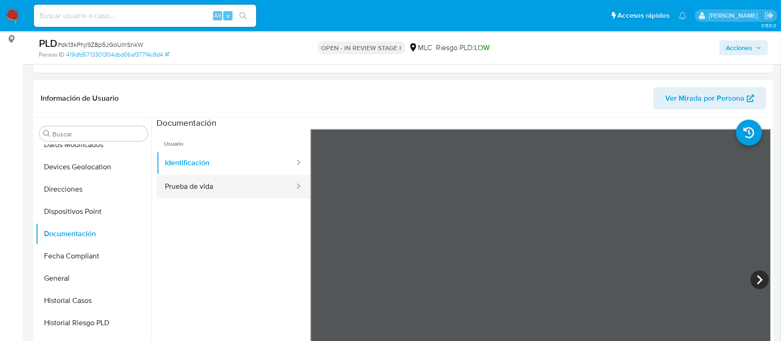
click at [220, 184] on button "Prueba de vida" at bounding box center [226, 187] width 139 height 24
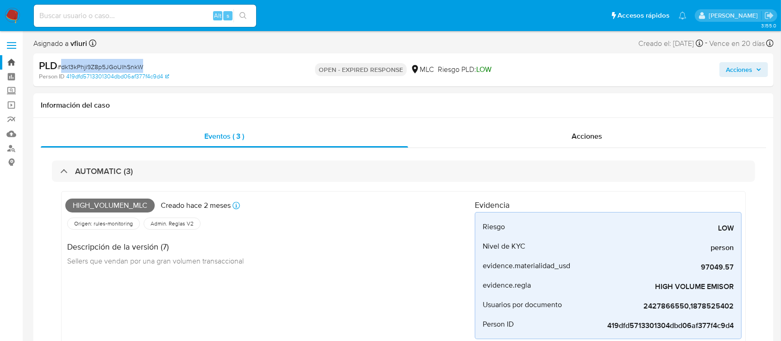
scroll to position [1, 0]
click at [4, 60] on link "Bandeja" at bounding box center [55, 62] width 110 height 14
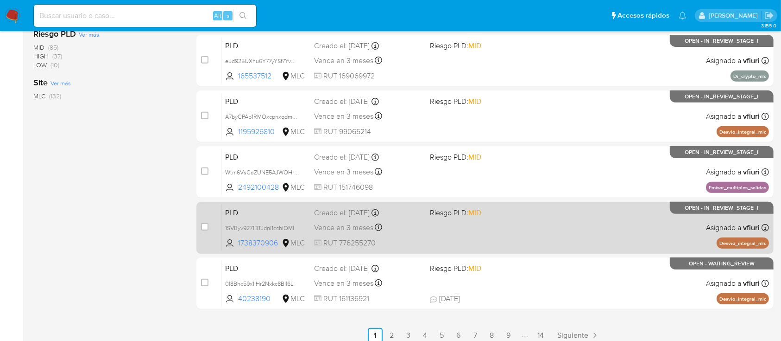
scroll to position [390, 0]
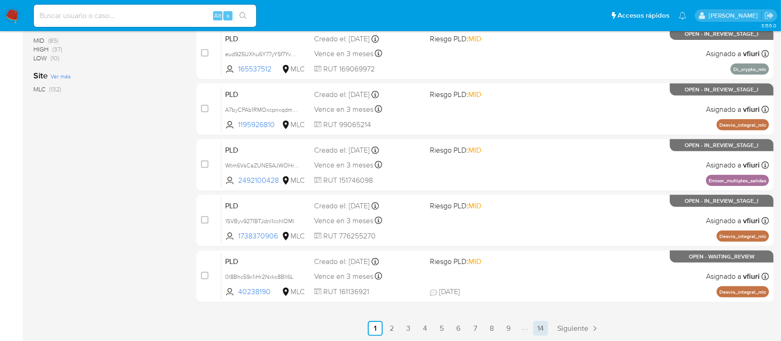
click at [542, 324] on link "14" at bounding box center [540, 328] width 15 height 15
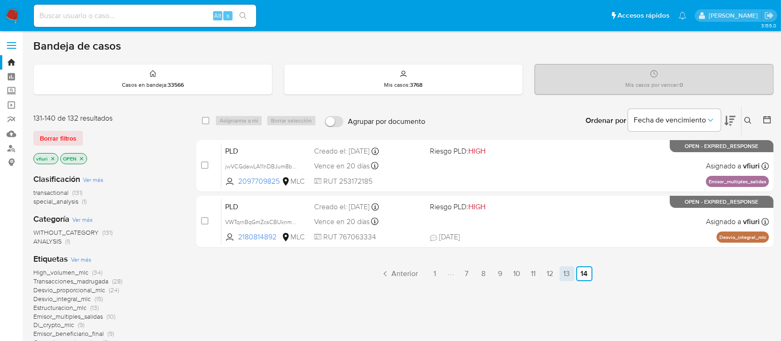
click at [571, 269] on link "13" at bounding box center [567, 273] width 15 height 15
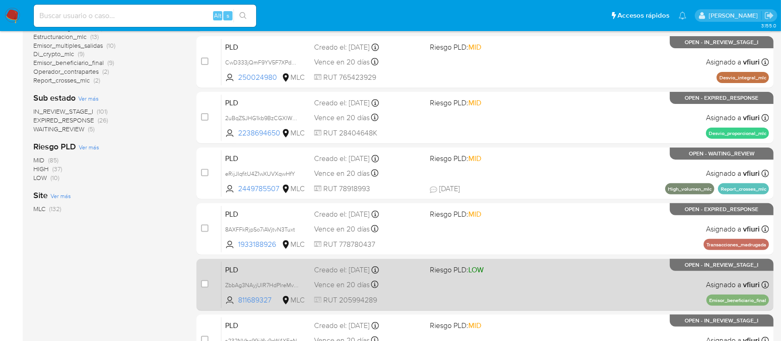
scroll to position [267, 0]
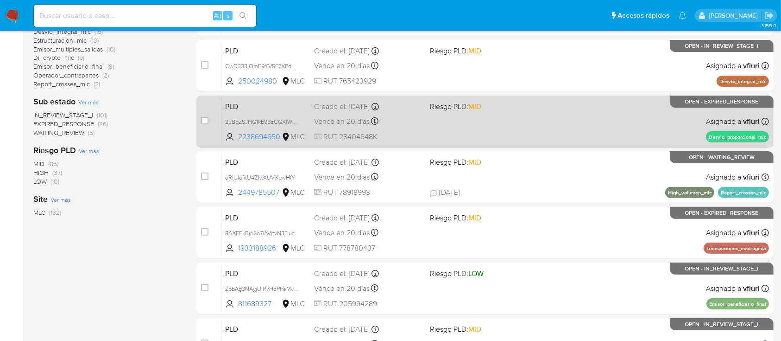
click at [615, 109] on div "PLD 2uBqZSJHG1kb9BzCGXlWpqdD 2238694650 MLC Riesgo PLD: MID Creado el: [DATE] C…" at bounding box center [496, 121] width 548 height 47
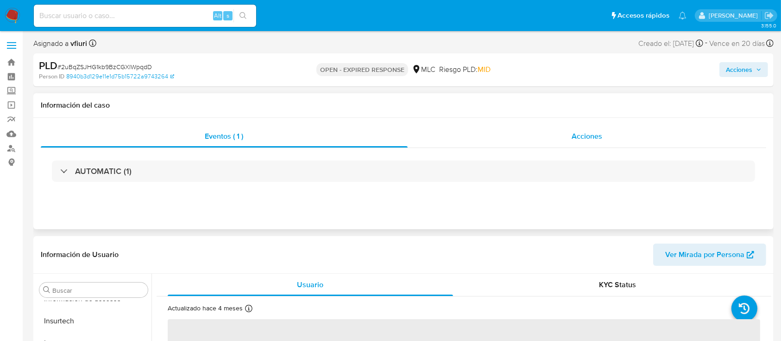
click at [556, 137] on div "Acciones" at bounding box center [587, 136] width 359 height 22
select select "10"
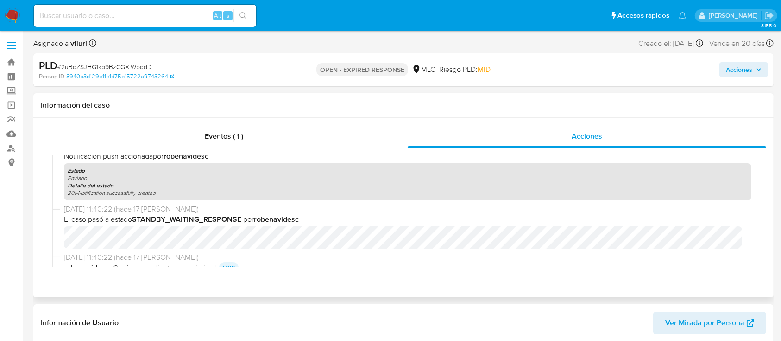
scroll to position [123, 0]
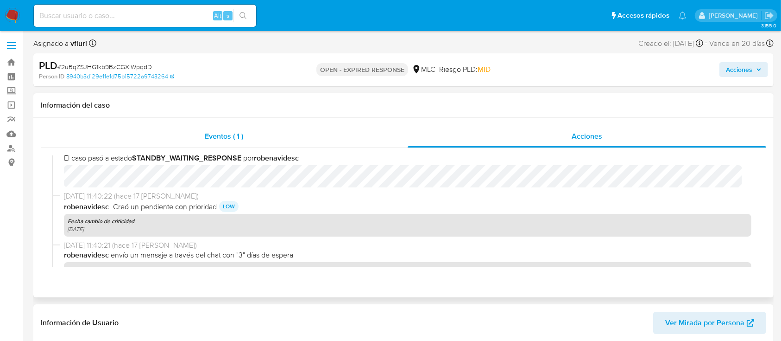
click at [217, 132] on span "Eventos ( 1 )" at bounding box center [224, 136] width 38 height 11
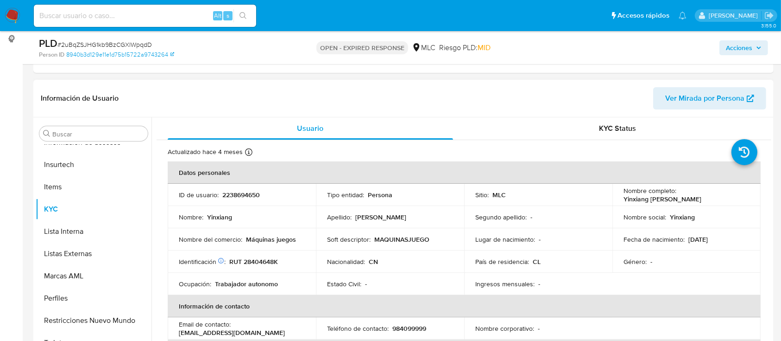
click at [237, 187] on td "ID de usuario : 2238694650" at bounding box center [242, 195] width 148 height 22
copy p "2238694650"
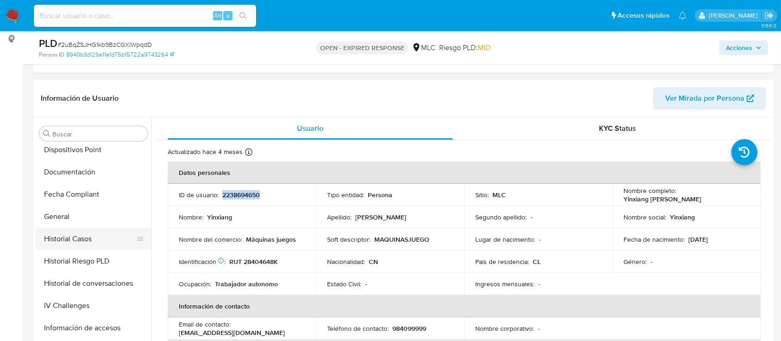
click at [97, 239] on button "Historial Casos" at bounding box center [90, 239] width 108 height 22
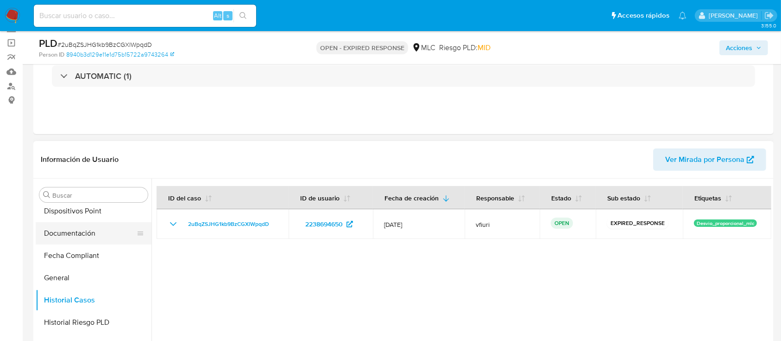
scroll to position [123, 0]
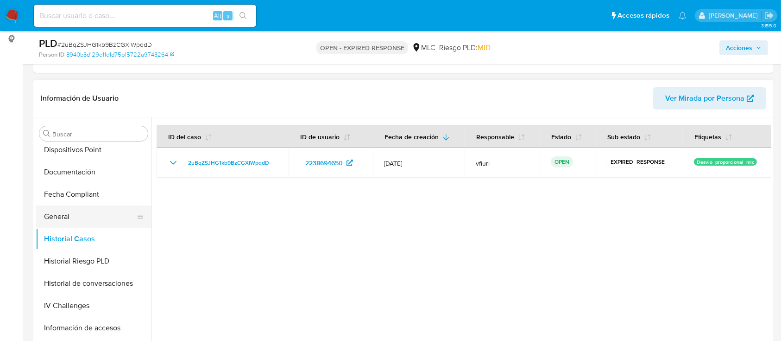
click at [79, 222] on button "General" at bounding box center [90, 216] width 108 height 22
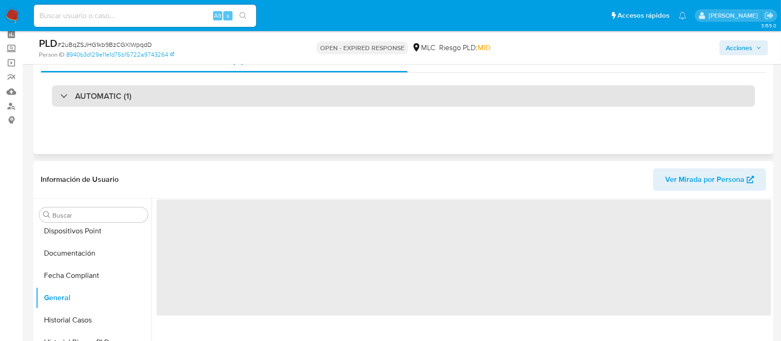
scroll to position [0, 0]
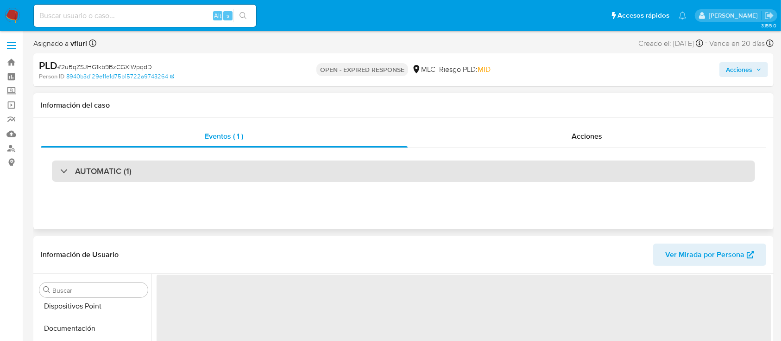
click at [178, 178] on div "AUTOMATIC (1)" at bounding box center [404, 170] width 704 height 21
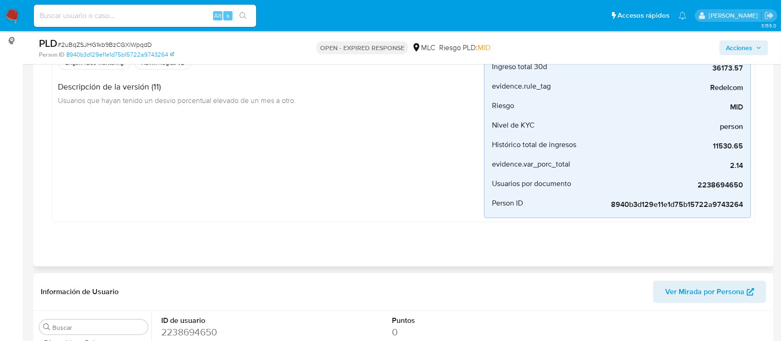
scroll to position [62, 0]
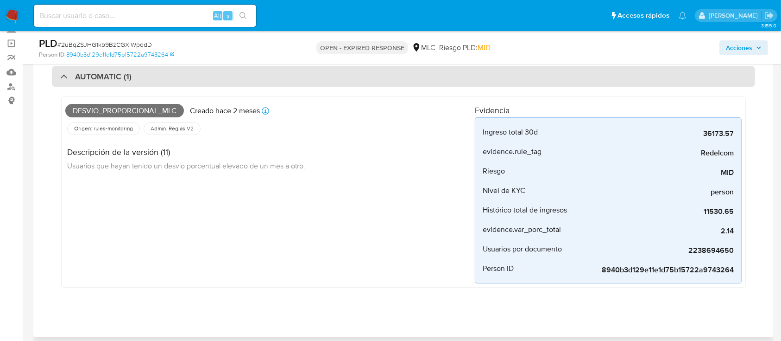
click at [223, 78] on div "AUTOMATIC (1)" at bounding box center [404, 76] width 704 height 21
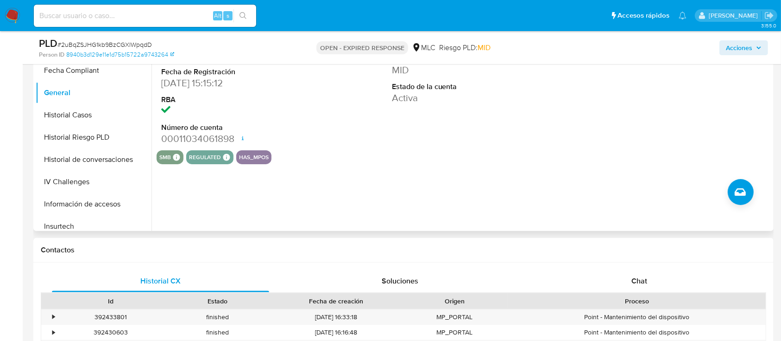
scroll to position [123, 0]
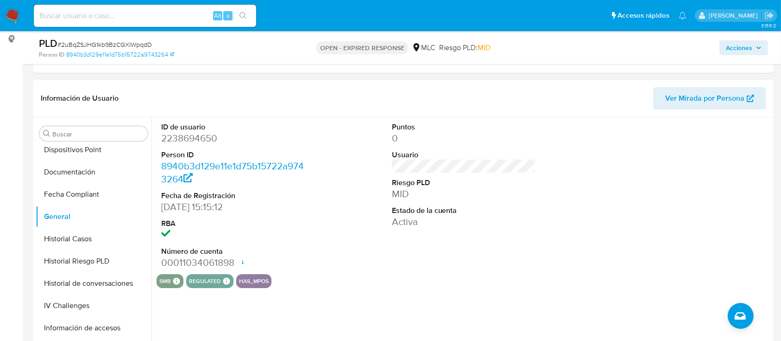
click at [175, 134] on dd "2238694650" at bounding box center [233, 138] width 145 height 13
copy dd "2238694650"
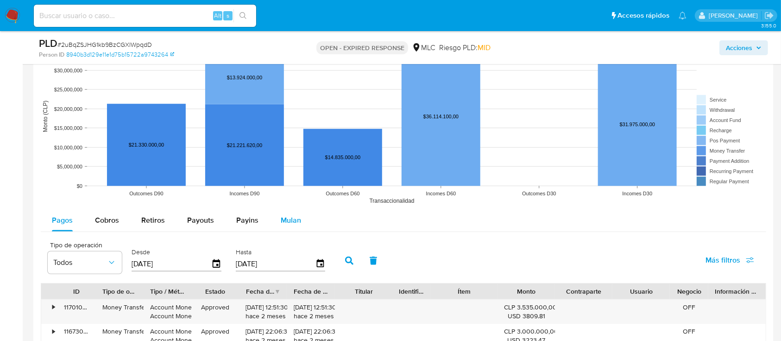
click at [289, 227] on div "Mulan" at bounding box center [291, 220] width 20 height 22
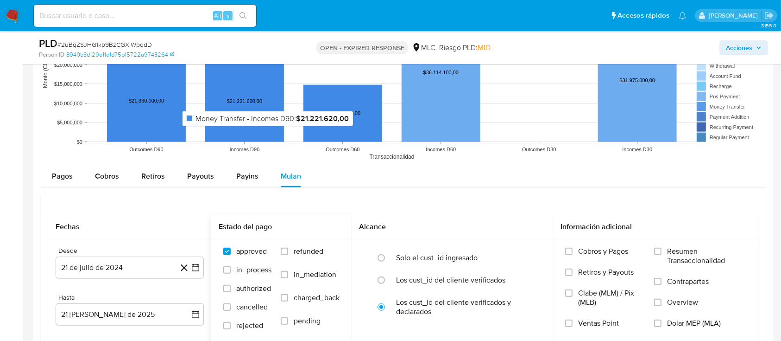
scroll to position [989, 0]
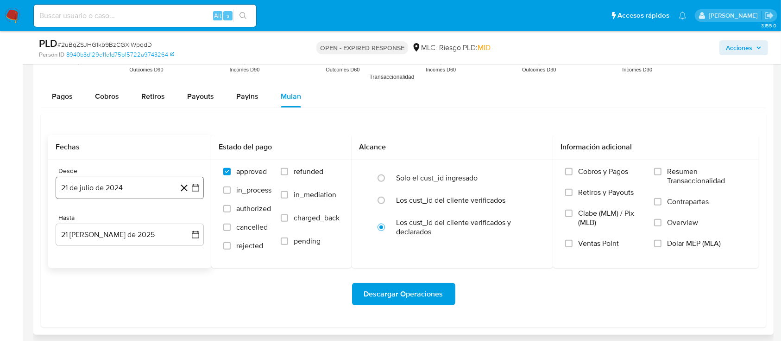
click at [201, 195] on button "21 de julio de 2024" at bounding box center [130, 188] width 148 height 22
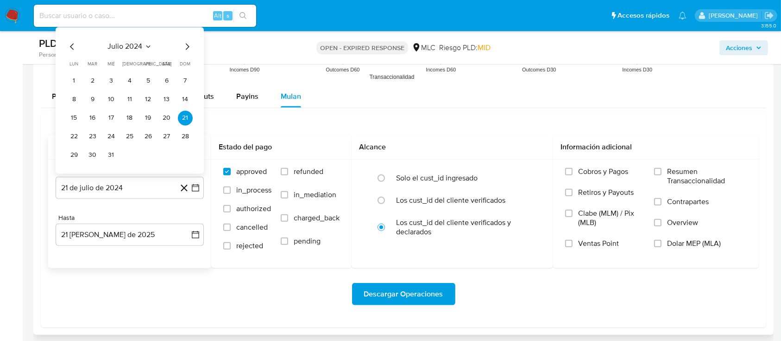
click at [181, 44] on div "julio 2024" at bounding box center [130, 46] width 126 height 11
click at [185, 47] on icon "Mes siguiente" at bounding box center [187, 46] width 11 height 11
drag, startPoint x: 112, startPoint y: 120, endPoint x: 123, endPoint y: 130, distance: 14.4
click at [113, 120] on button "14" at bounding box center [111, 117] width 15 height 15
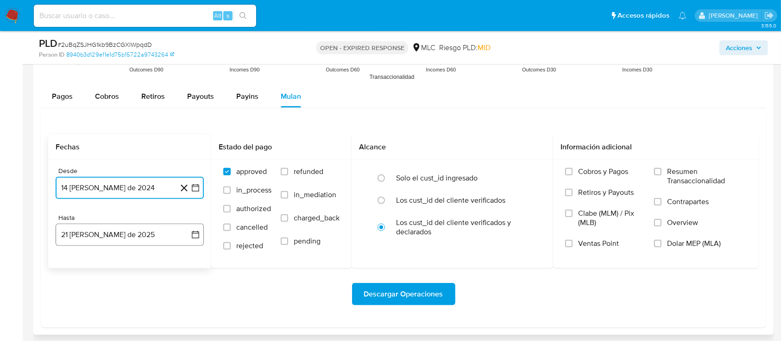
click at [192, 231] on icon "button" at bounding box center [195, 234] width 7 height 7
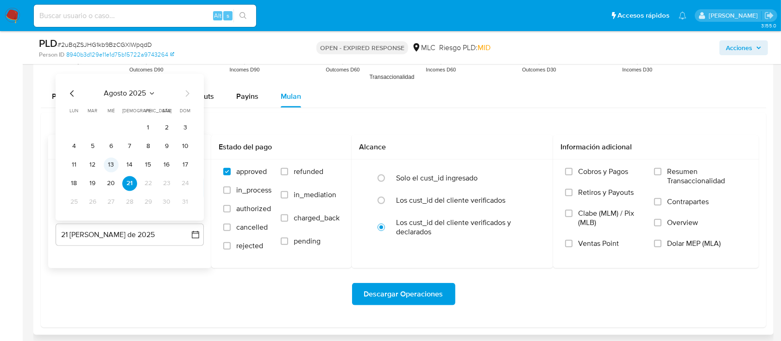
click at [109, 164] on button "13" at bounding box center [111, 164] width 15 height 15
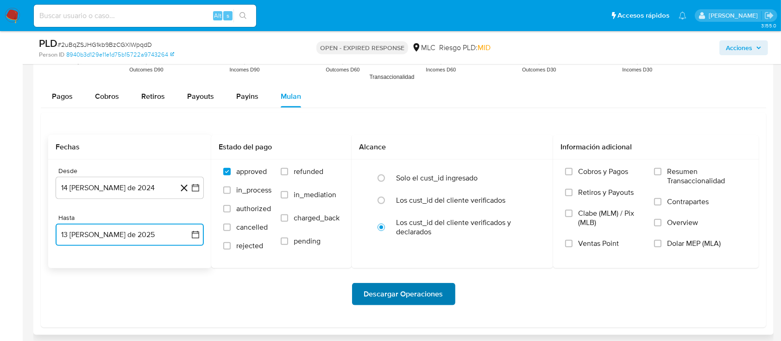
click at [387, 296] on span "Descargar Operaciones" at bounding box center [403, 294] width 79 height 20
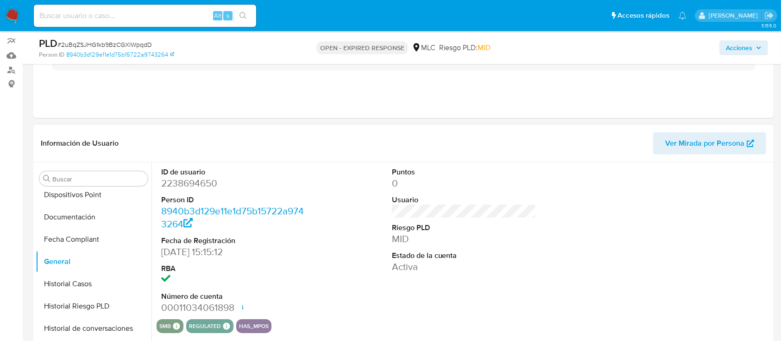
scroll to position [123, 0]
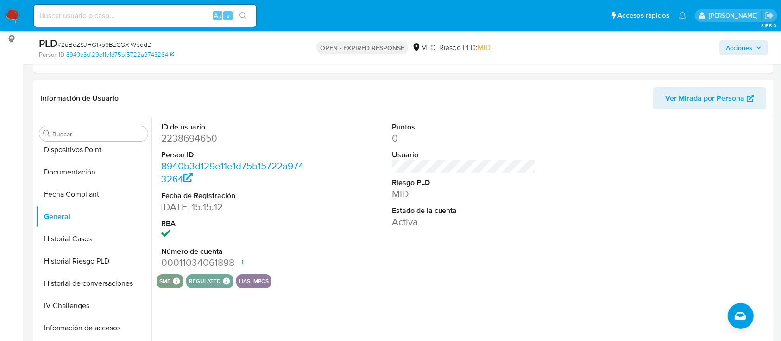
click at [186, 135] on dd "2238694650" at bounding box center [233, 138] width 145 height 13
copy dd "2238694650"
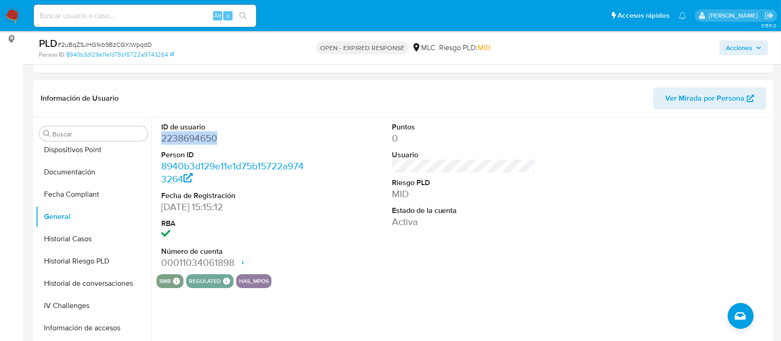
copy dd "2238694650"
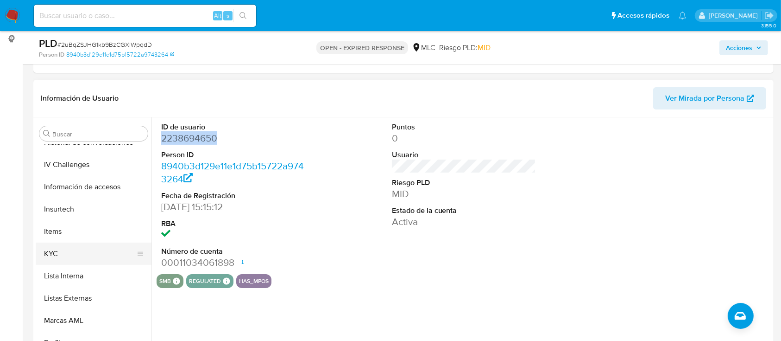
scroll to position [392, 0]
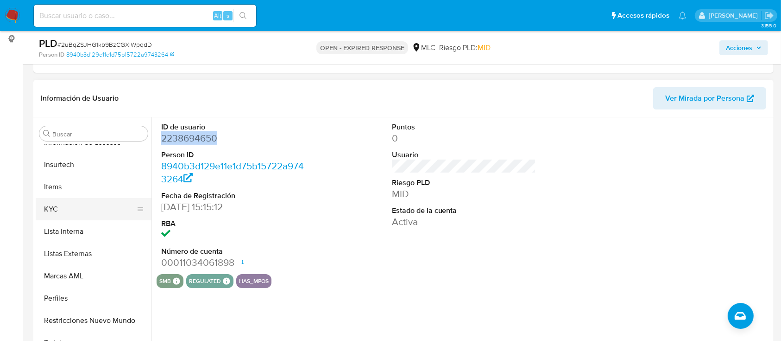
click at [62, 208] on button "KYC" at bounding box center [90, 209] width 108 height 22
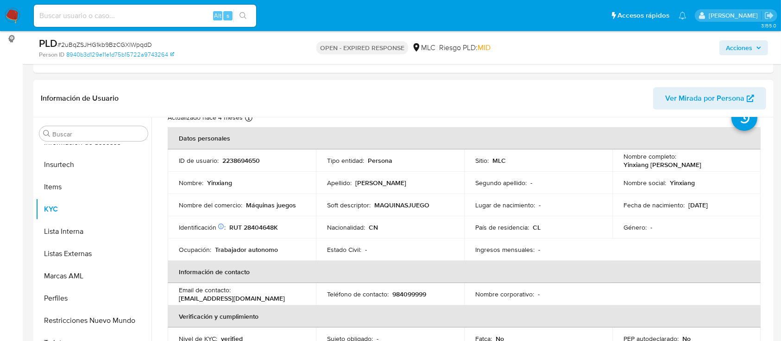
scroll to position [41, 0]
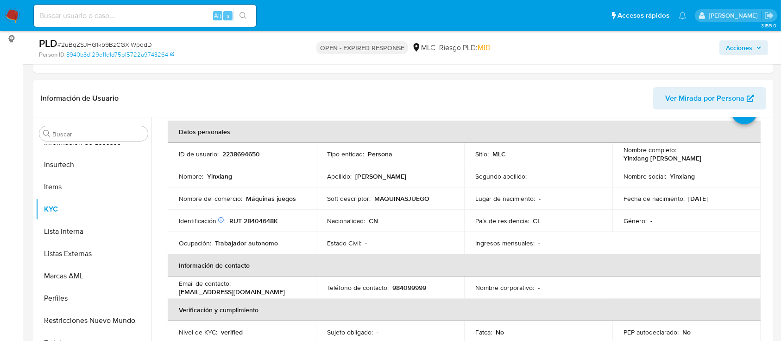
click at [257, 219] on p "RUT 28404648K" at bounding box center [253, 220] width 49 height 8
copy p "28404648K"
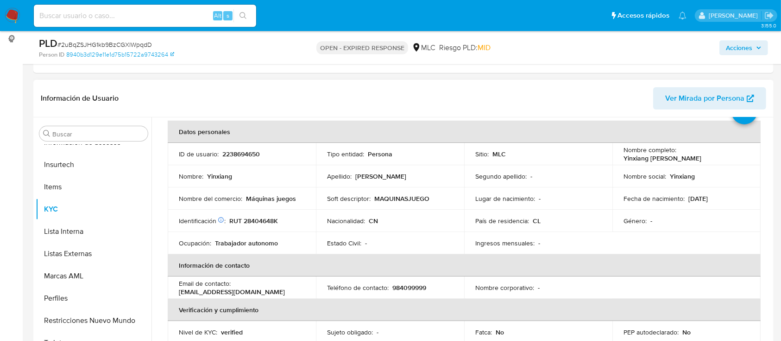
click at [729, 167] on td "Nombre social : Yinxiang" at bounding box center [687, 176] width 148 height 22
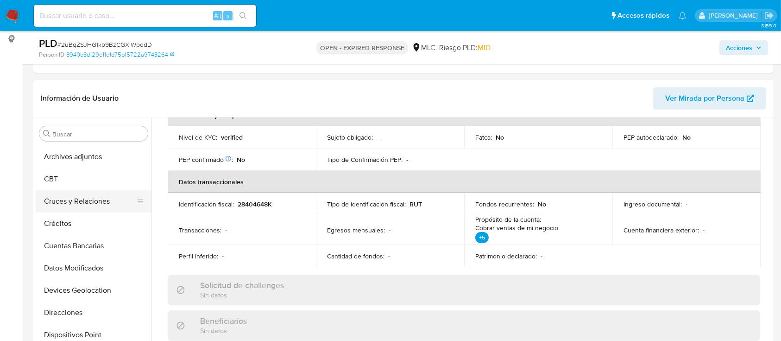
scroll to position [21, 0]
click at [51, 206] on button "Cruces y Relaciones" at bounding box center [90, 201] width 108 height 22
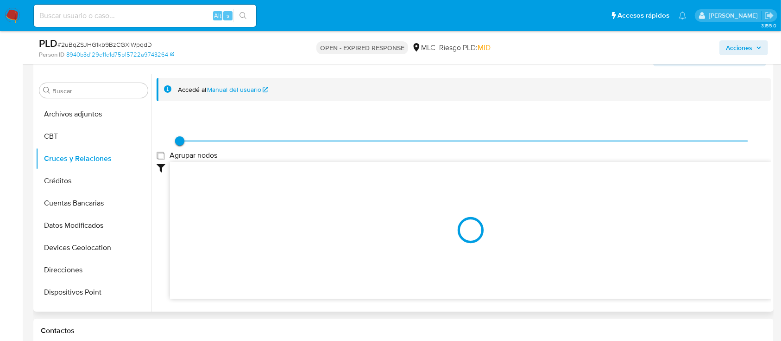
scroll to position [185, 0]
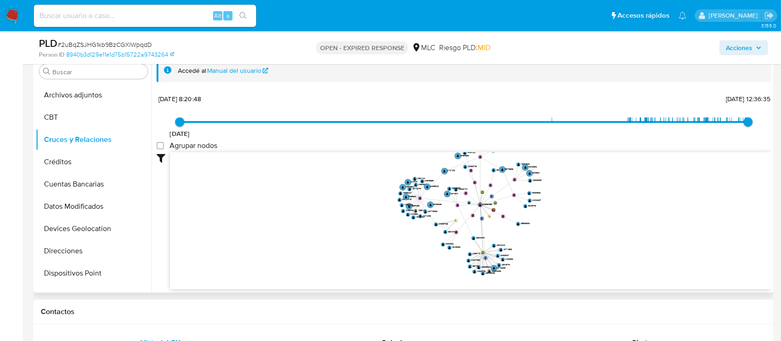
drag, startPoint x: 586, startPoint y: 218, endPoint x: 587, endPoint y: 223, distance: 5.2
click at [587, 223] on icon "phone-46af6c861177346206aa07e22fd15790  phone-e524dd55d0f873d1755c7758c91b77fd…" at bounding box center [471, 219] width 602 height 134
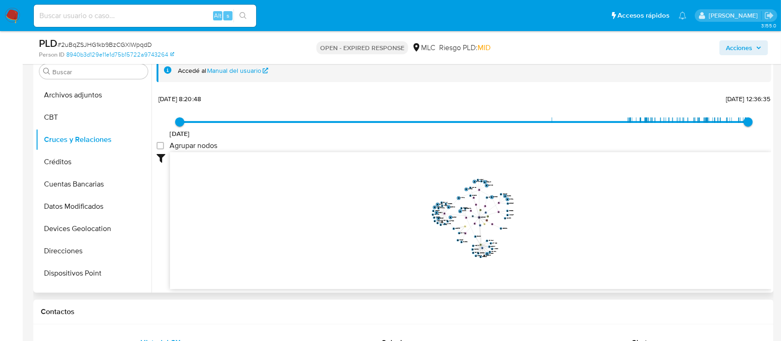
drag, startPoint x: 587, startPoint y: 223, endPoint x: 538, endPoint y: 227, distance: 48.8
click at [538, 227] on icon "phone-46af6c861177346206aa07e22fd15790  phone-e524dd55d0f873d1755c7758c91b77fd…" at bounding box center [471, 219] width 602 height 134
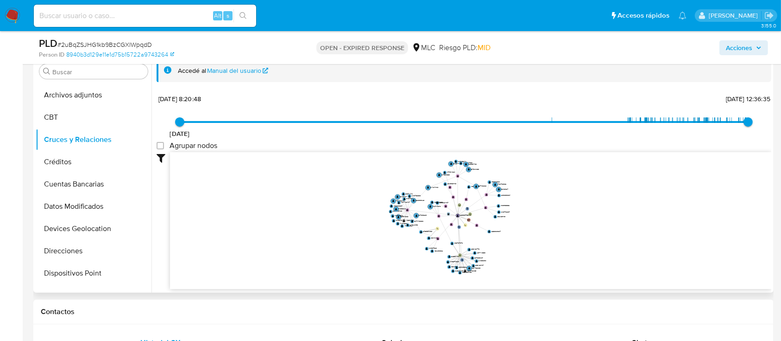
drag, startPoint x: 537, startPoint y: 227, endPoint x: 545, endPoint y: 230, distance: 8.4
click at [545, 230] on icon "phone-46af6c861177346206aa07e22fd15790  phone-e524dd55d0f873d1755c7758c91b77fd…" at bounding box center [471, 219] width 602 height 134
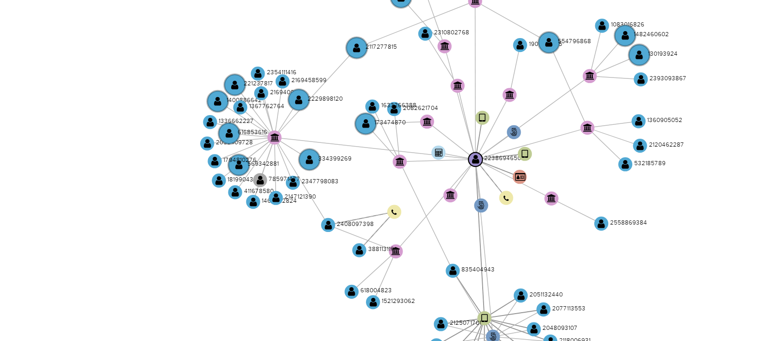
scroll to position [185, 0]
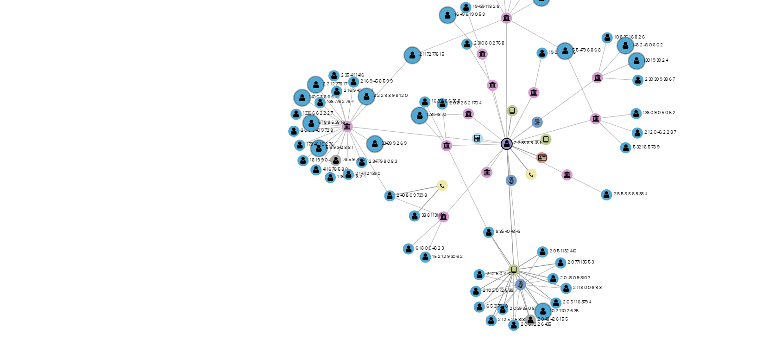
click at [517, 227] on icon "phone-46af6c861177346206aa07e22fd15790  phone-e524dd55d0f873d1755c7758c91b77fd…" at bounding box center [471, 219] width 602 height 134
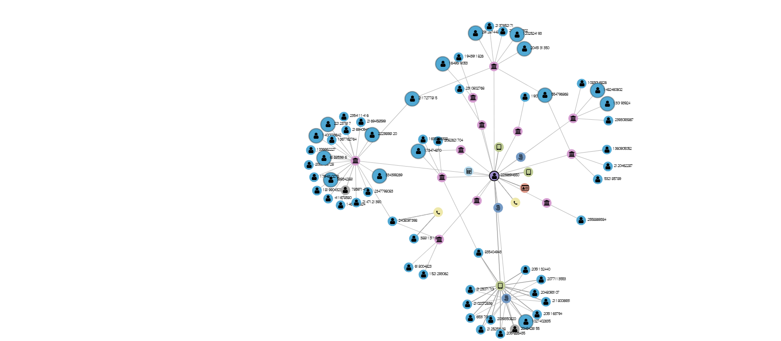
click at [507, 237] on icon "phone-46af6c861177346206aa07e22fd15790  phone-e524dd55d0f873d1755c7758c91b77fd…" at bounding box center [471, 219] width 602 height 134
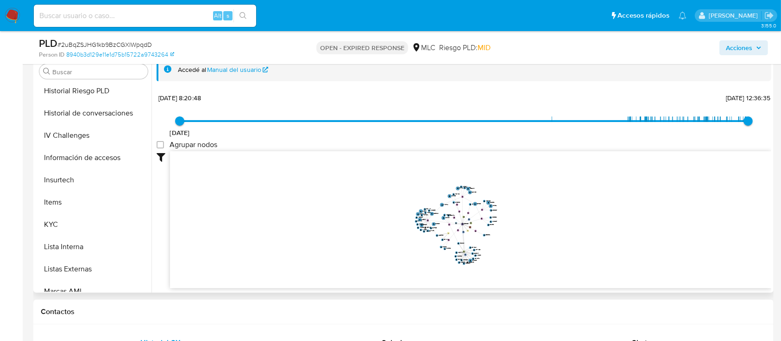
scroll to position [330, 0]
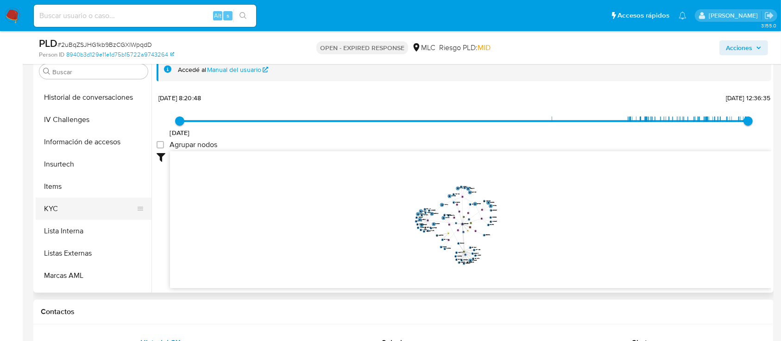
click at [88, 206] on button "KYC" at bounding box center [90, 208] width 108 height 22
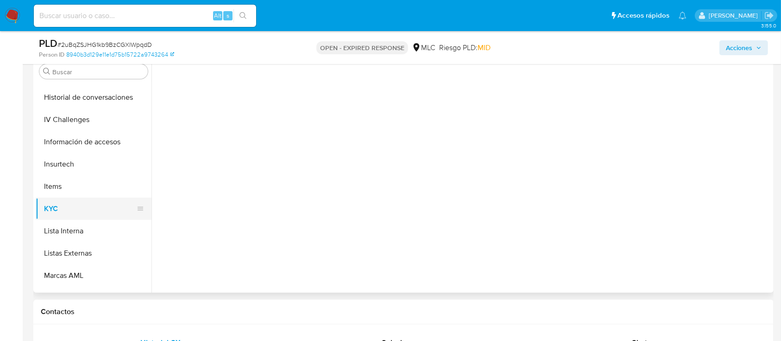
scroll to position [0, 0]
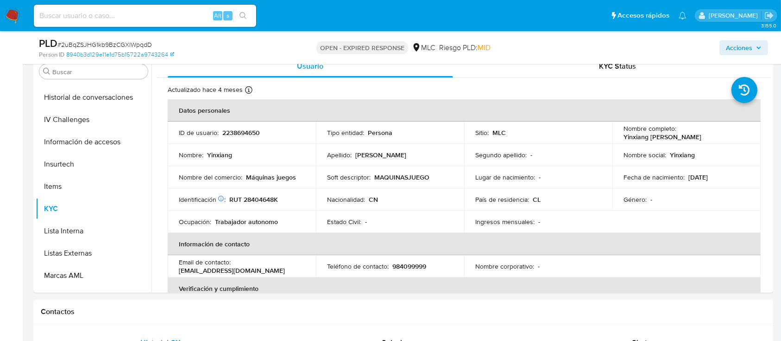
click at [115, 42] on span "# 2uBqZSJHG1kb9BzCGXlWpqdD" at bounding box center [104, 44] width 95 height 9
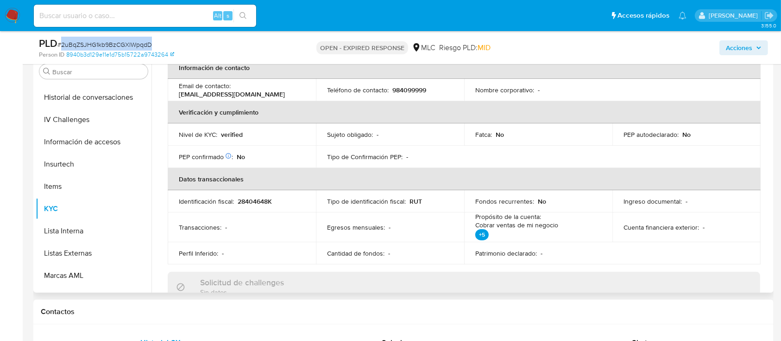
scroll to position [157, 0]
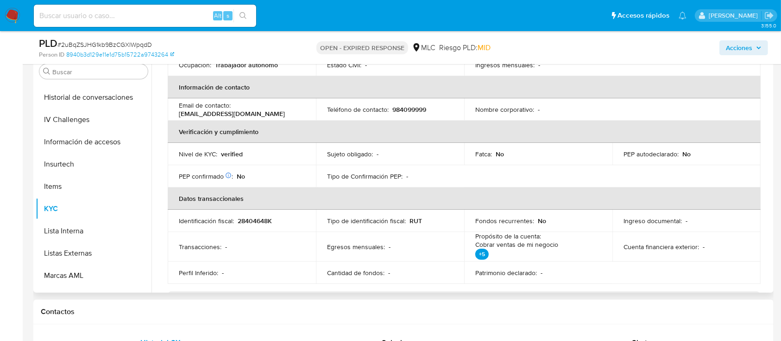
click at [768, 176] on div "Usuario KYC Status Actualizado hace 4 meses Creado: [DATE] 16:15:38 Actualizado…" at bounding box center [462, 173] width 620 height 237
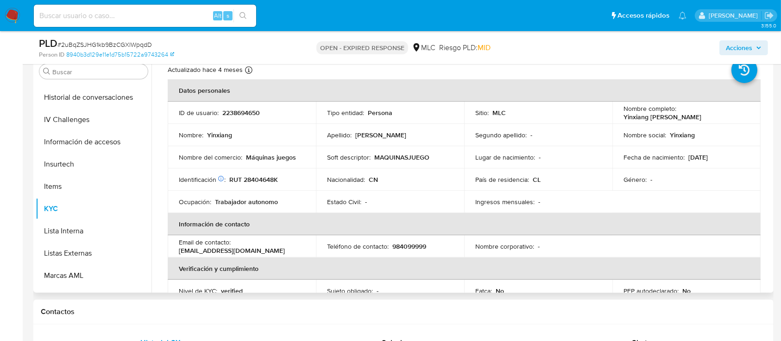
scroll to position [0, 0]
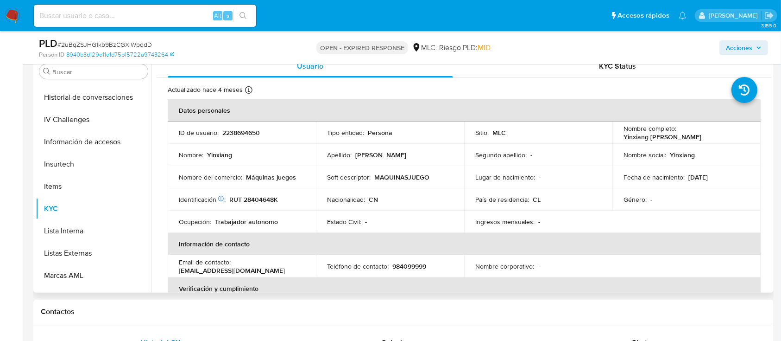
click at [263, 198] on p "RUT 28404648K" at bounding box center [253, 199] width 49 height 8
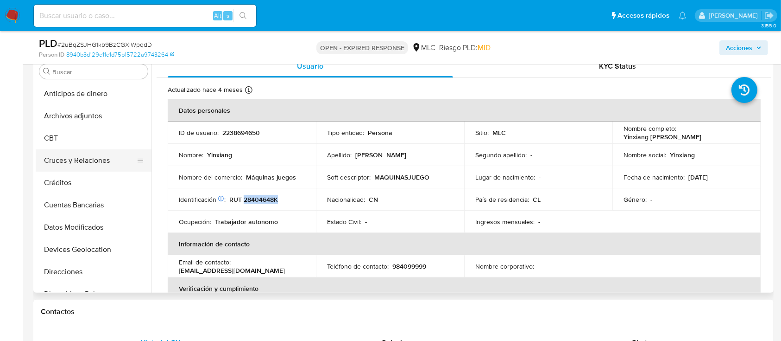
click at [95, 169] on button "Cruces y Relaciones" at bounding box center [90, 160] width 108 height 22
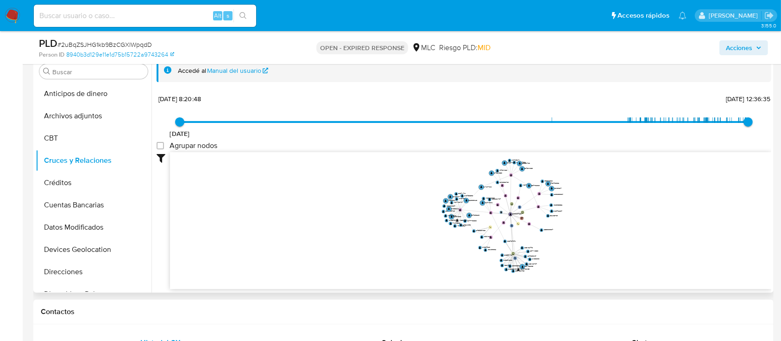
drag, startPoint x: 600, startPoint y: 198, endPoint x: 601, endPoint y: 219, distance: 20.4
click at [601, 219] on icon "phone-46af6c861177346206aa07e22fd15790  phone-e524dd55d0f873d1755c7758c91b77fd…" at bounding box center [471, 219] width 602 height 134
click at [596, 222] on icon "phone-46af6c861177346206aa07e22fd15790  phone-e524dd55d0f873d1755c7758c91b77fd…" at bounding box center [471, 219] width 602 height 134
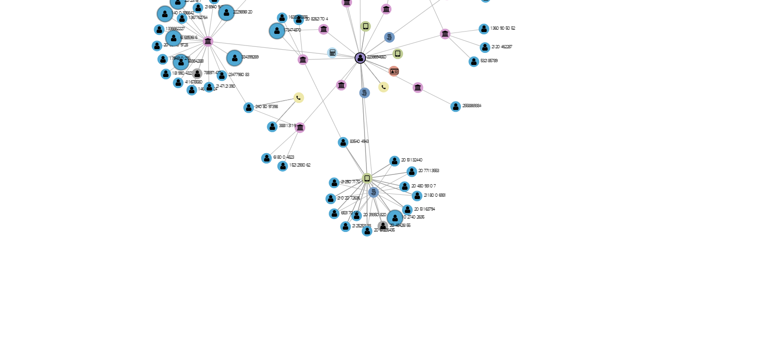
scroll to position [185, 0]
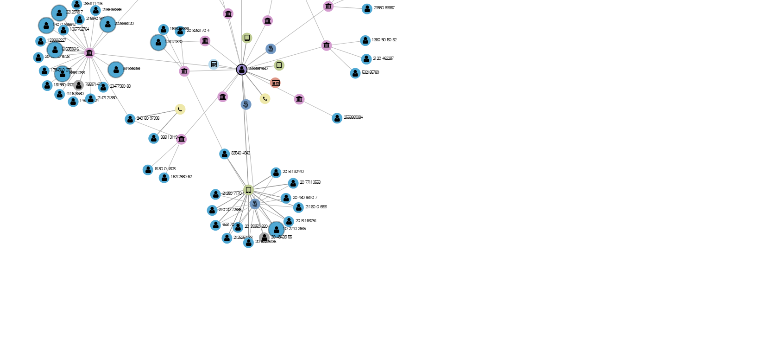
drag, startPoint x: 568, startPoint y: 134, endPoint x: 622, endPoint y: 220, distance: 101.4
click at [650, 218] on div "[DATE] [DATE] 8:20:48 [DATE] 12:36:35 Agrupar nodos Filtros Confianza alta Devi…" at bounding box center [464, 189] width 615 height 197
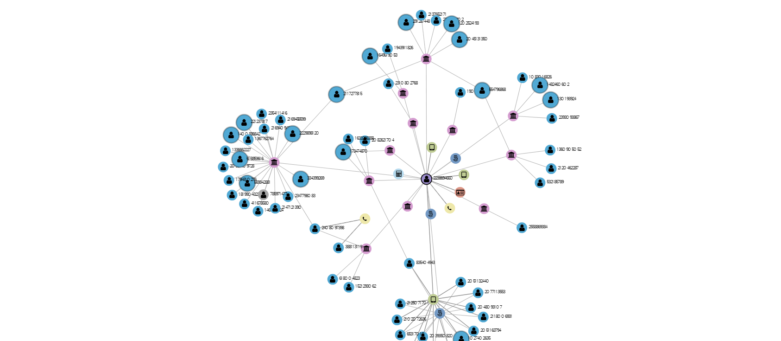
drag, startPoint x: 555, startPoint y: 207, endPoint x: 612, endPoint y: 230, distance: 61.5
click at [612, 234] on icon "phone-46af6c861177346206aa07e22fd15790  phone-e524dd55d0f873d1755c7758c91b77fd…" at bounding box center [471, 219] width 602 height 134
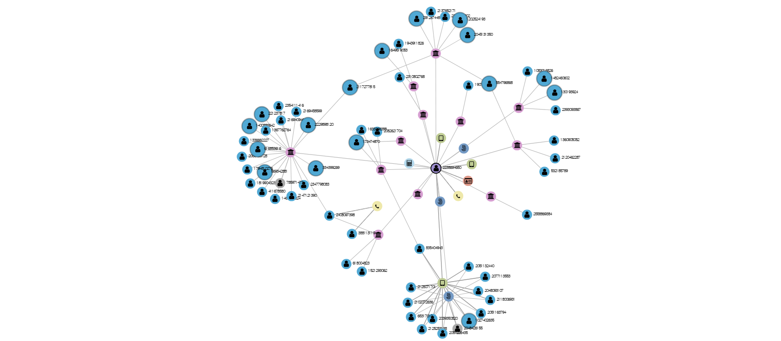
click at [611, 235] on icon "phone-46af6c861177346206aa07e22fd15790  phone-e524dd55d0f873d1755c7758c91b77fd…" at bounding box center [471, 219] width 602 height 134
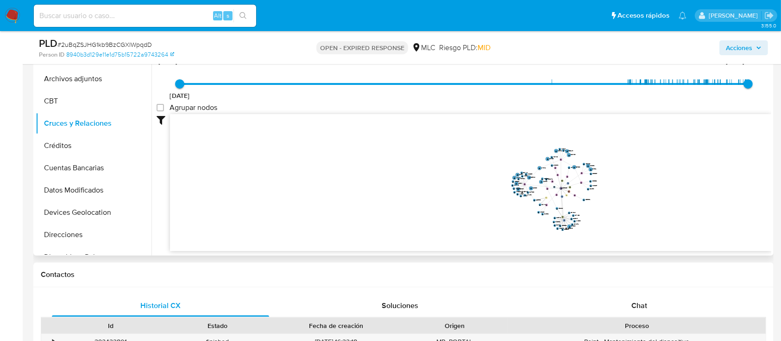
scroll to position [328, 0]
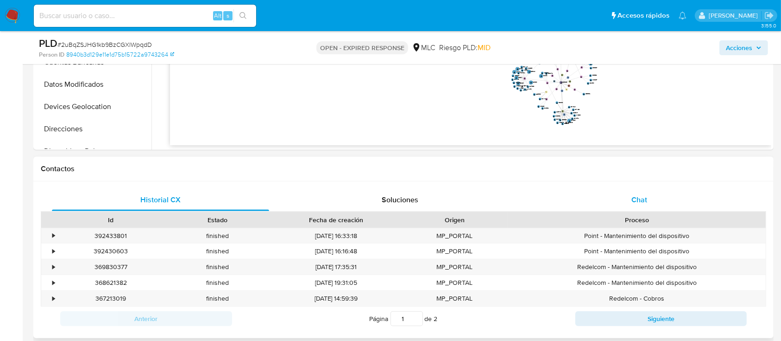
click at [640, 194] on span "Chat" at bounding box center [640, 199] width 16 height 11
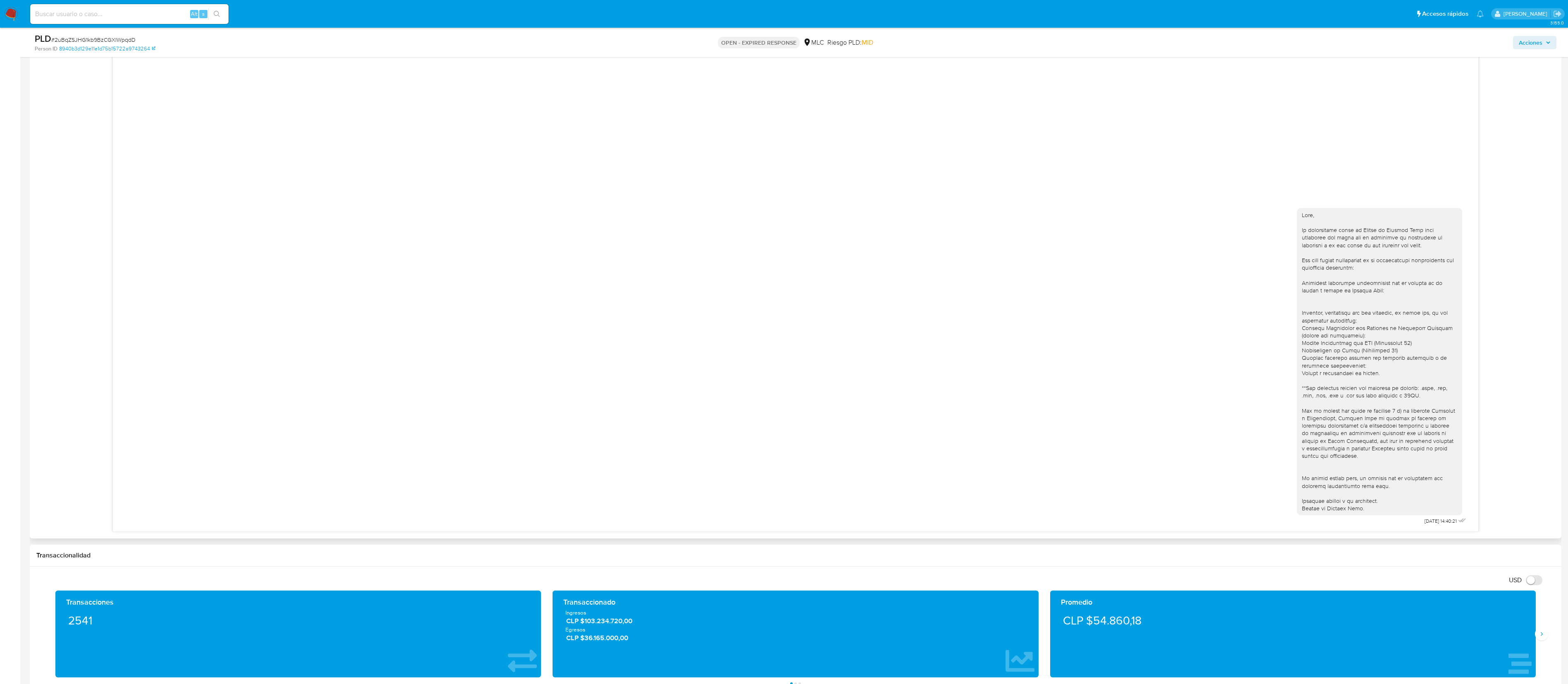
scroll to position [526, 0]
